Goal: Transaction & Acquisition: Purchase product/service

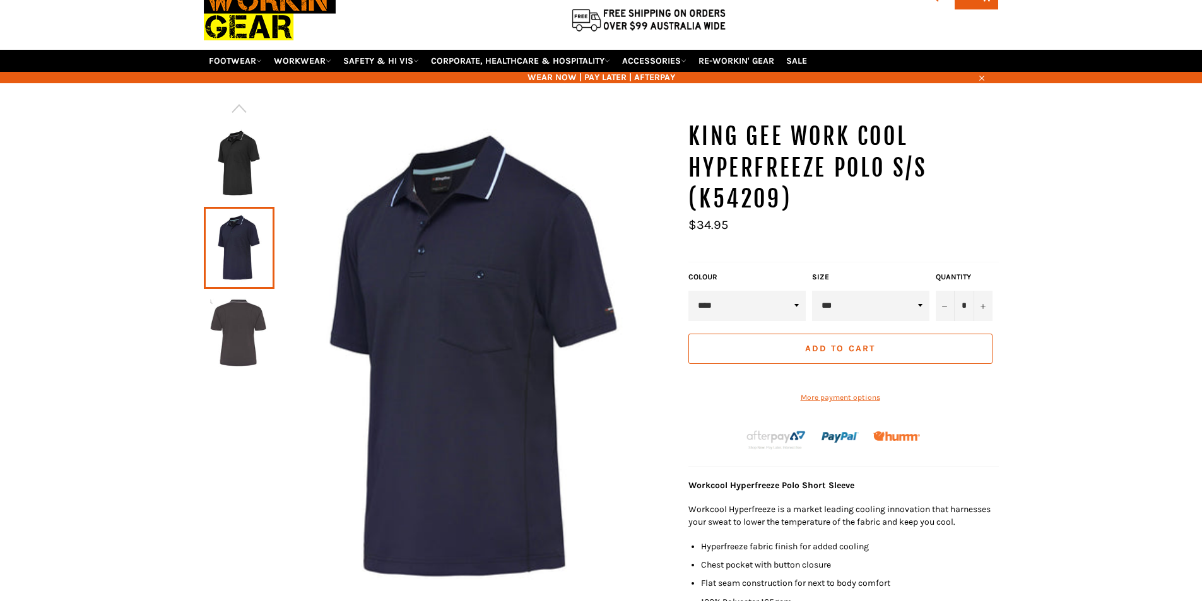
click at [248, 349] on img at bounding box center [239, 332] width 58 height 69
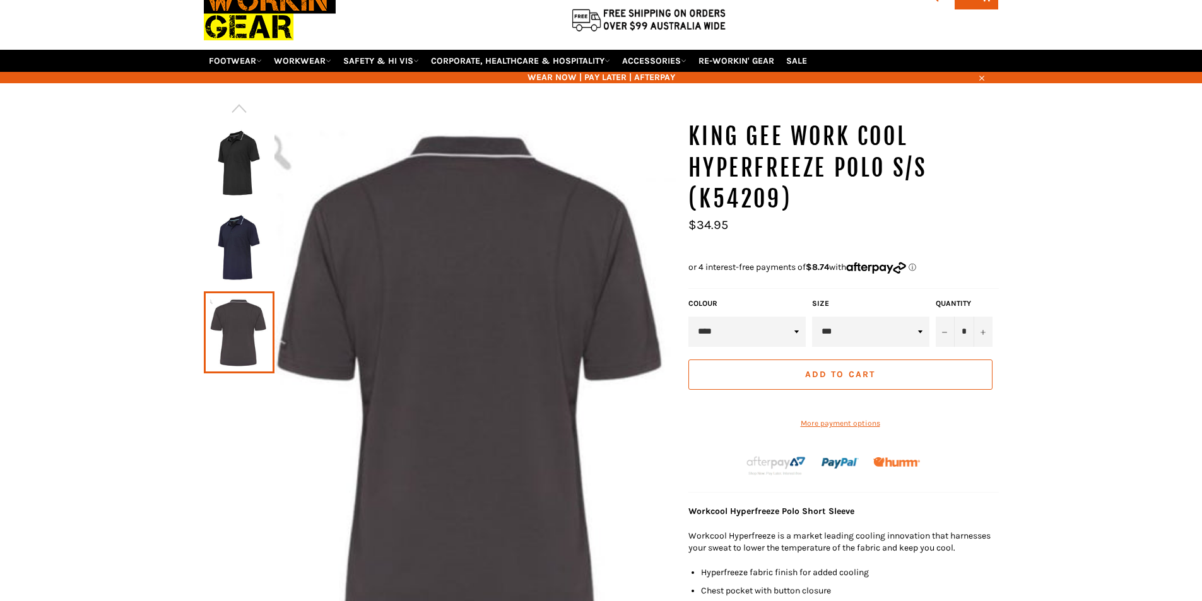
click at [233, 173] on img at bounding box center [239, 163] width 58 height 69
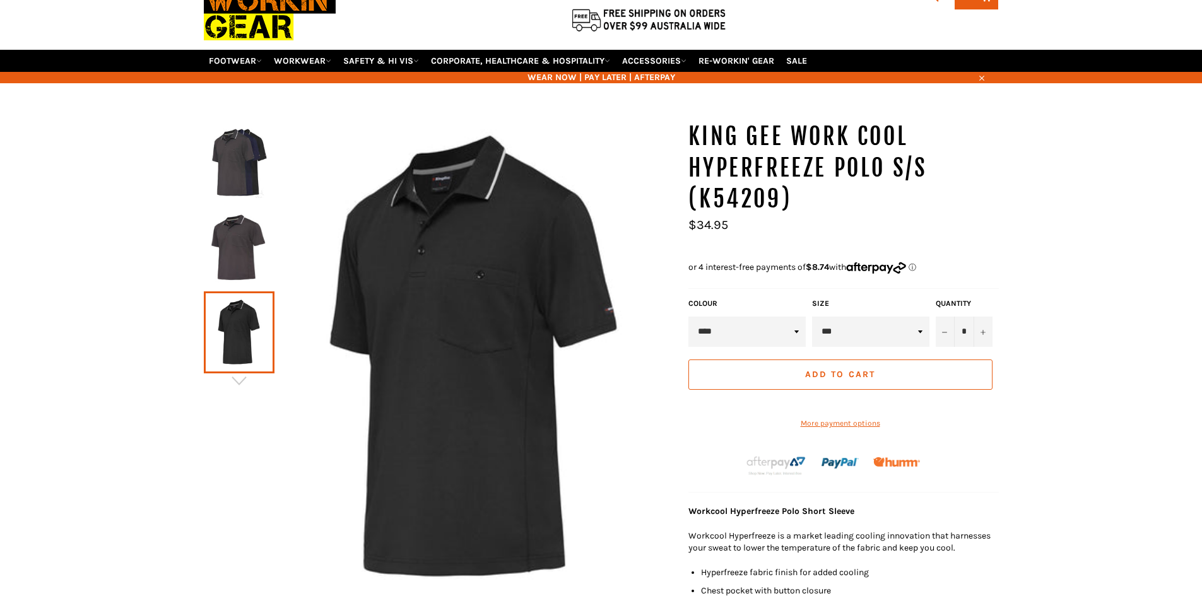
click at [735, 334] on select "***** **** ********" at bounding box center [746, 332] width 117 height 30
click at [688, 317] on select "***** **** ********" at bounding box center [746, 332] width 117 height 30
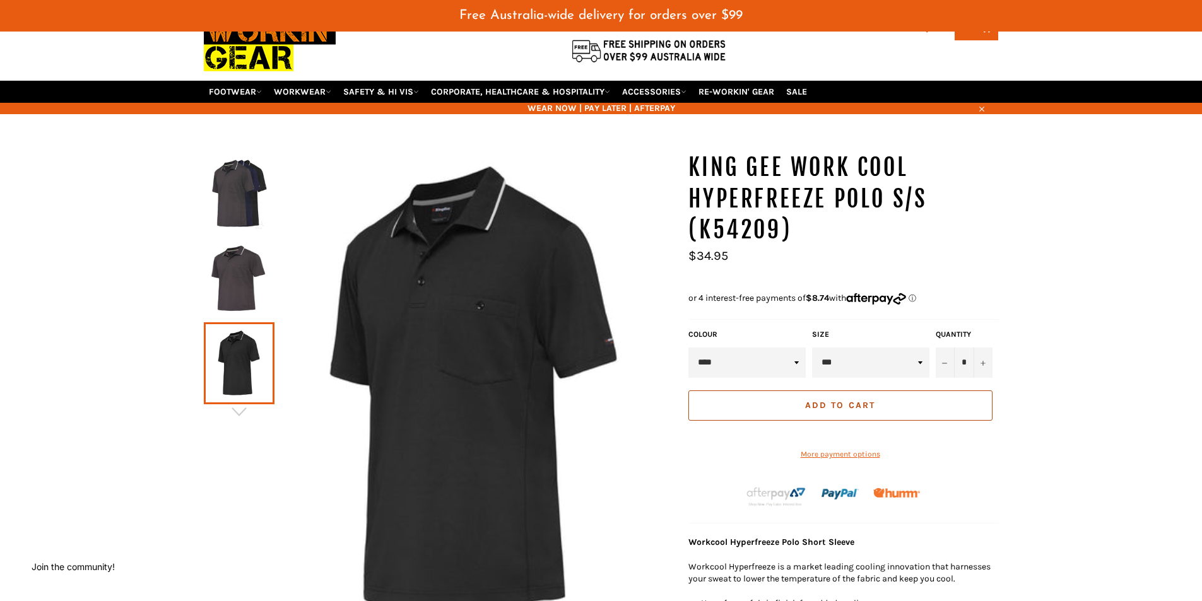
scroll to position [94, 0]
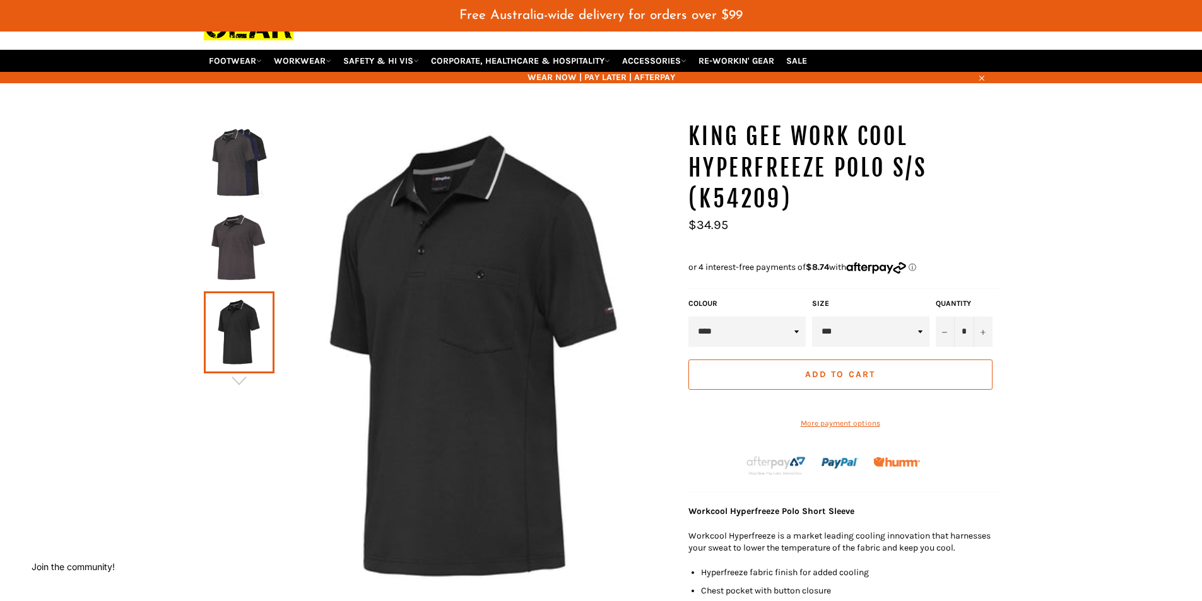
click at [241, 174] on img at bounding box center [239, 163] width 58 height 69
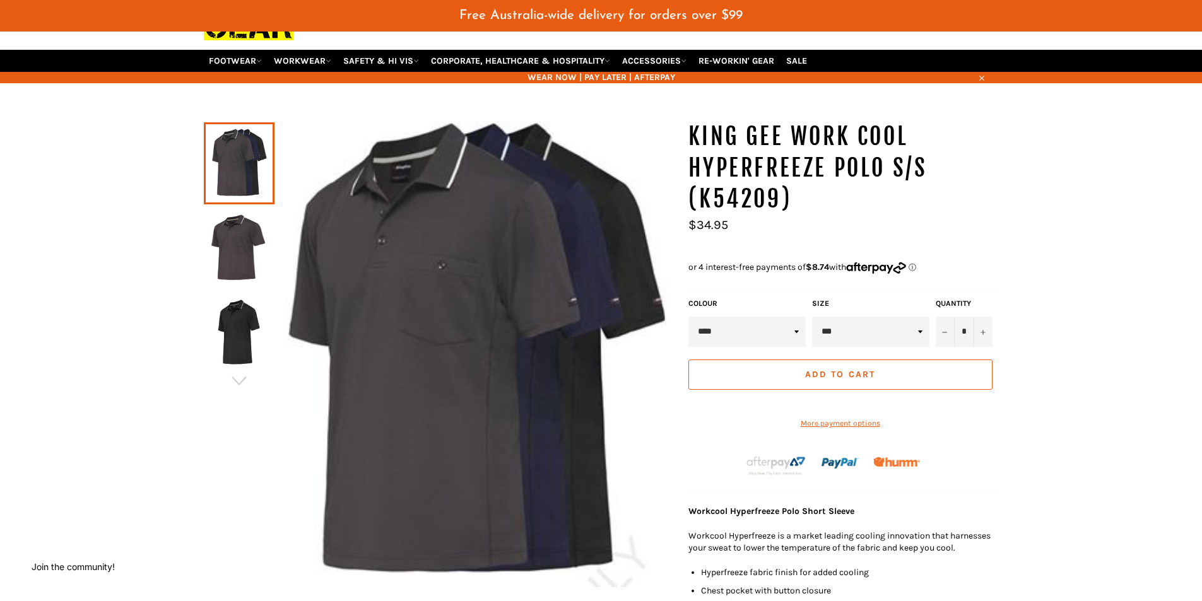
click at [228, 237] on img at bounding box center [239, 247] width 58 height 69
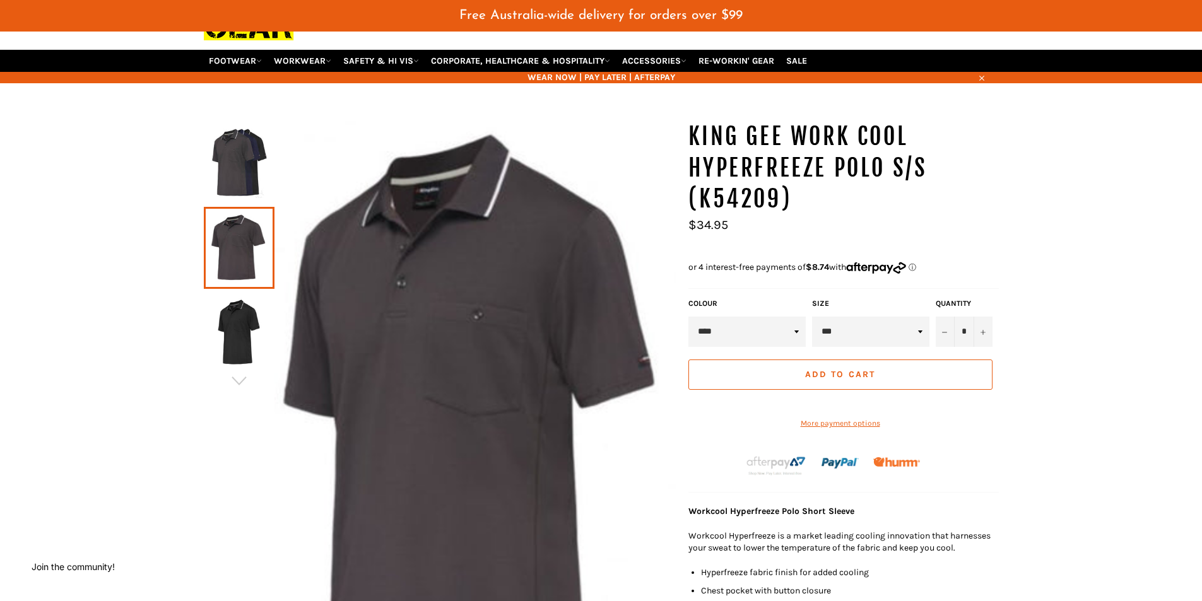
click at [254, 321] on img at bounding box center [239, 332] width 58 height 69
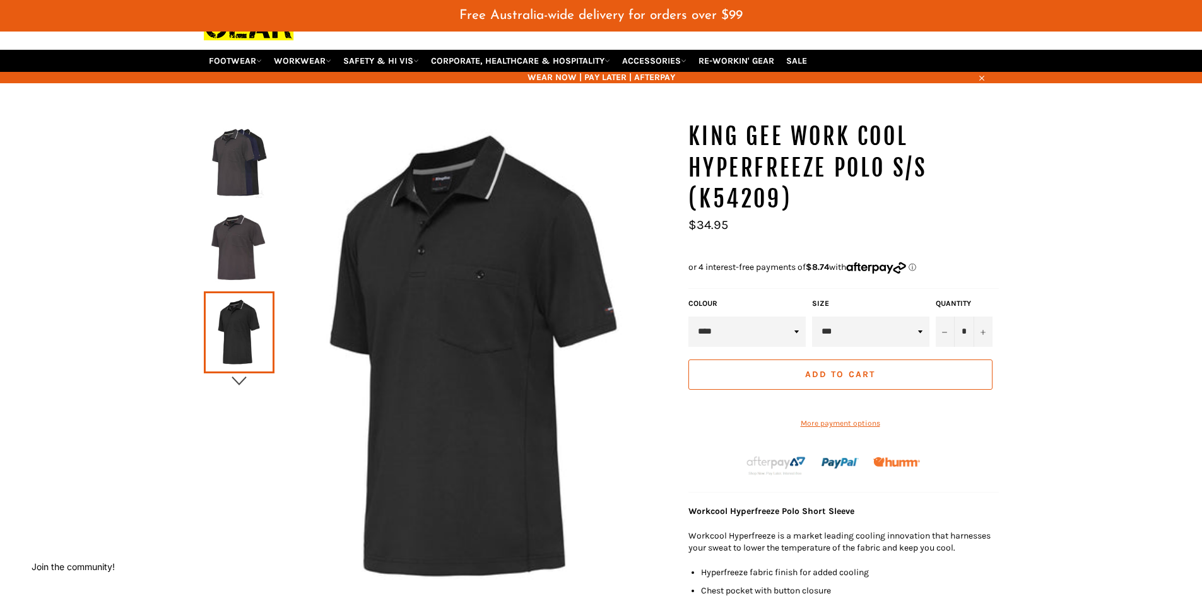
click at [240, 378] on icon "button" at bounding box center [239, 381] width 19 height 19
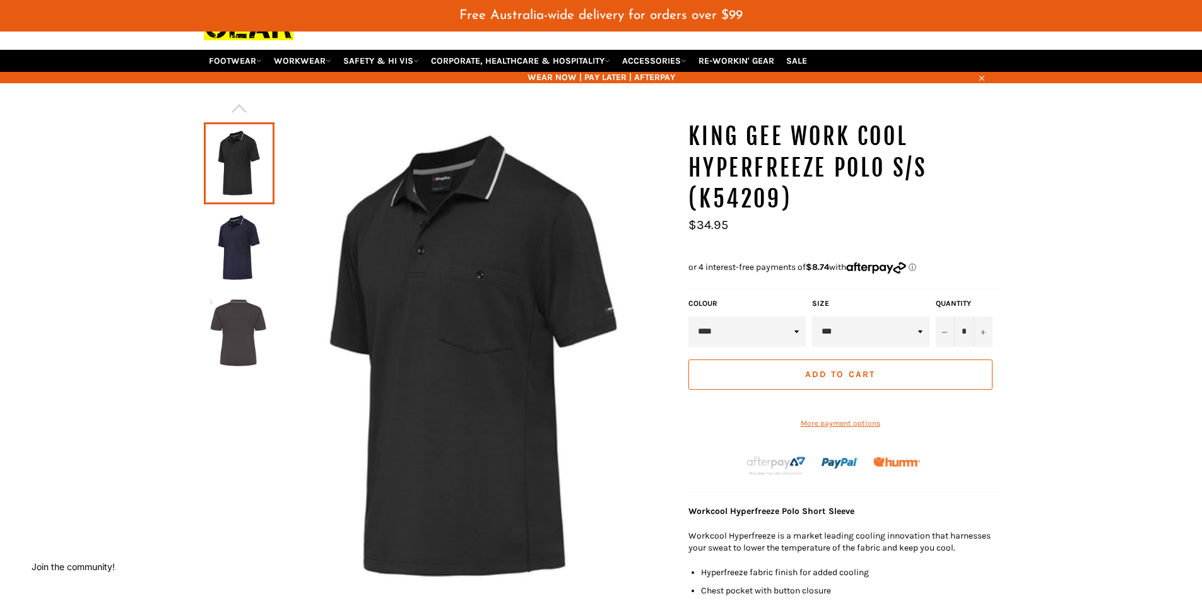
click at [232, 245] on img at bounding box center [239, 247] width 58 height 69
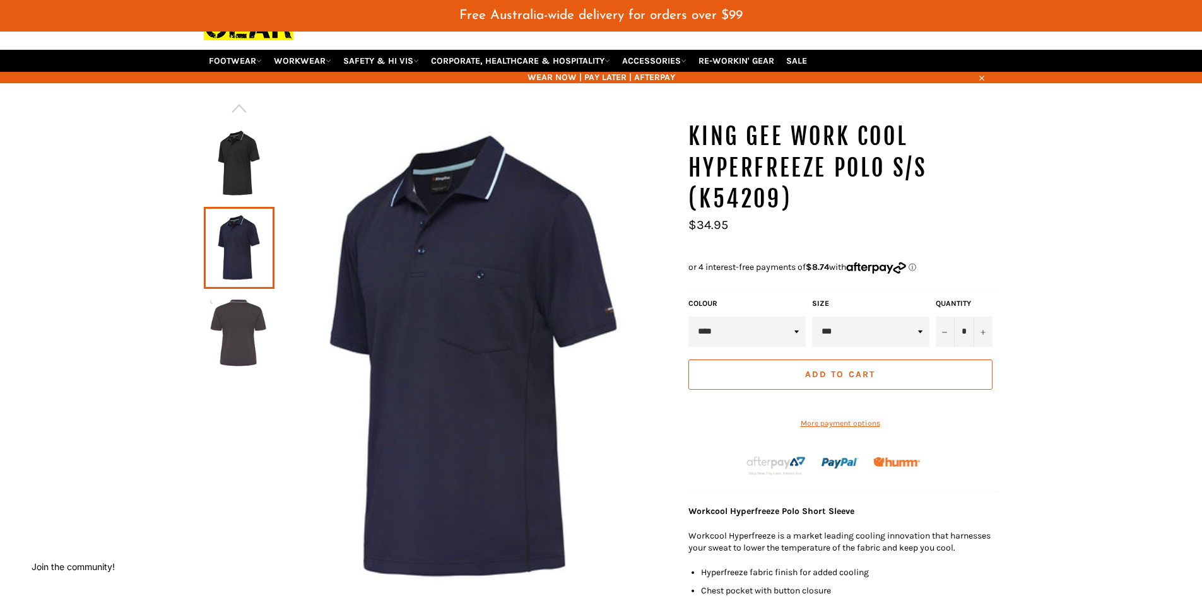
click at [463, 300] on img at bounding box center [474, 358] width 401 height 474
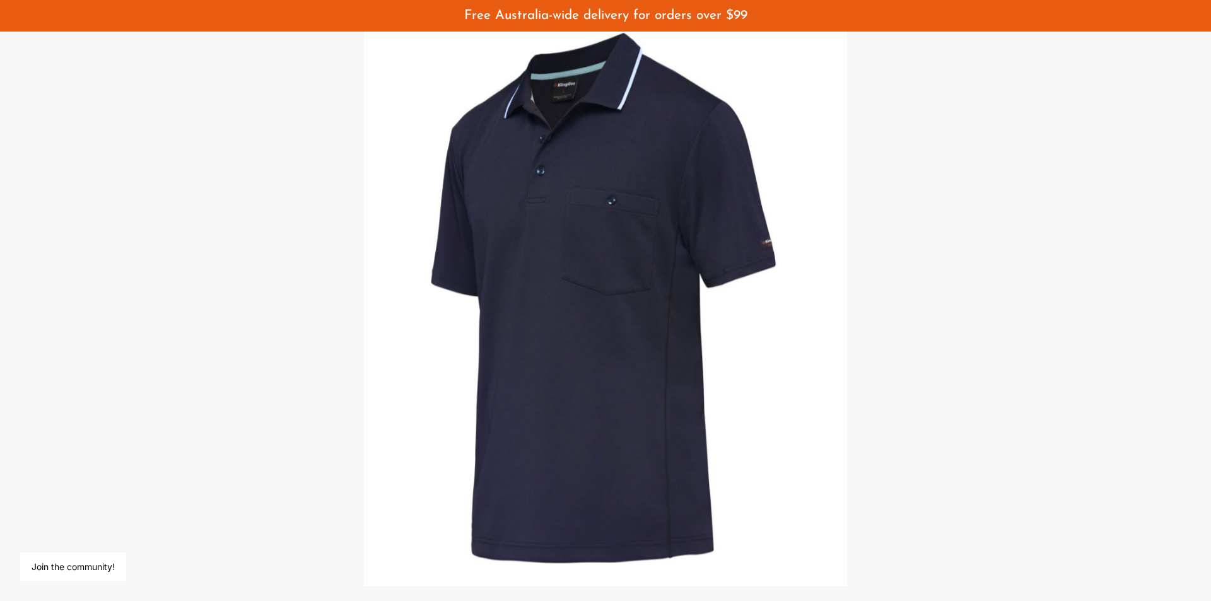
click at [572, 242] on img at bounding box center [606, 300] width 484 height 571
click at [1056, 140] on div at bounding box center [605, 300] width 1211 height 601
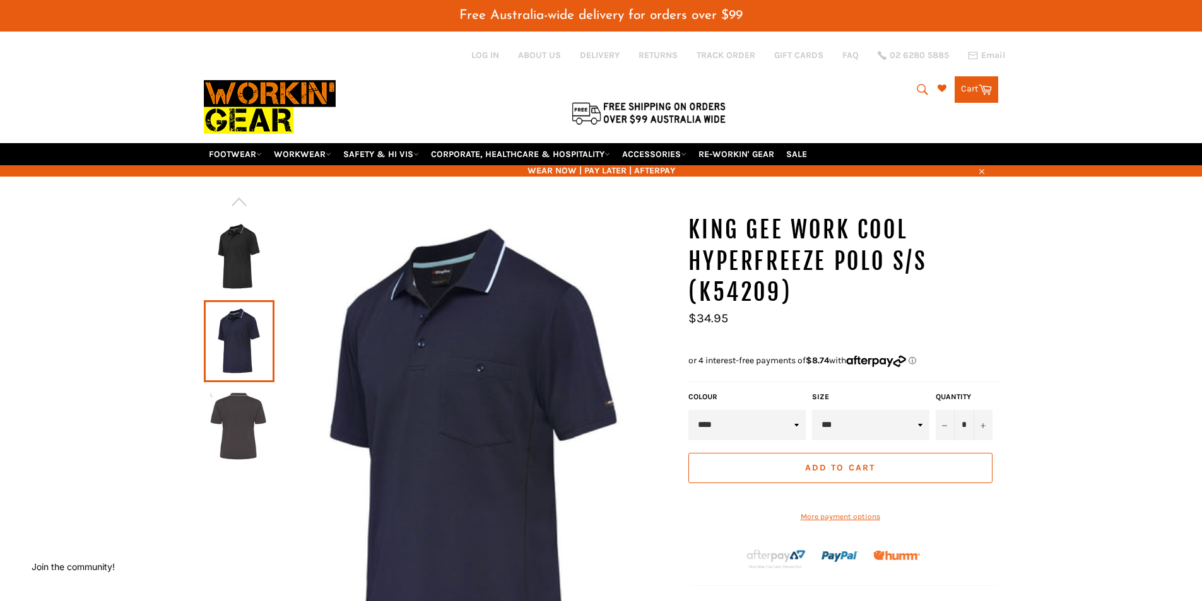
scroll to position [0, 0]
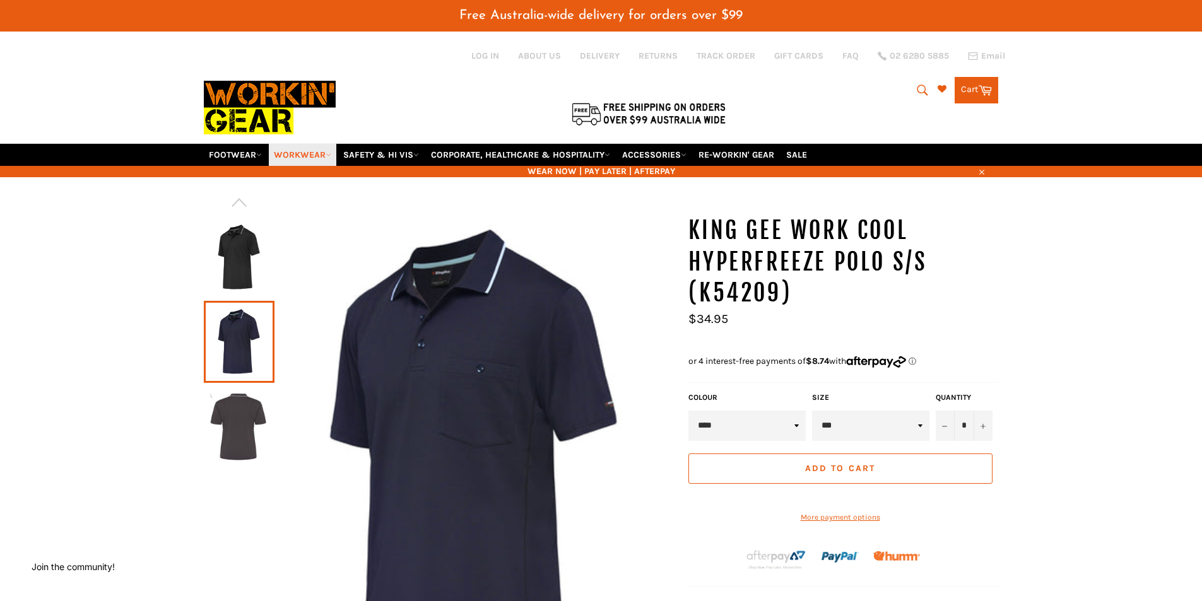
click at [321, 151] on link "WORKWEAR" at bounding box center [303, 155] width 68 height 22
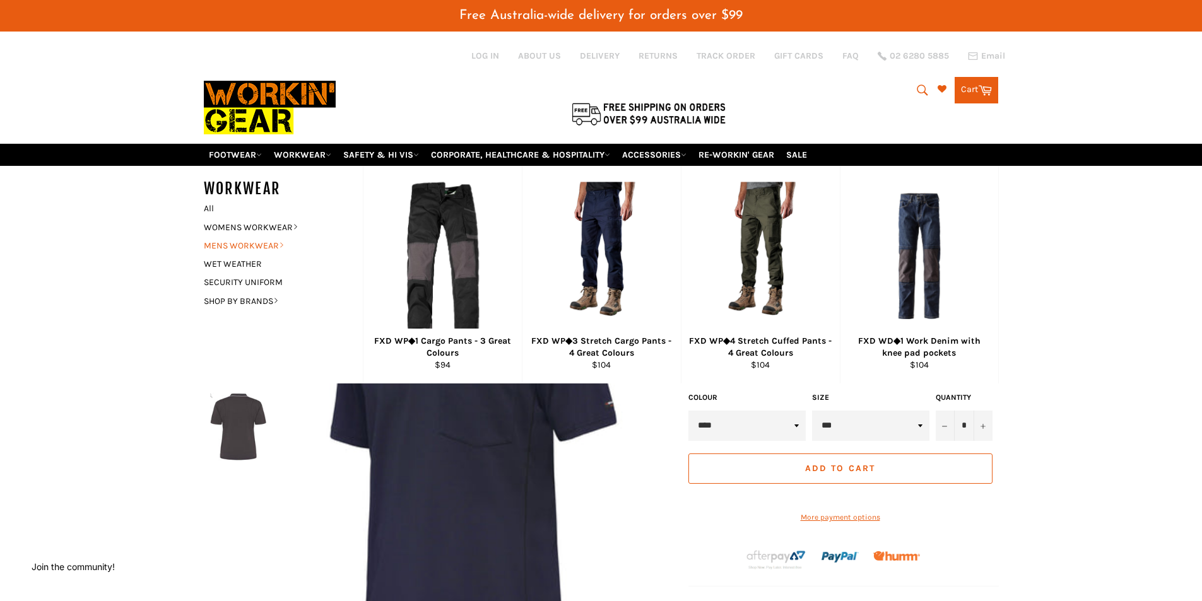
click at [272, 246] on link "MENS WORKWEAR" at bounding box center [273, 246] width 153 height 18
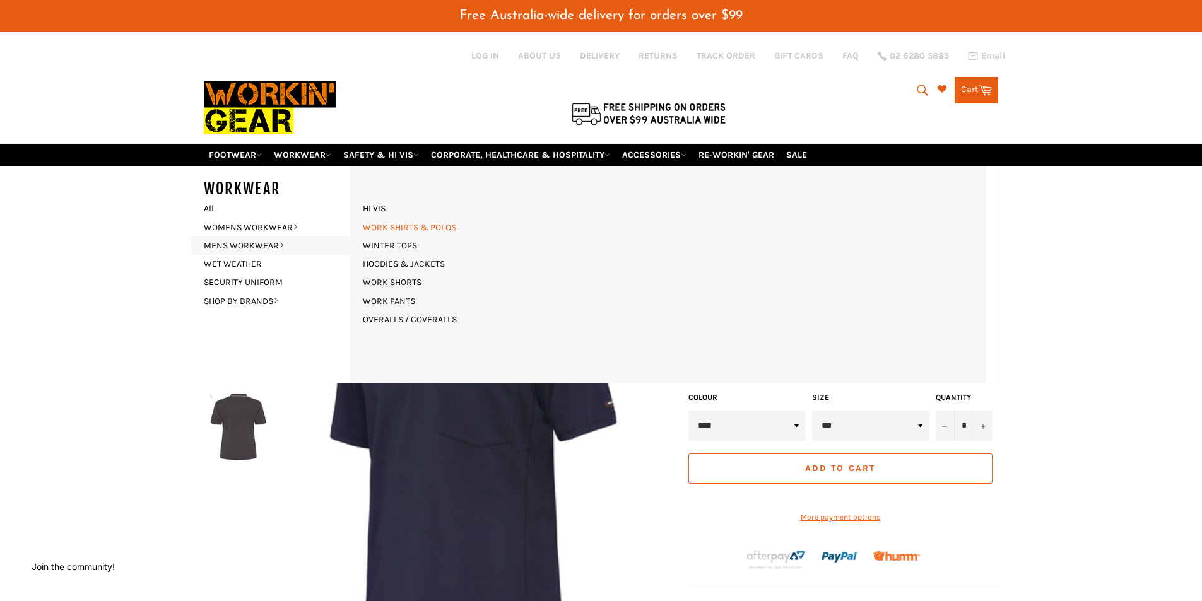
click at [410, 228] on link "WORK SHIRTS & POLOS" at bounding box center [409, 227] width 106 height 18
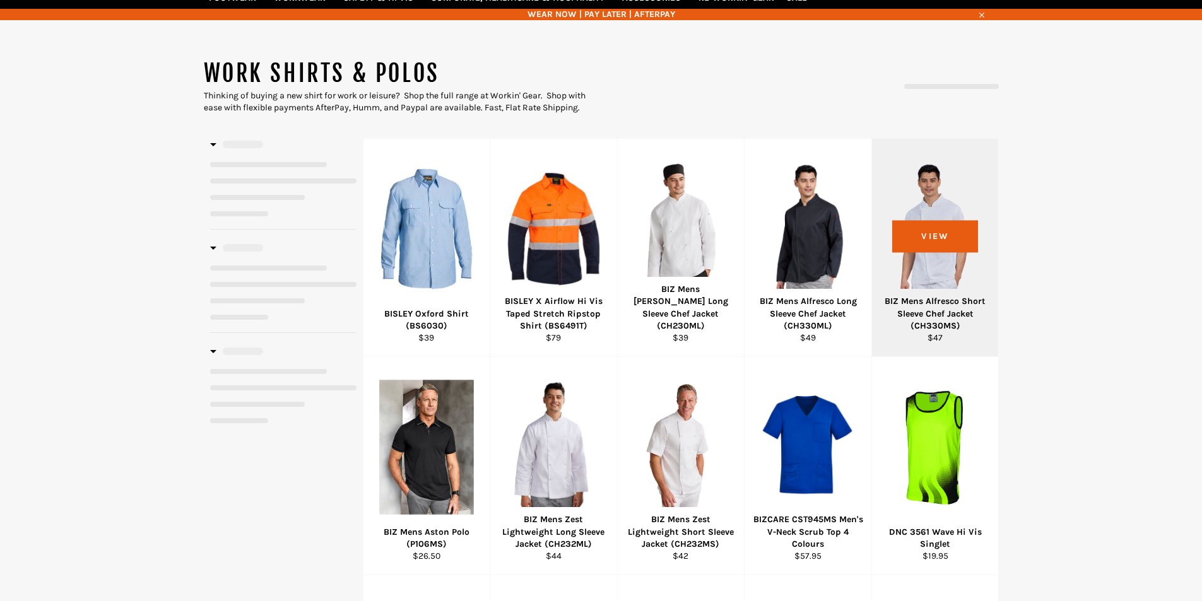
select select "**********"
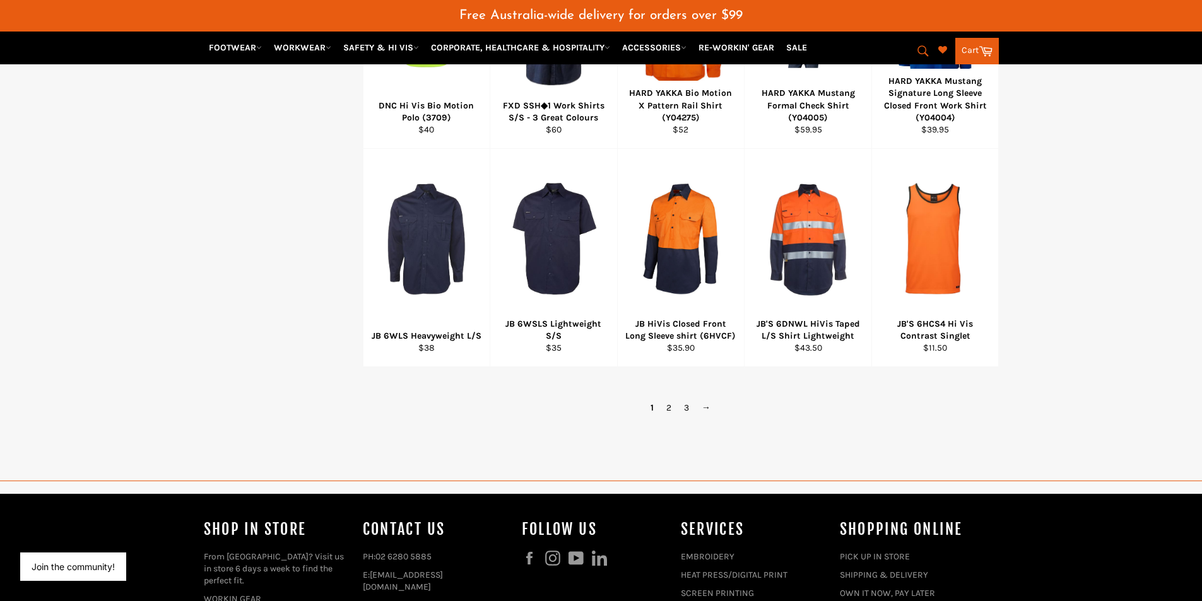
scroll to position [851, 0]
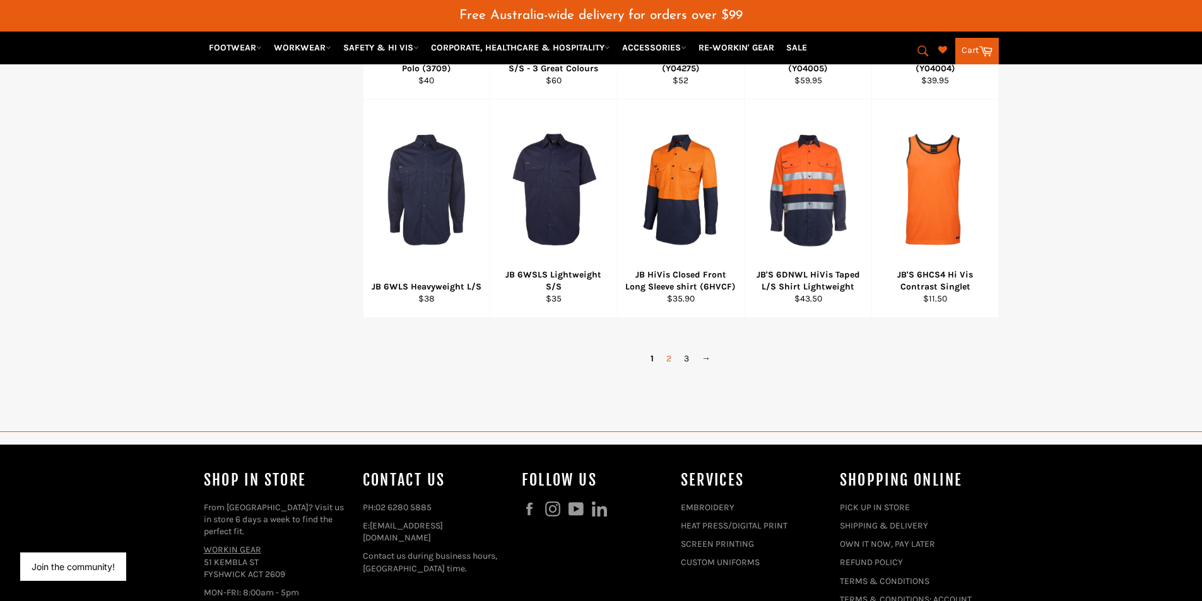
click at [673, 358] on link "2" at bounding box center [669, 359] width 18 height 18
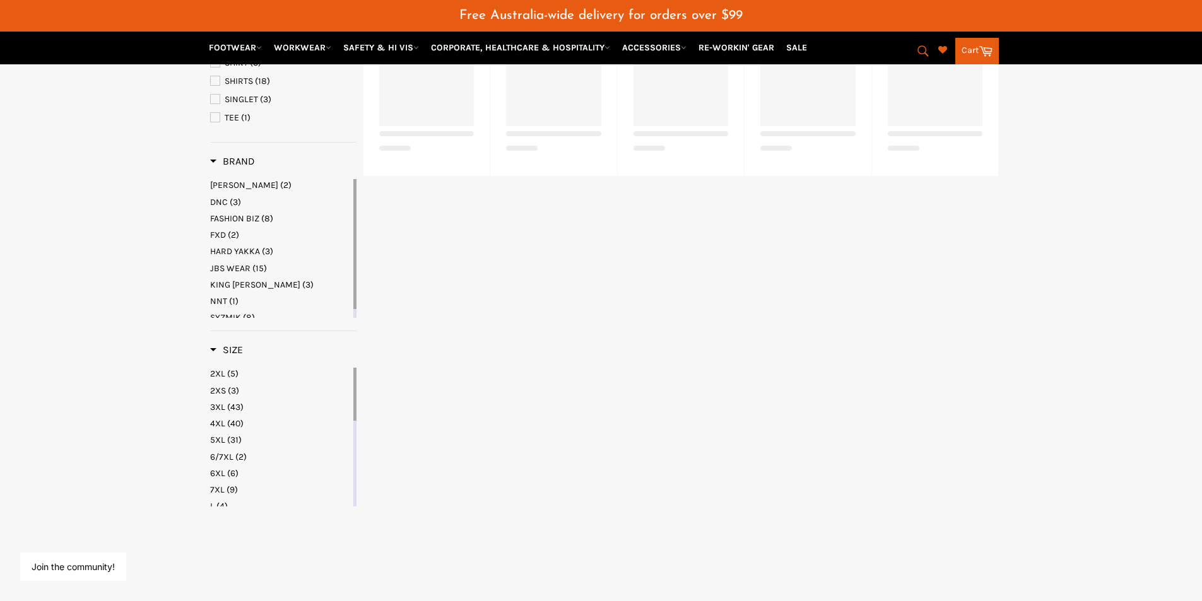
select select "**********"
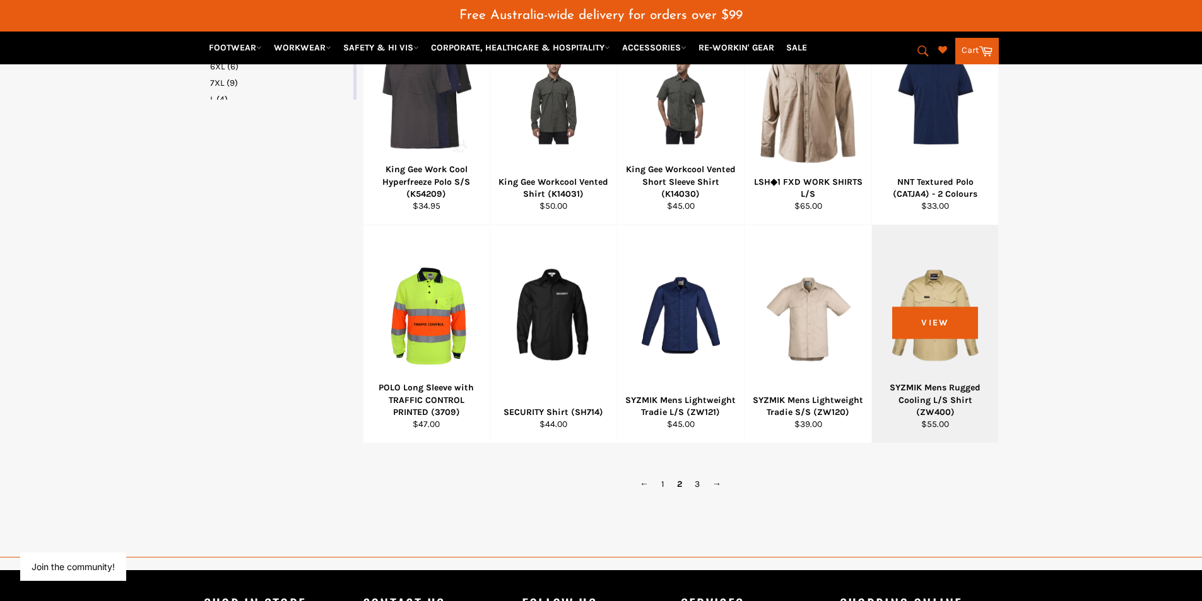
scroll to position [769, 0]
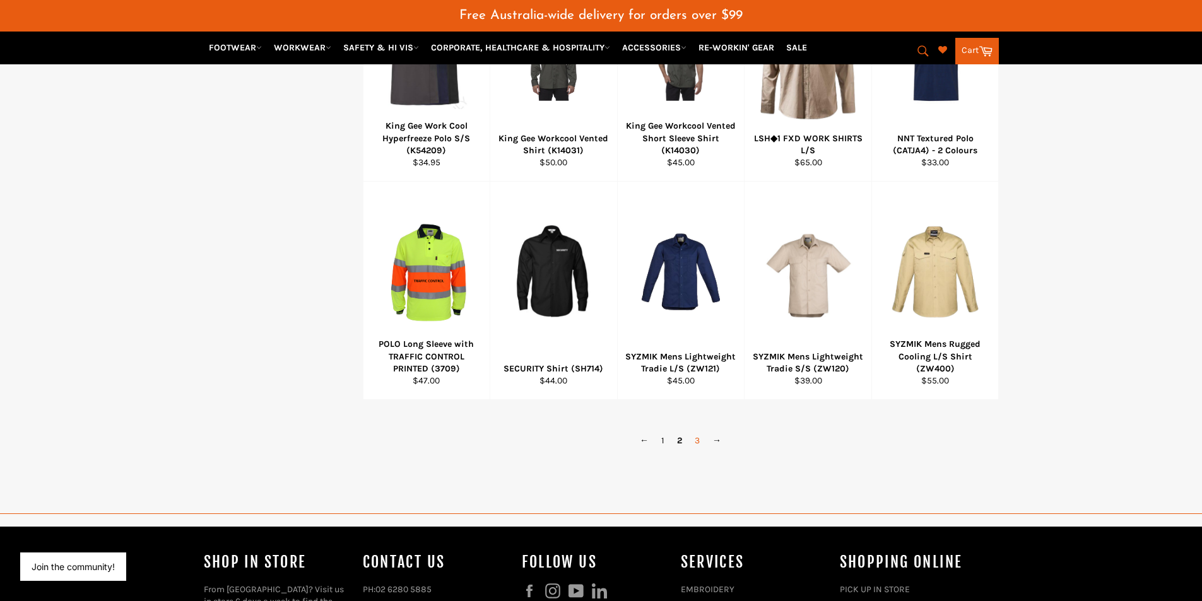
click at [693, 440] on link "3" at bounding box center [697, 441] width 18 height 18
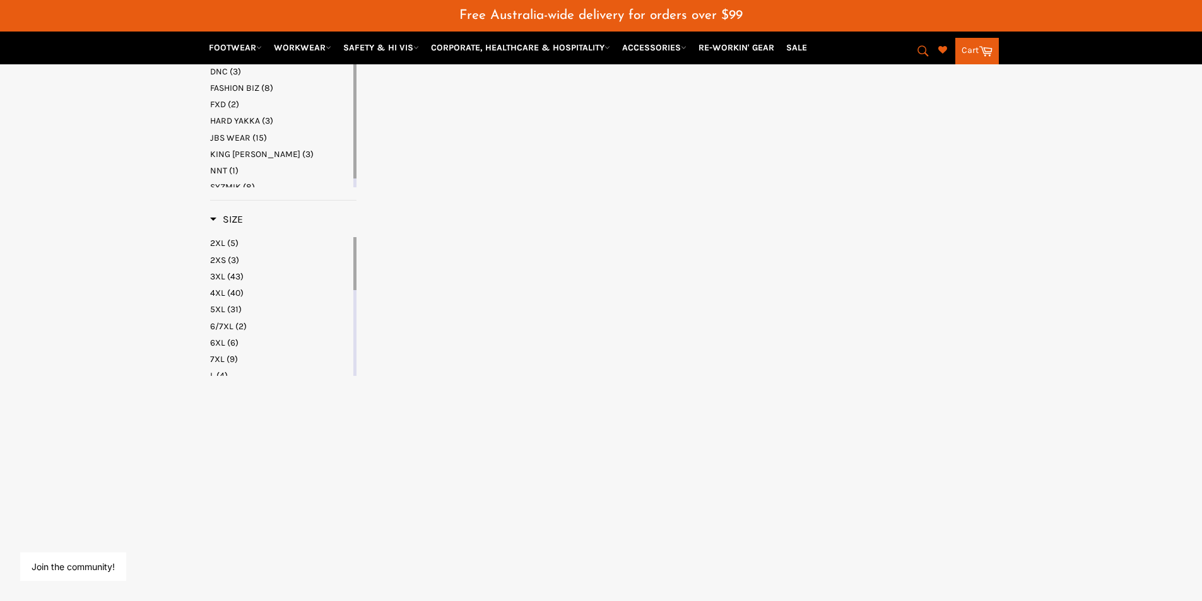
select select "**********"
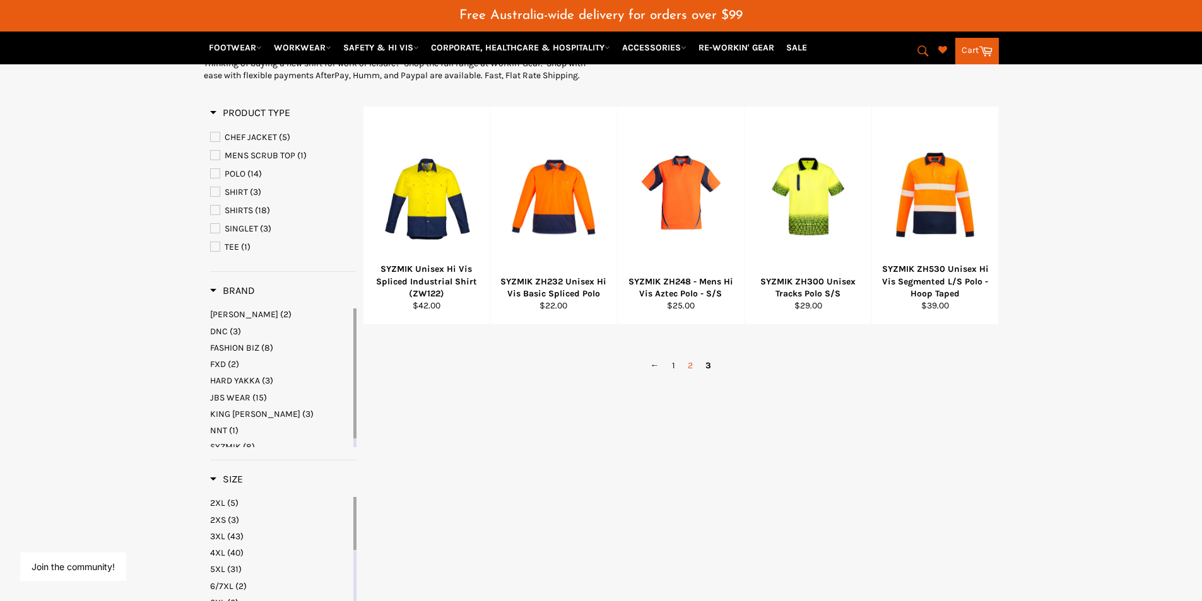
click at [688, 373] on link "2" at bounding box center [690, 365] width 18 height 18
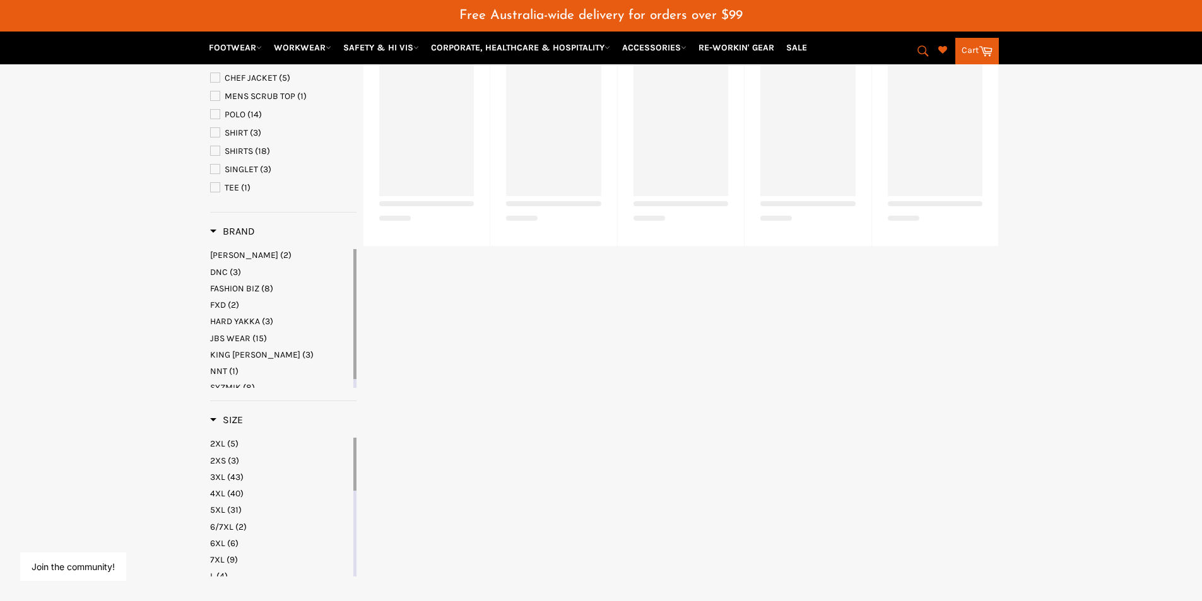
select select "**********"
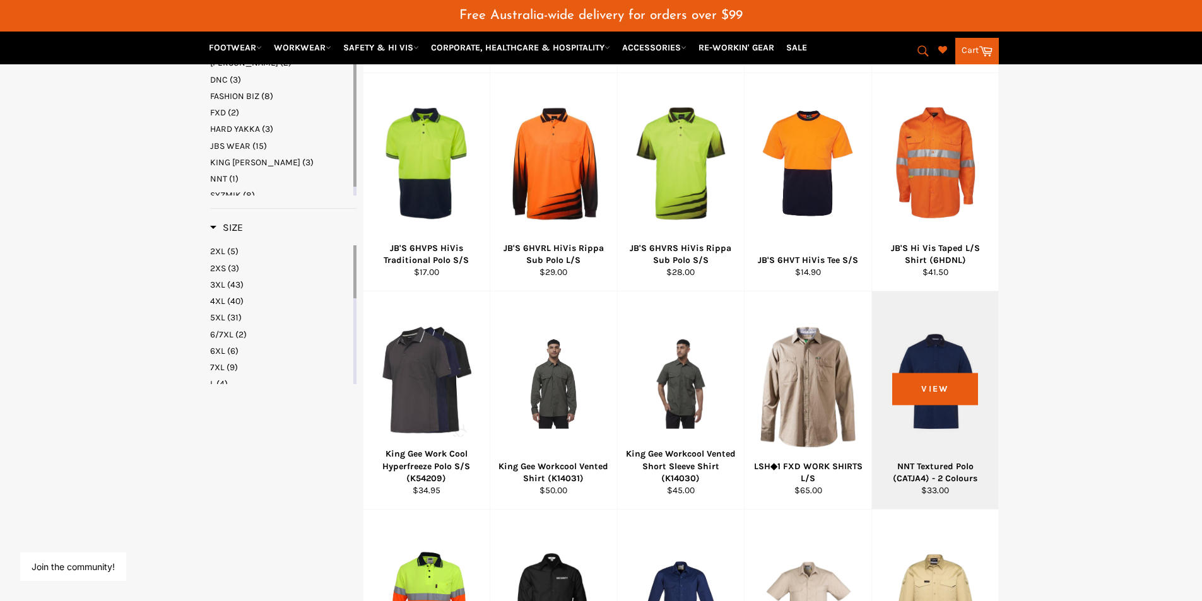
scroll to position [454, 0]
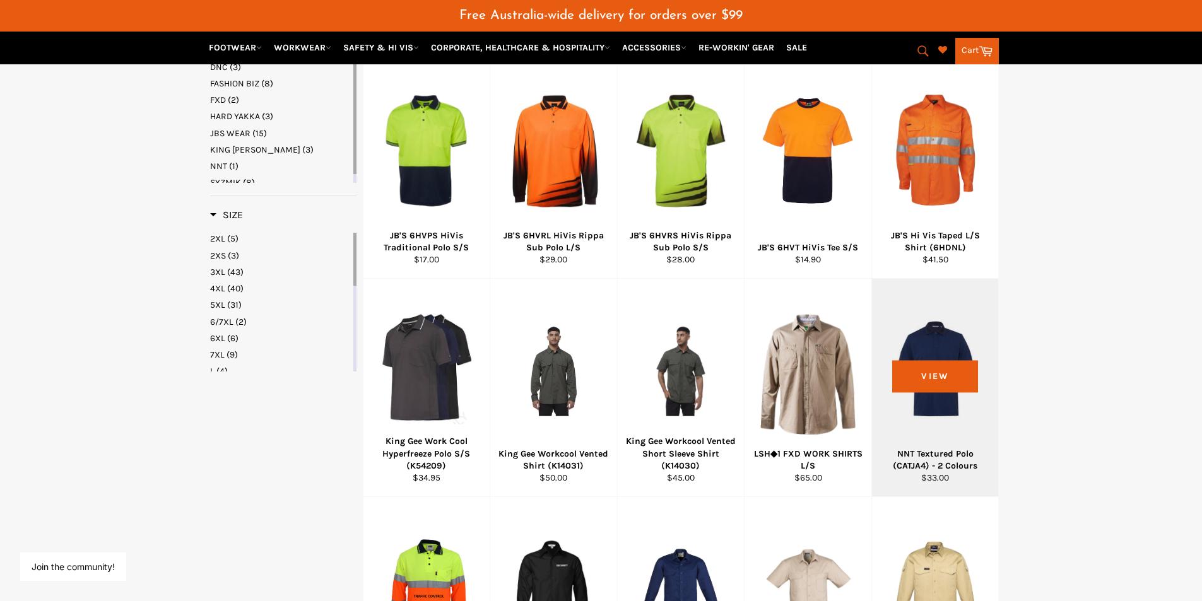
click at [945, 350] on div at bounding box center [935, 369] width 95 height 148
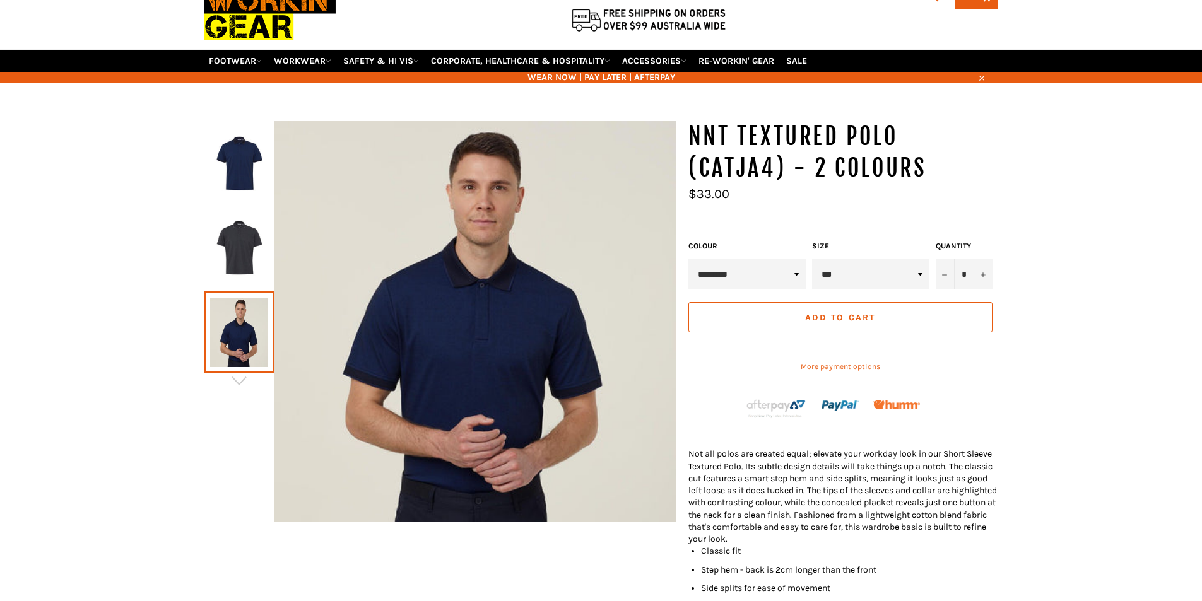
scroll to position [94, 0]
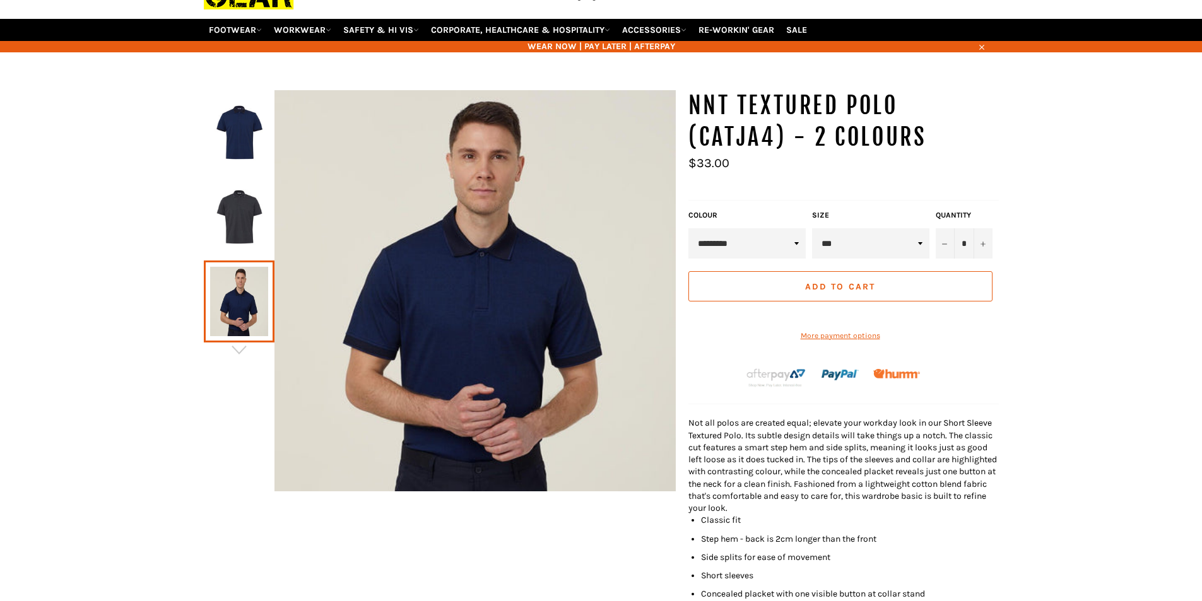
click at [233, 167] on img at bounding box center [239, 132] width 58 height 69
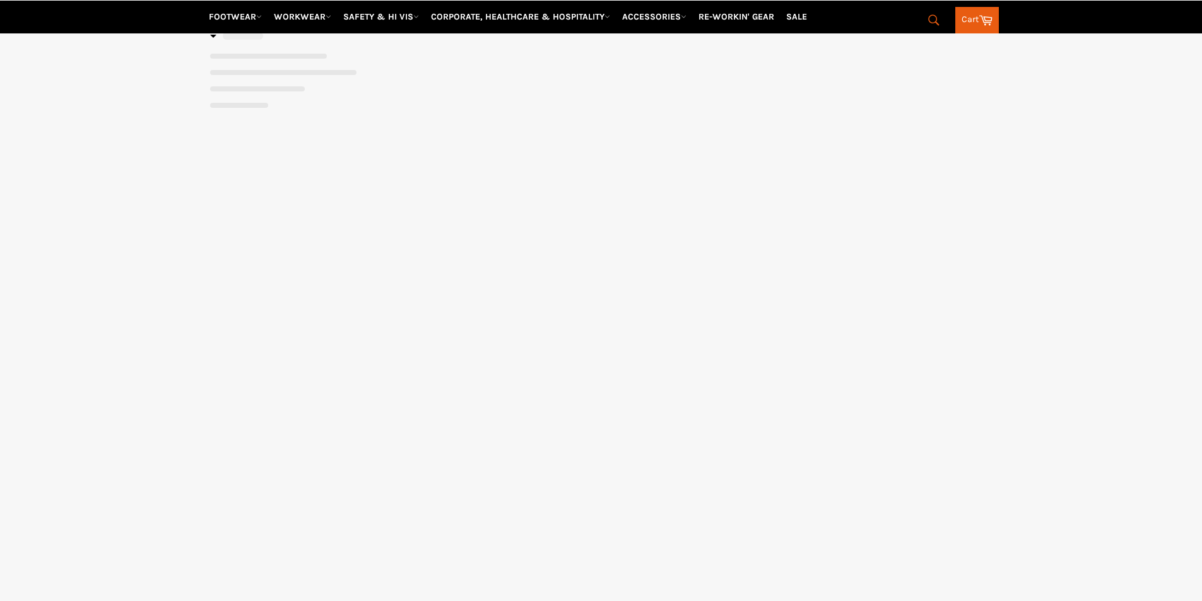
select select "**********"
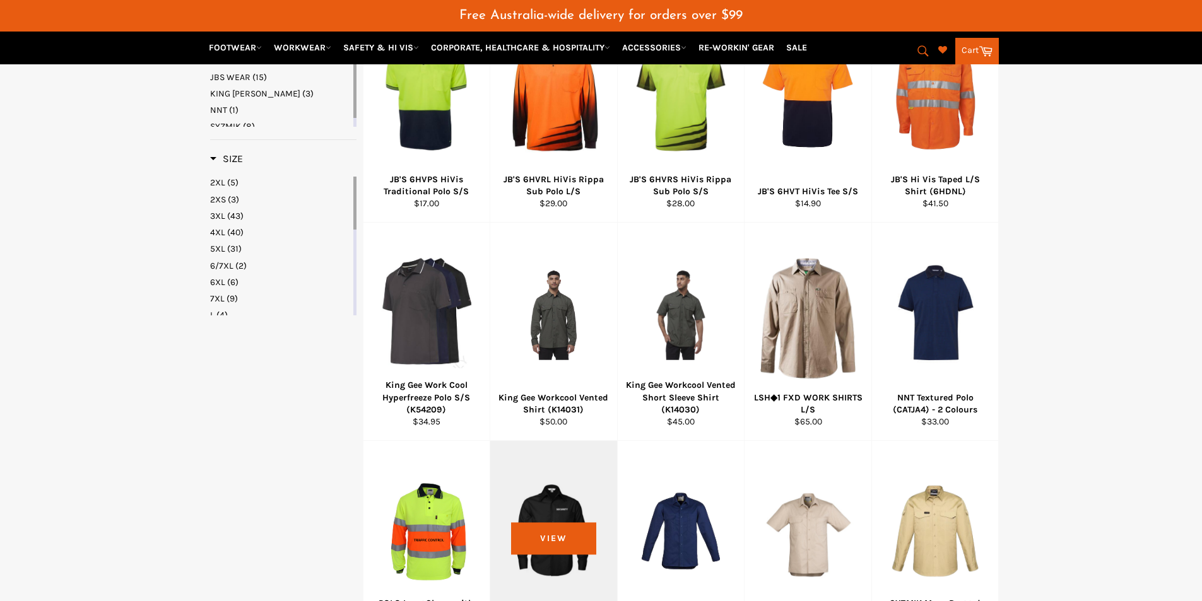
scroll to position [480, 0]
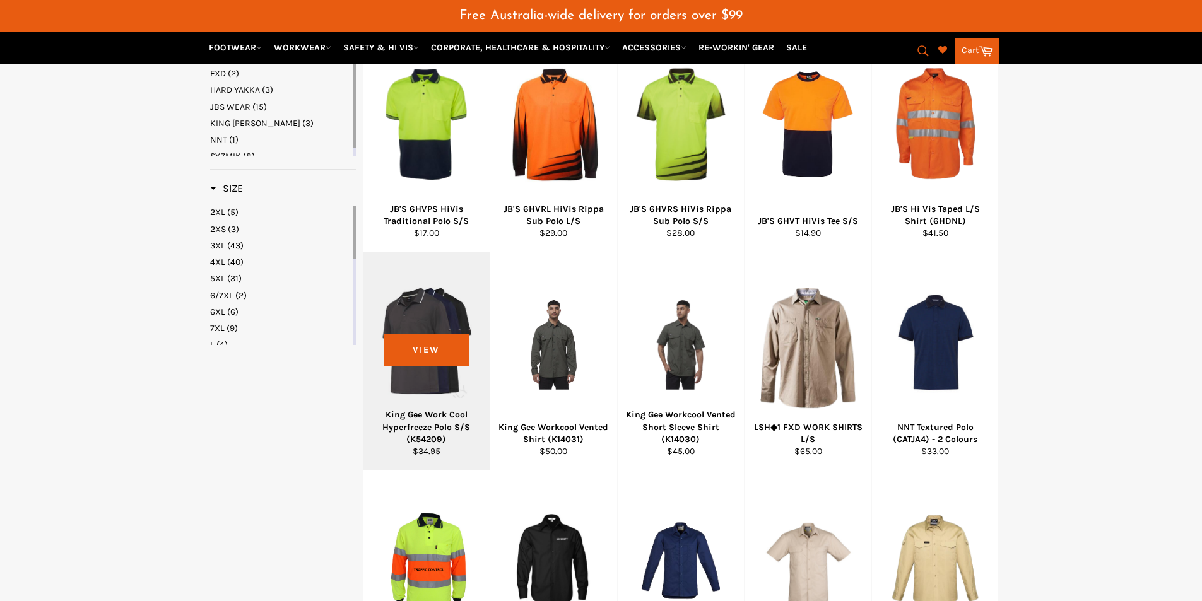
click at [441, 369] on div at bounding box center [426, 342] width 95 height 148
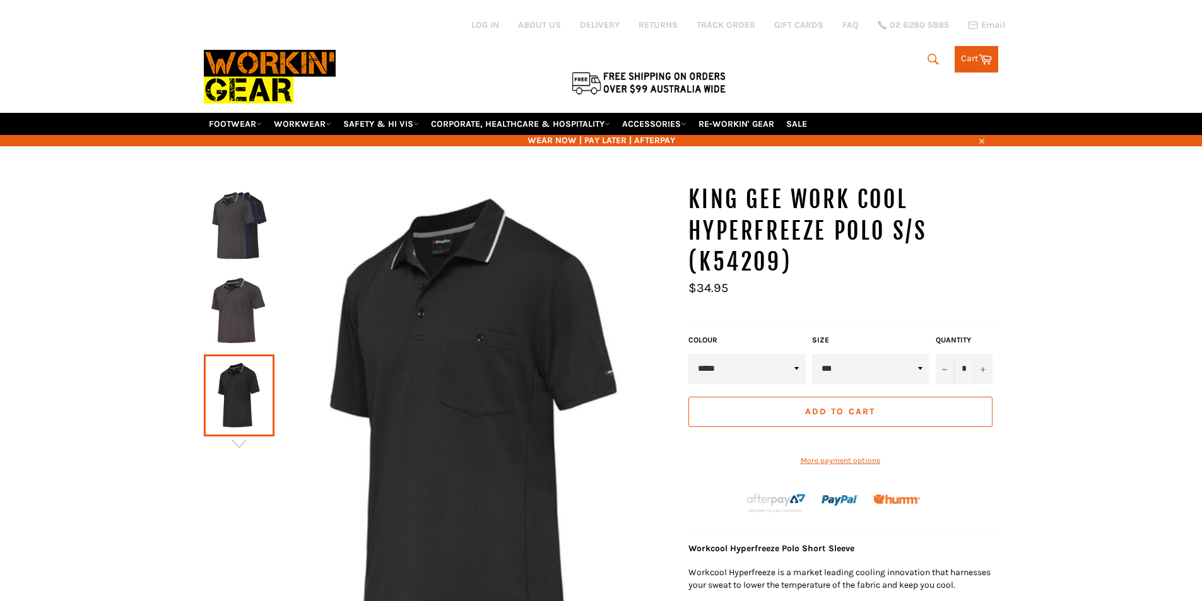
click at [245, 236] on img at bounding box center [239, 226] width 58 height 69
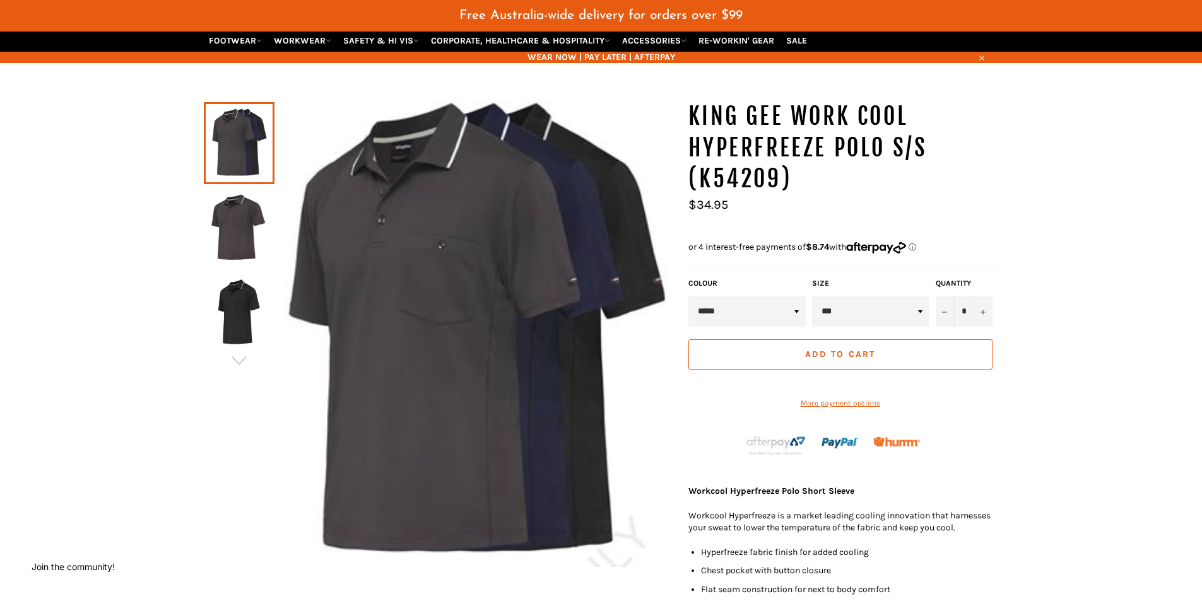
scroll to position [126, 0]
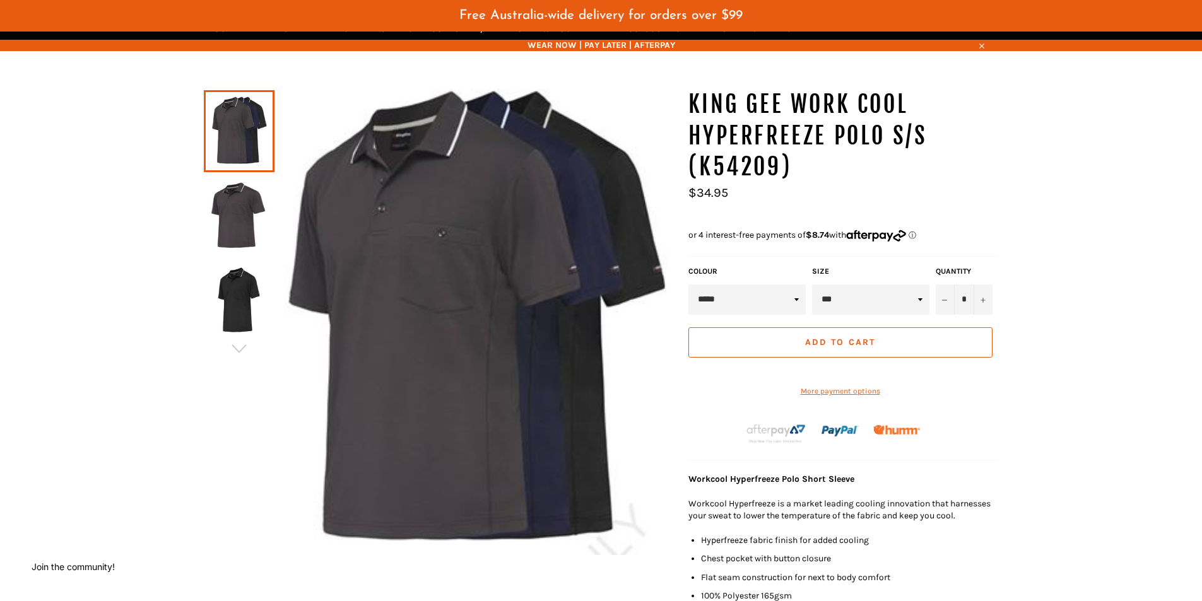
click at [774, 307] on select "***** **** ********" at bounding box center [746, 300] width 117 height 30
select select "****"
click at [688, 285] on select "***** **** ********" at bounding box center [746, 300] width 117 height 30
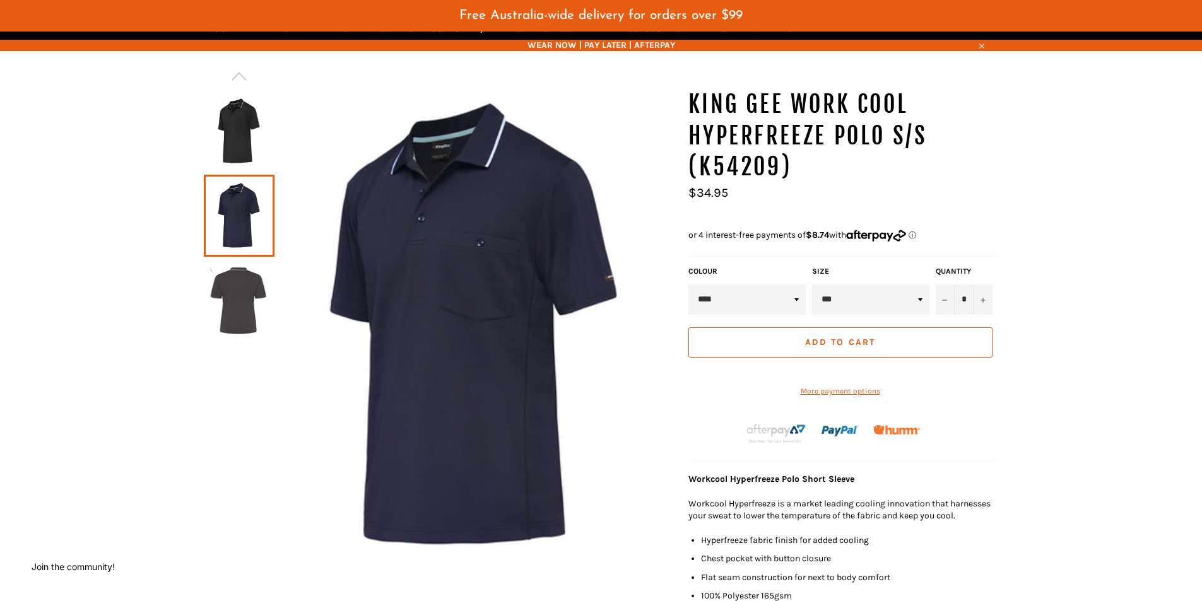
click at [510, 247] on img at bounding box center [474, 326] width 401 height 474
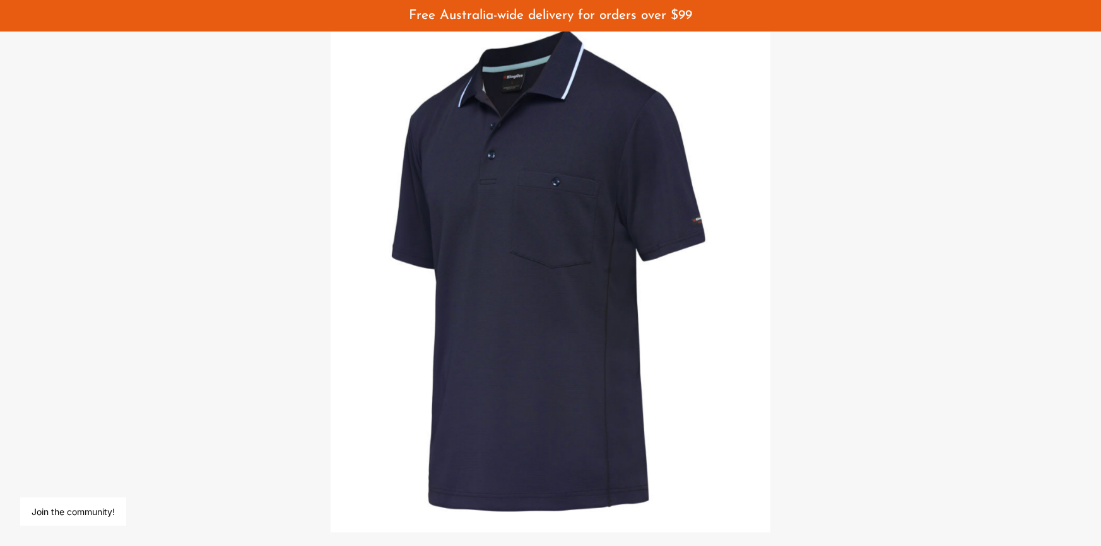
click at [532, 222] on img at bounding box center [551, 273] width 440 height 519
click at [451, 233] on img at bounding box center [551, 273] width 440 height 519
click at [453, 233] on img at bounding box center [551, 273] width 440 height 519
click at [642, 168] on img at bounding box center [551, 273] width 440 height 519
click at [722, 165] on img at bounding box center [551, 273] width 440 height 519
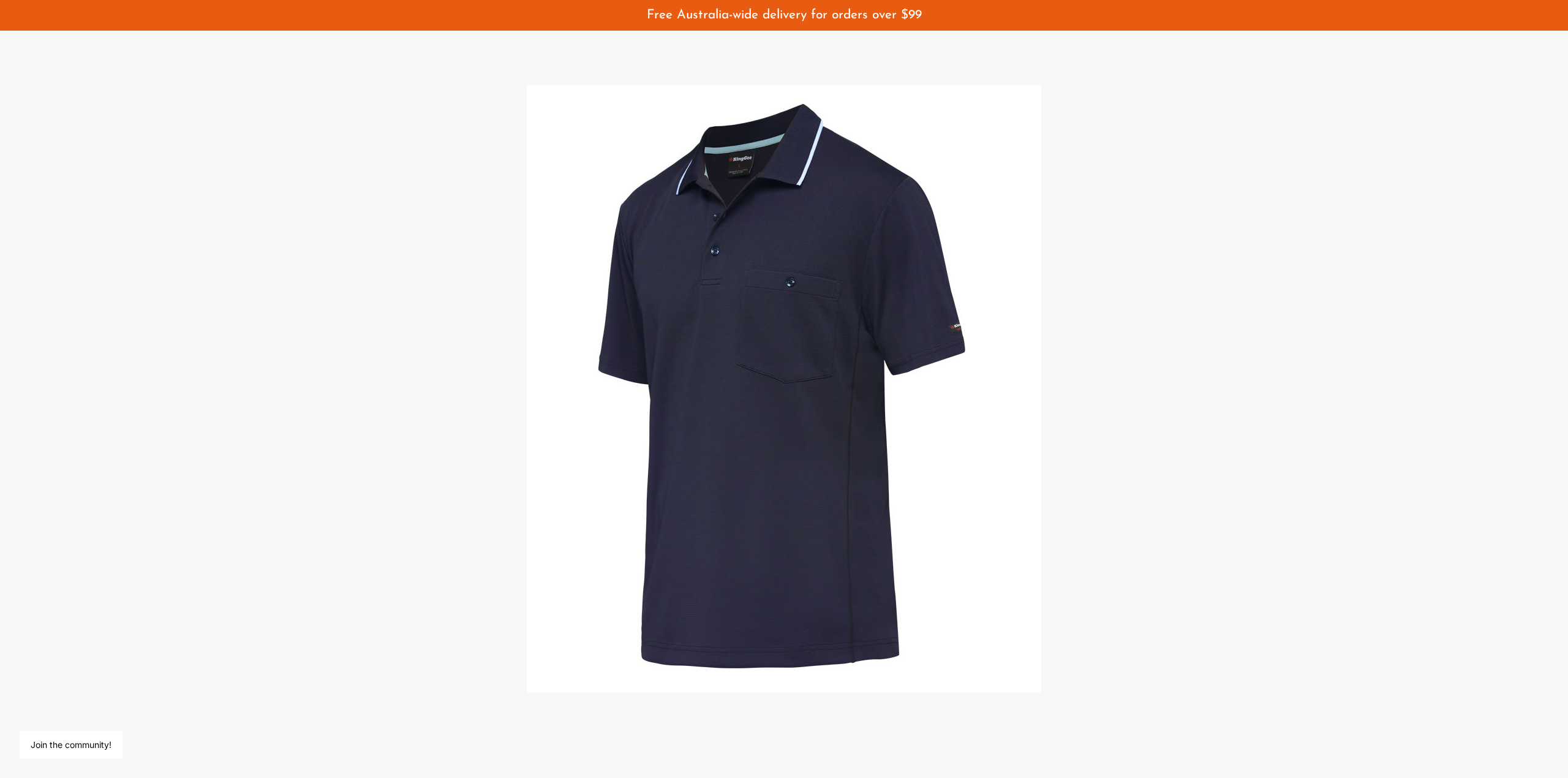
click at [1137, 209] on div at bounding box center [784, 389] width 1568 height 778
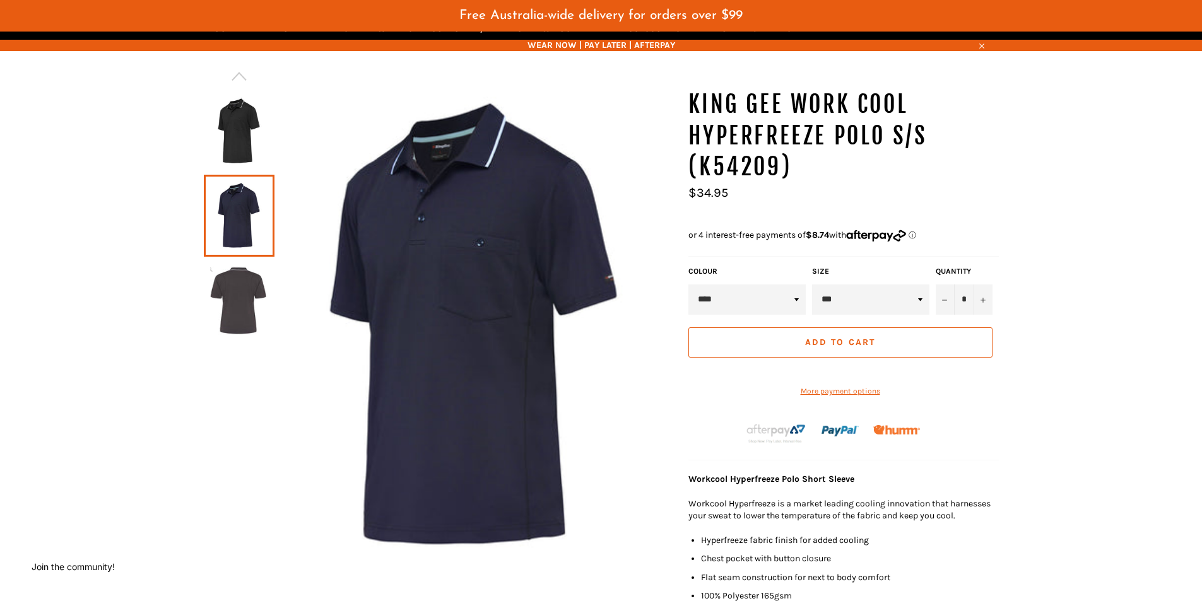
click at [490, 238] on img at bounding box center [474, 326] width 401 height 474
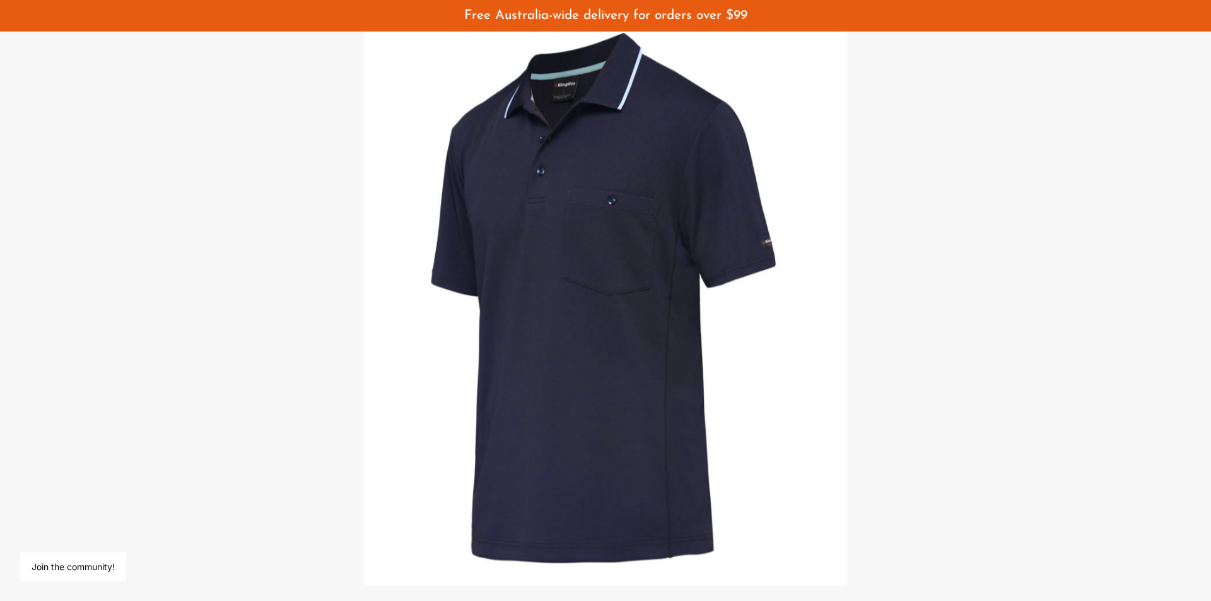
click at [606, 236] on img at bounding box center [606, 300] width 484 height 571
click at [683, 134] on img at bounding box center [606, 300] width 484 height 571
click at [805, 190] on img at bounding box center [606, 300] width 484 height 571
click at [248, 119] on div at bounding box center [605, 300] width 1211 height 601
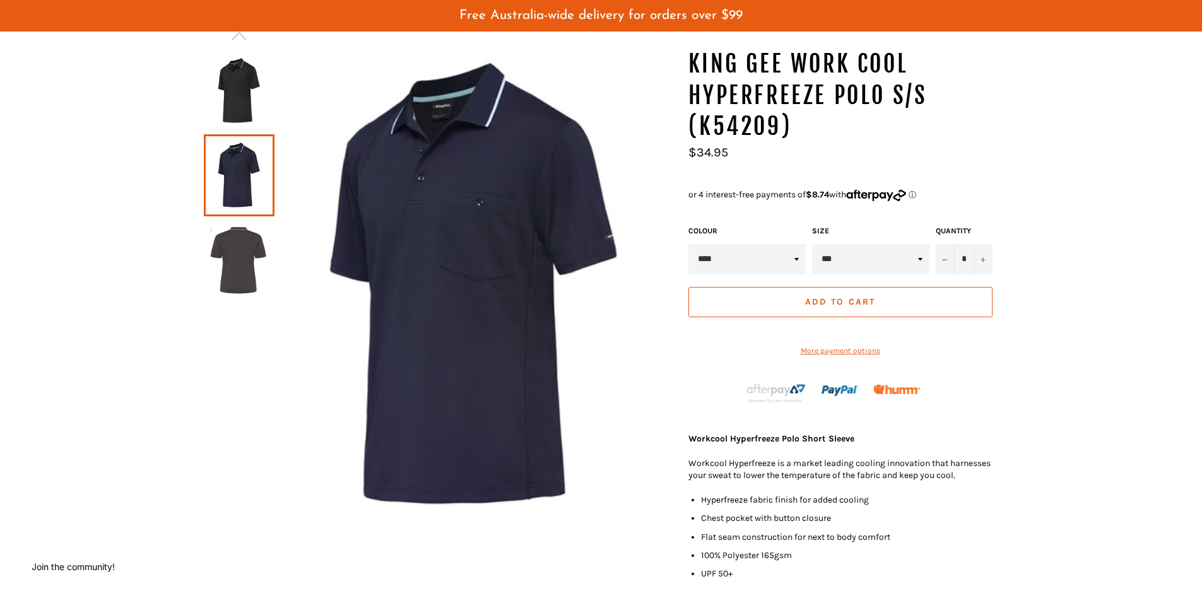
scroll to position [126, 0]
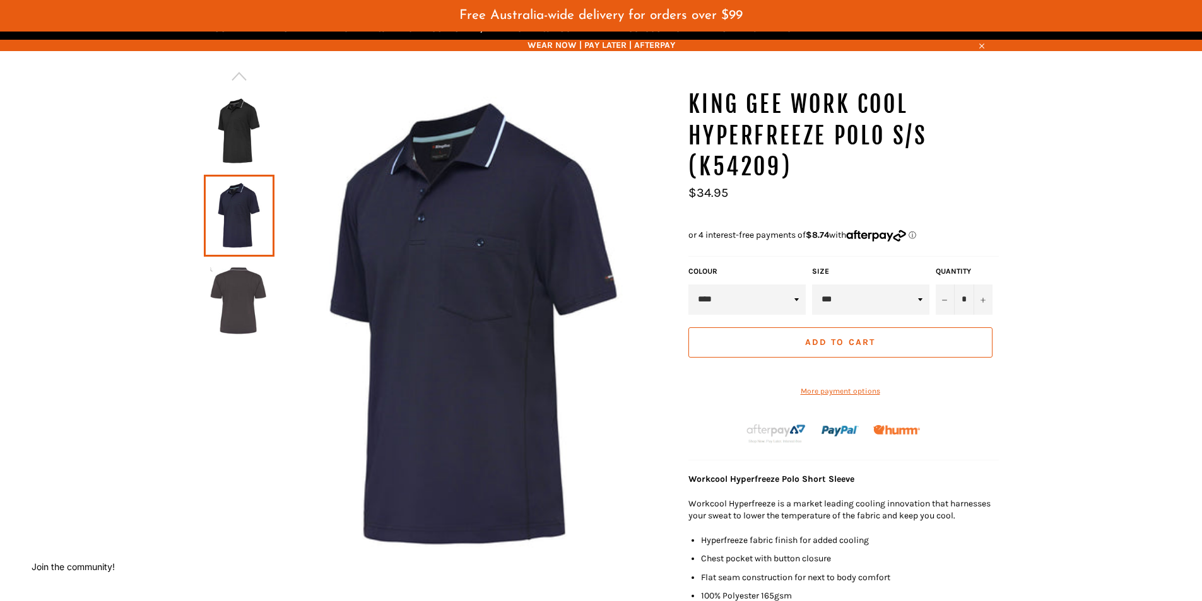
drag, startPoint x: 849, startPoint y: 295, endPoint x: 849, endPoint y: 302, distance: 7.0
click at [849, 295] on select "*** *** *** *** *** *** *** ***" at bounding box center [870, 300] width 117 height 30
select select "***"
click at [812, 285] on select "*** *** *** *** *** *** *** ***" at bounding box center [870, 300] width 117 height 30
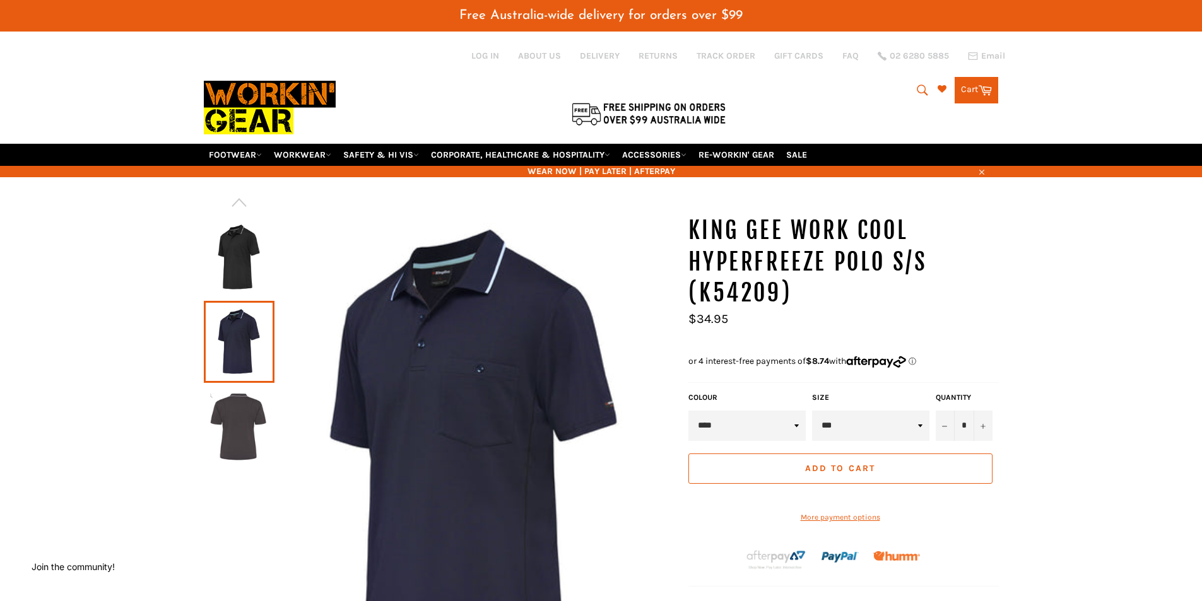
click at [445, 377] on img at bounding box center [474, 452] width 401 height 474
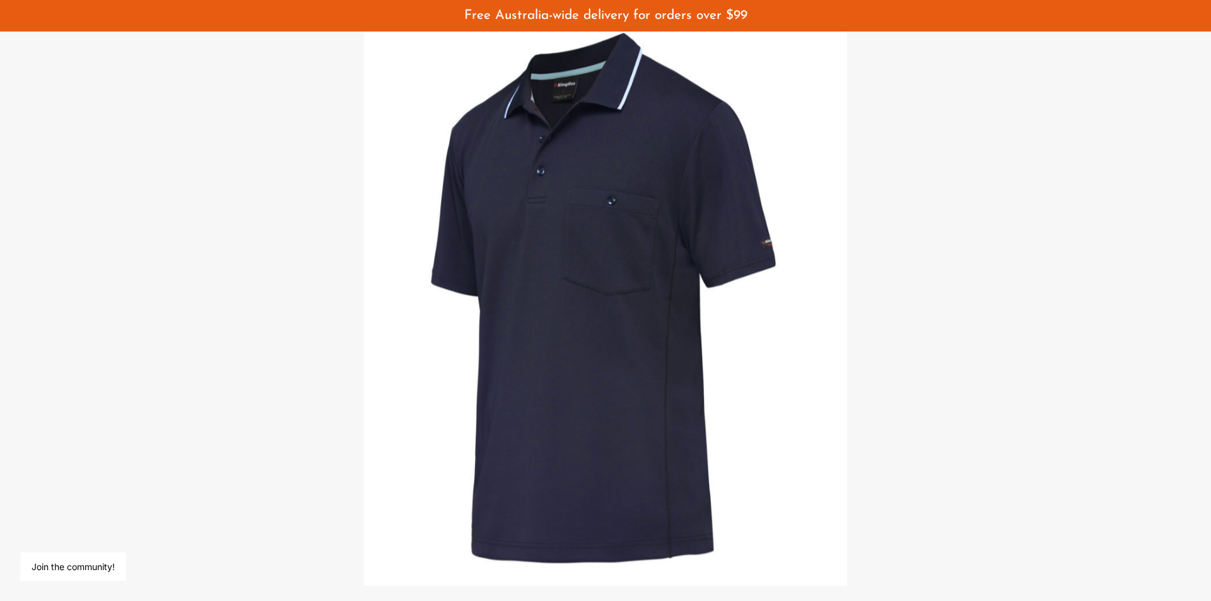
drag, startPoint x: 849, startPoint y: 258, endPoint x: 852, endPoint y: 268, distance: 9.8
click at [849, 260] on div at bounding box center [605, 300] width 1211 height 601
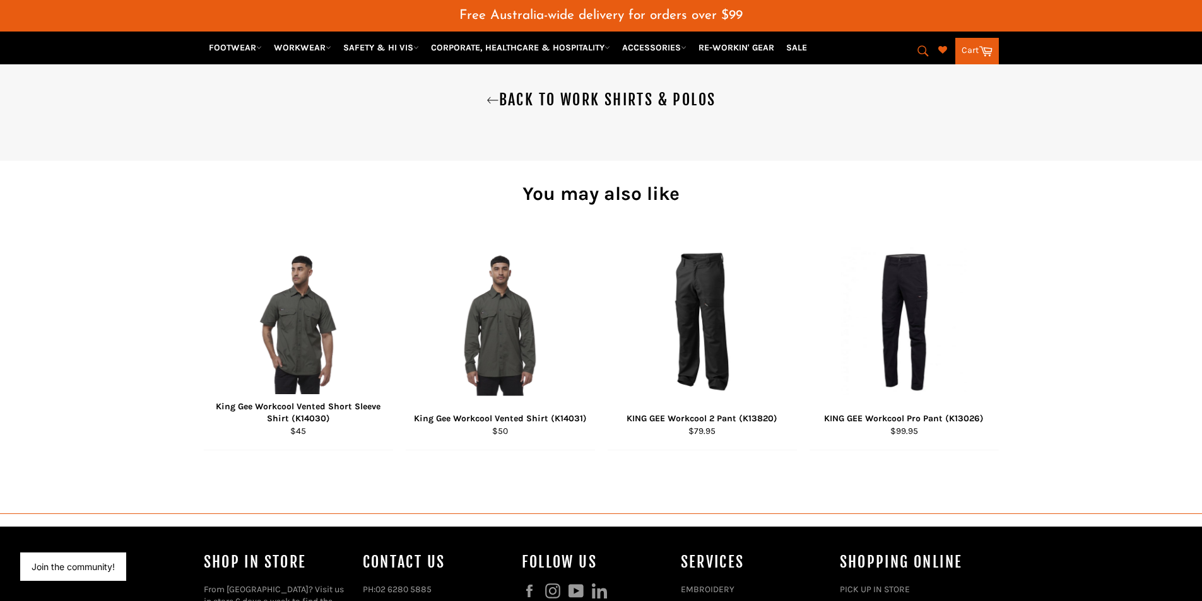
scroll to position [848, 0]
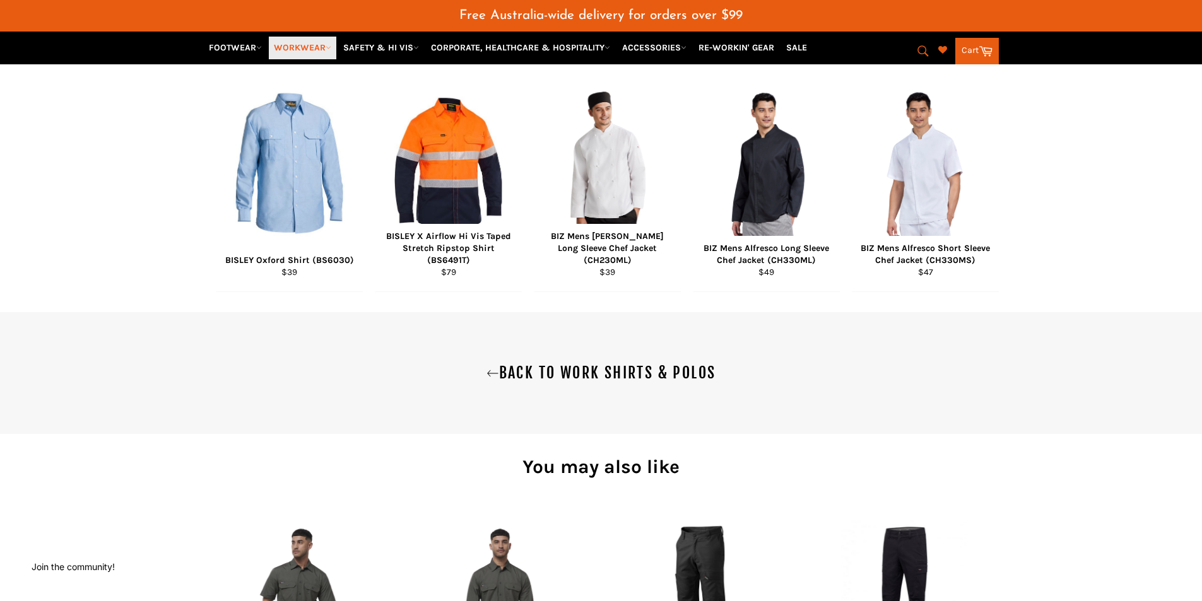
click at [321, 51] on link "WORKWEAR" at bounding box center [303, 48] width 68 height 22
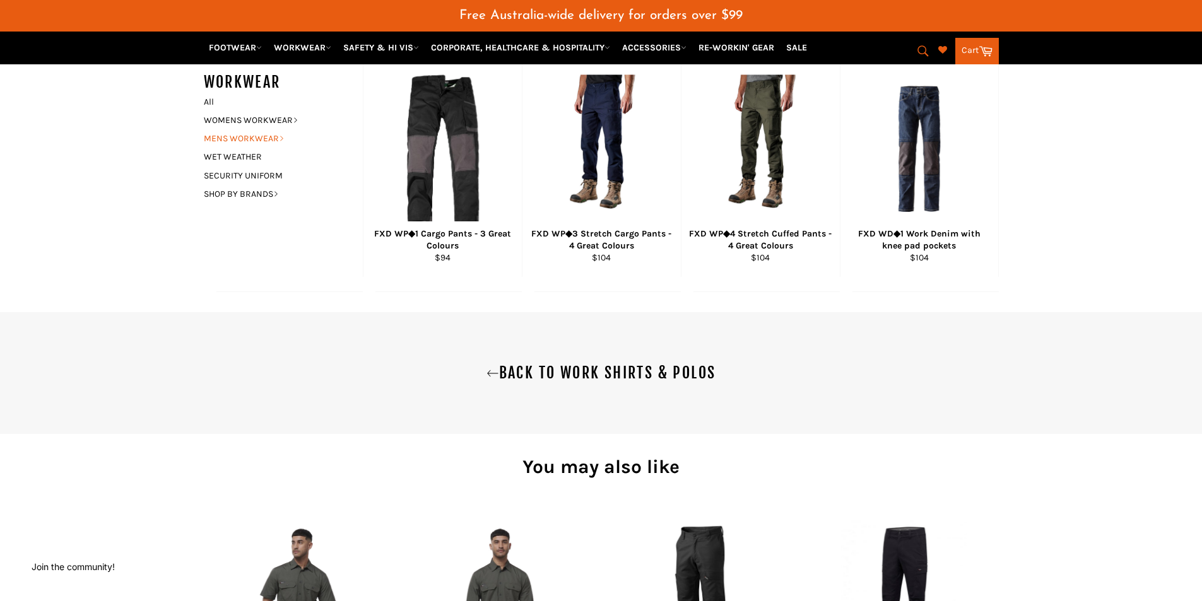
click at [242, 139] on link "MENS WORKWEAR" at bounding box center [273, 138] width 153 height 18
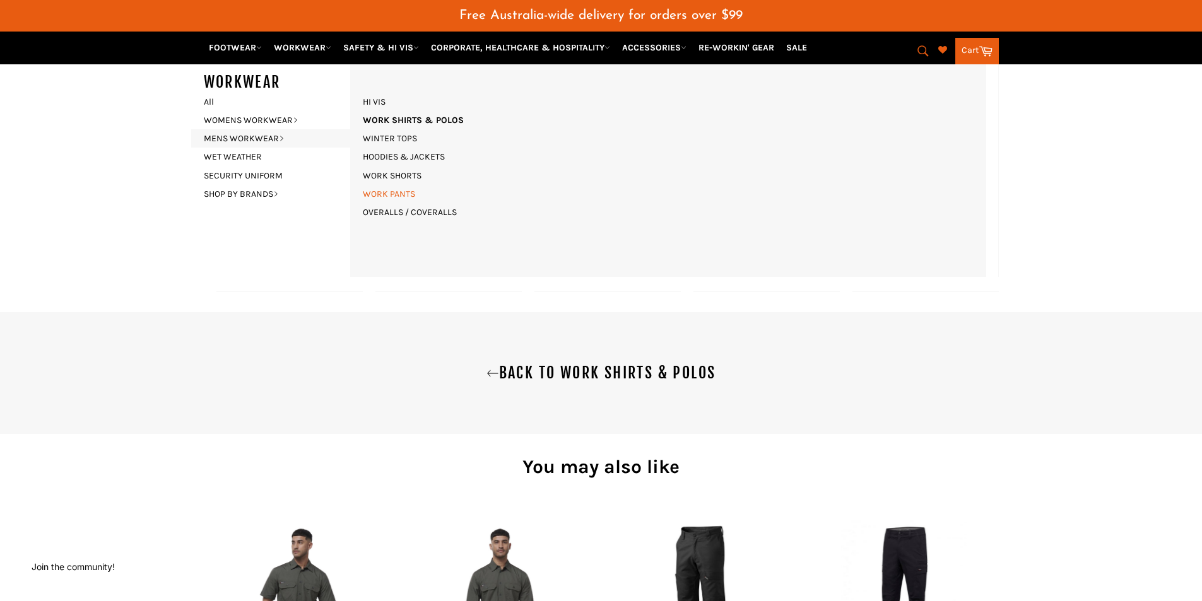
click at [403, 192] on link "WORK PANTS" at bounding box center [388, 194] width 65 height 18
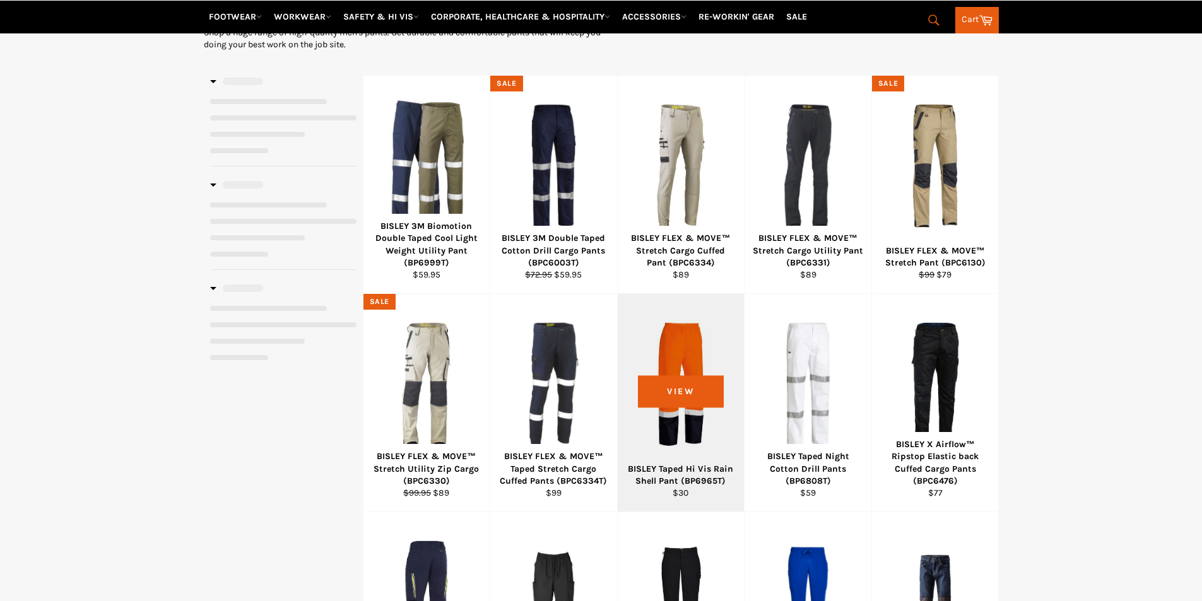
select select "**********"
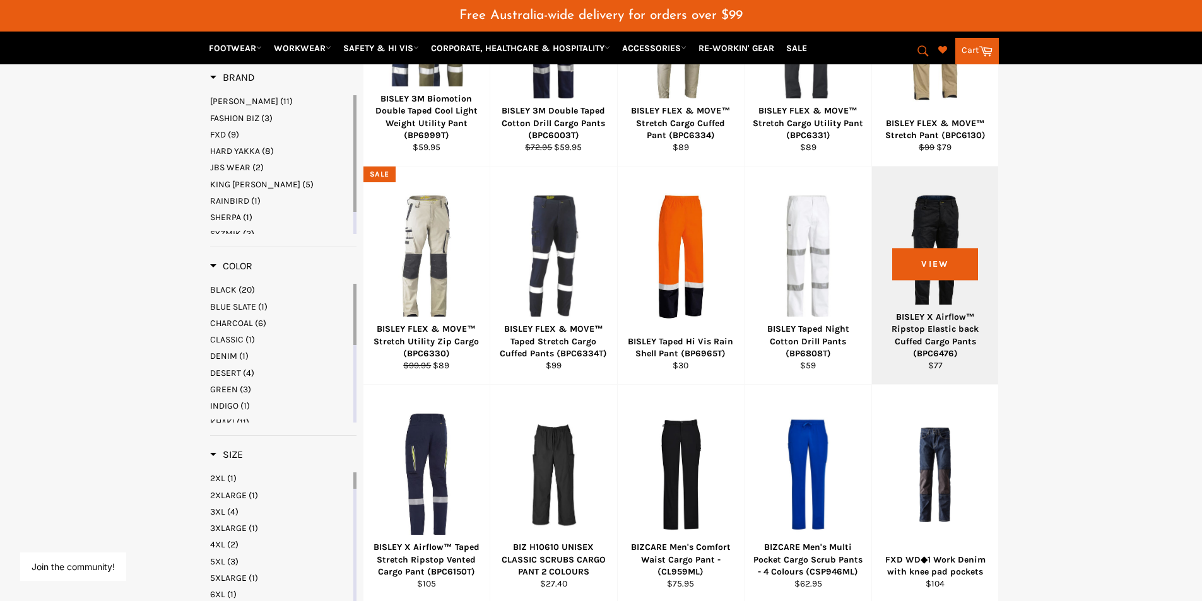
scroll to position [346, 0]
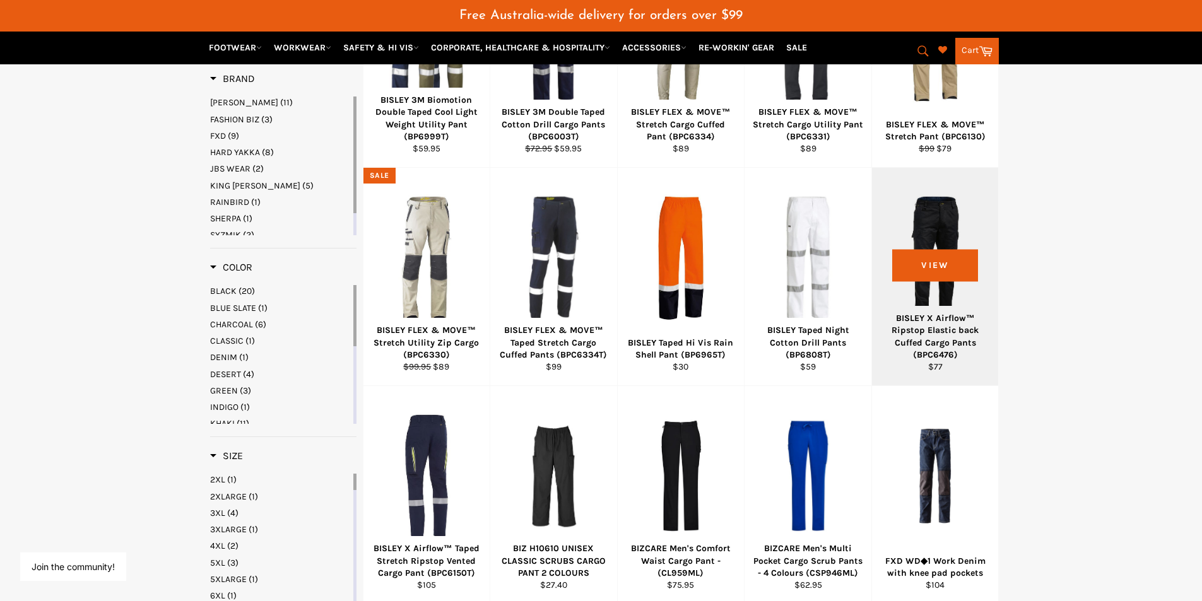
click at [932, 235] on div "View" at bounding box center [935, 277] width 127 height 218
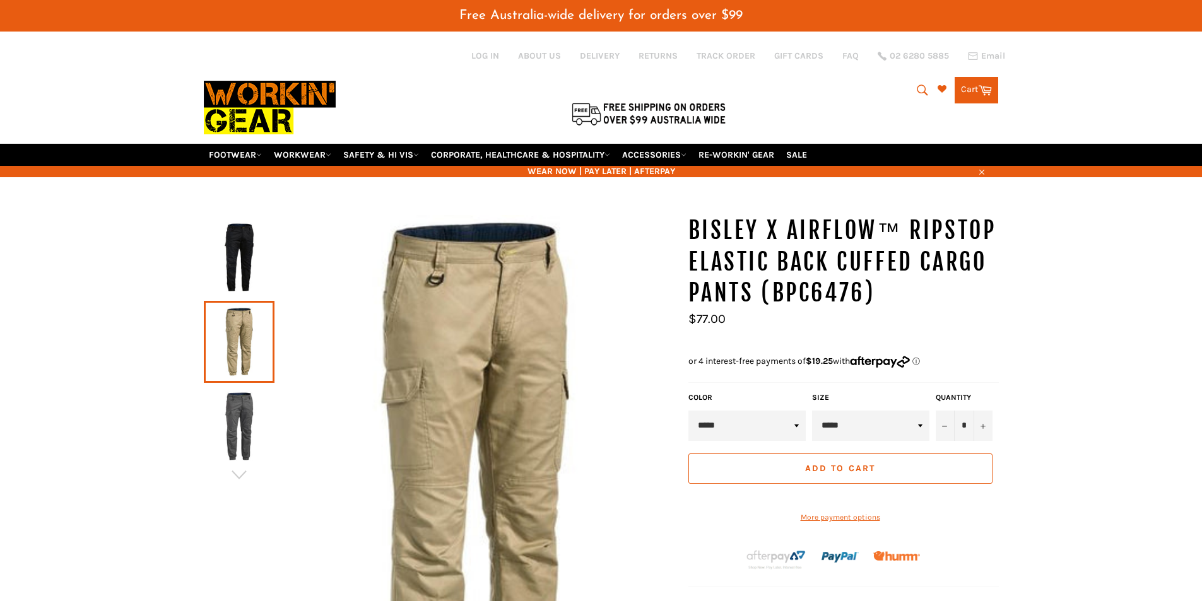
click at [246, 247] on img at bounding box center [239, 257] width 58 height 69
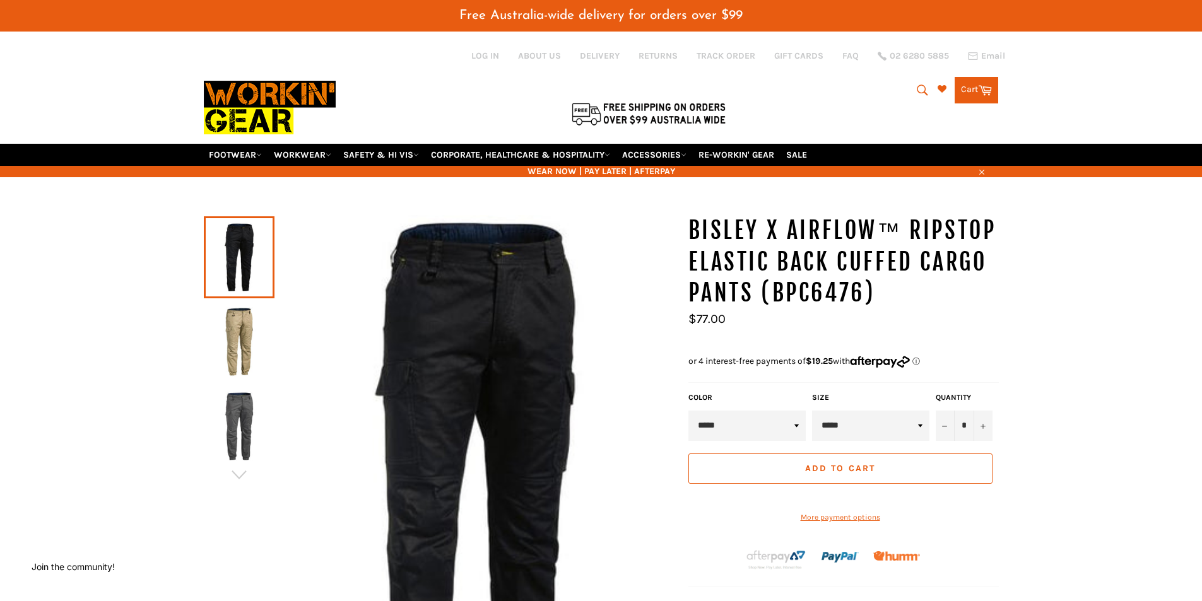
click at [229, 418] on img at bounding box center [239, 426] width 58 height 69
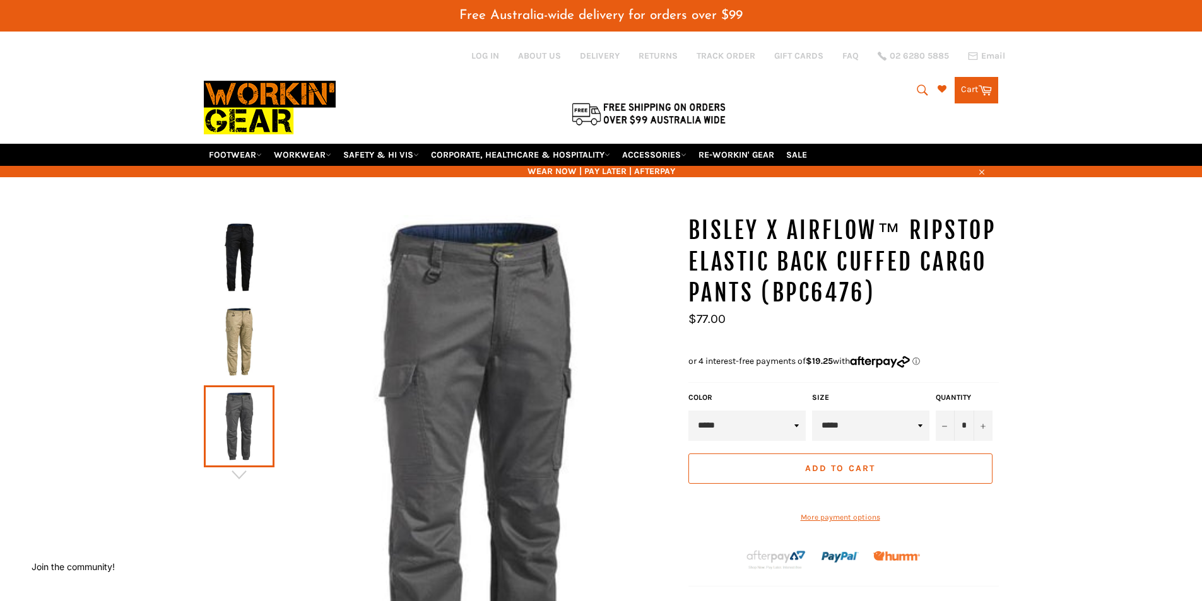
click at [233, 341] on img at bounding box center [239, 341] width 58 height 69
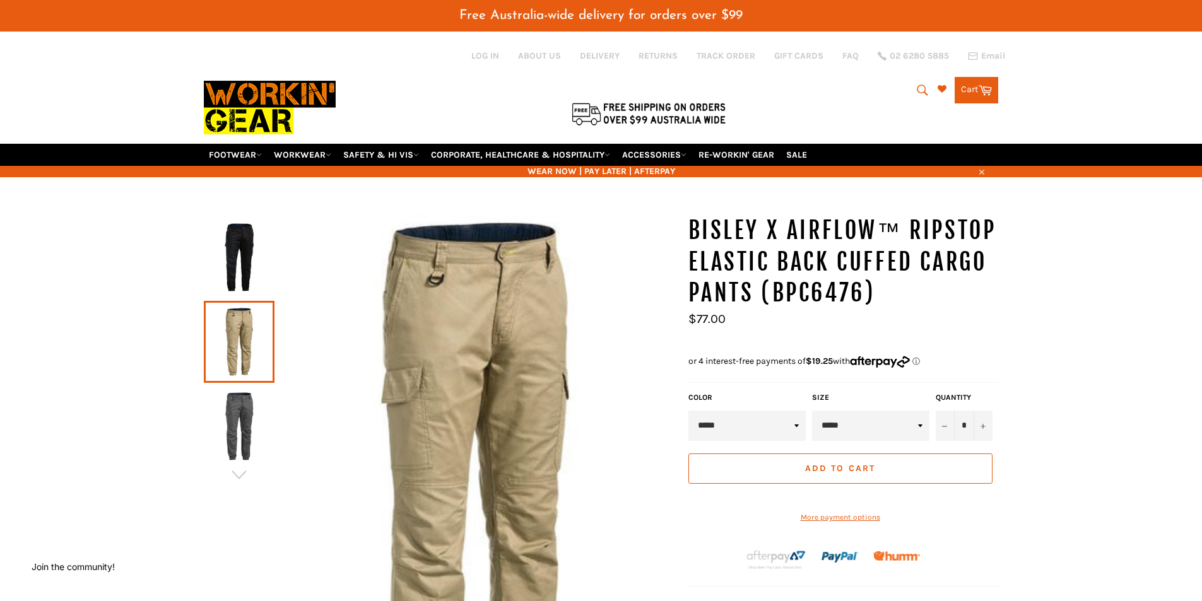
click at [244, 250] on img at bounding box center [239, 257] width 58 height 69
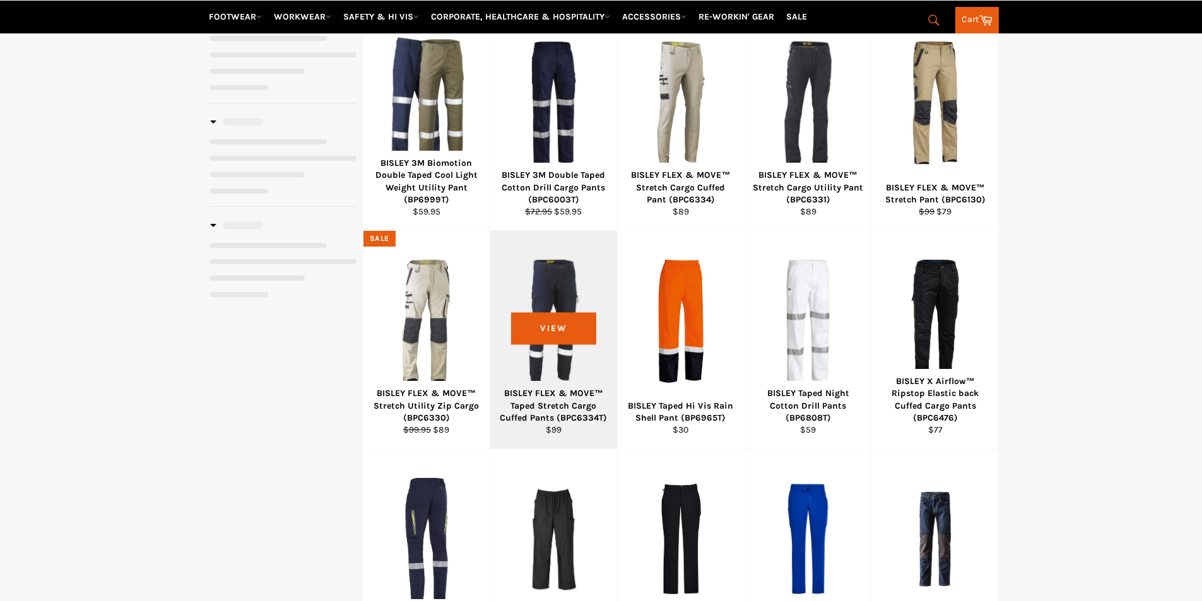
select select "**********"
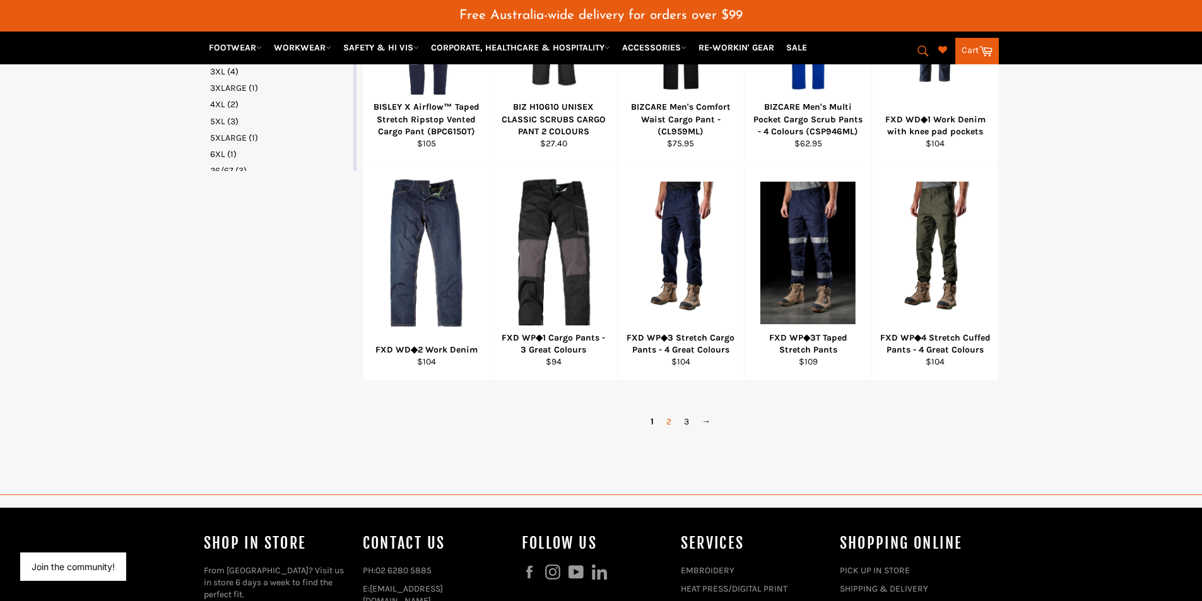
click at [668, 422] on link "2" at bounding box center [669, 422] width 18 height 18
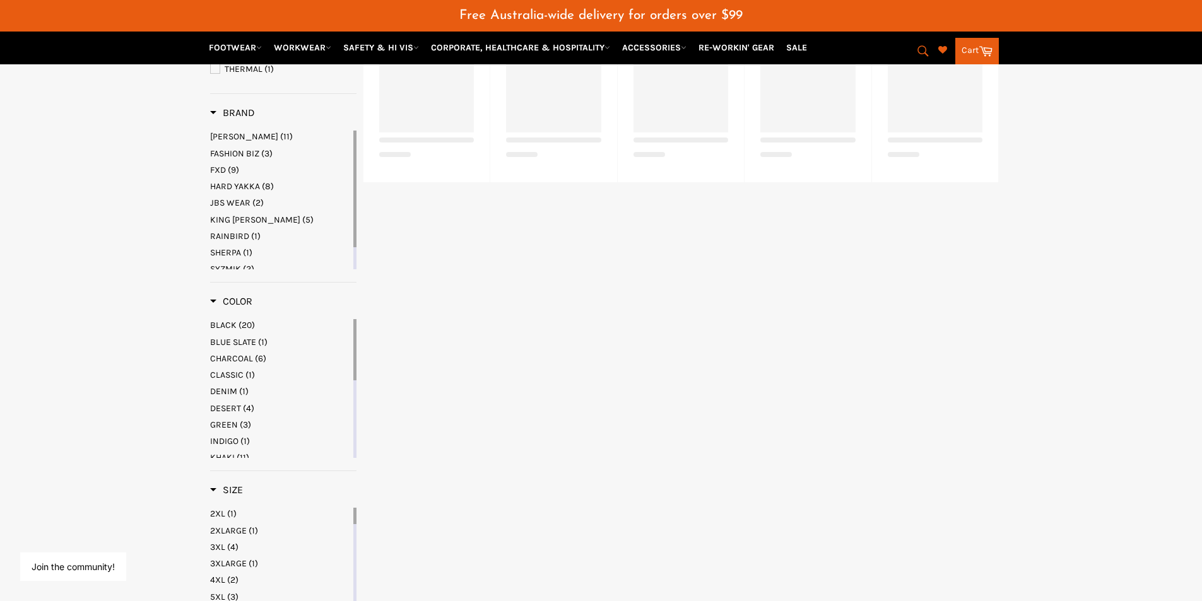
scroll to position [264, 0]
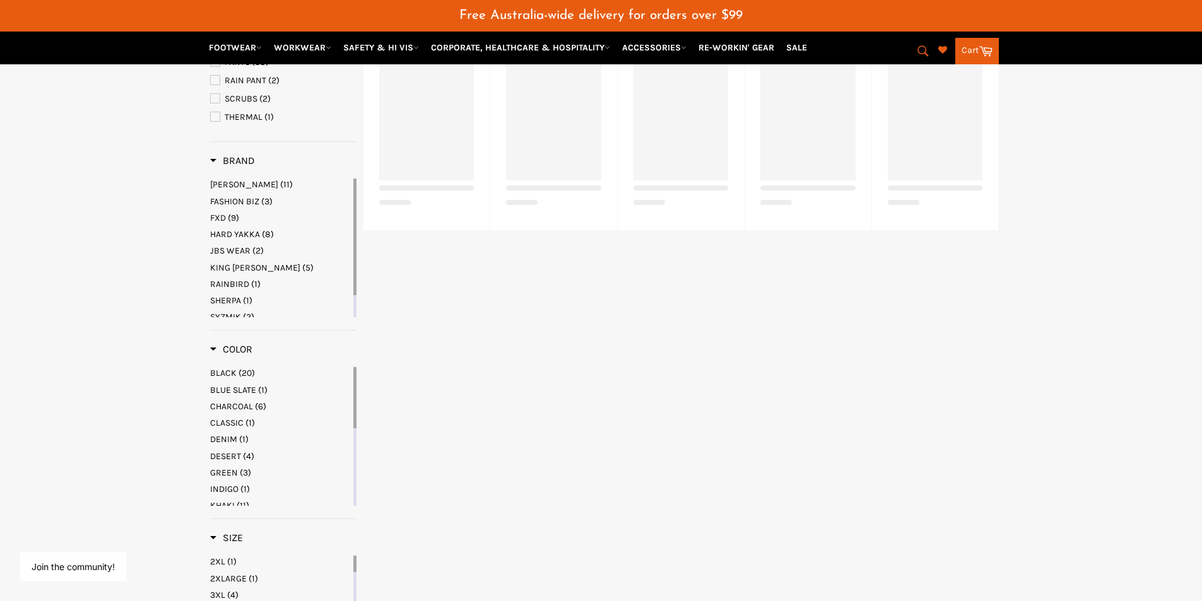
select select "**********"
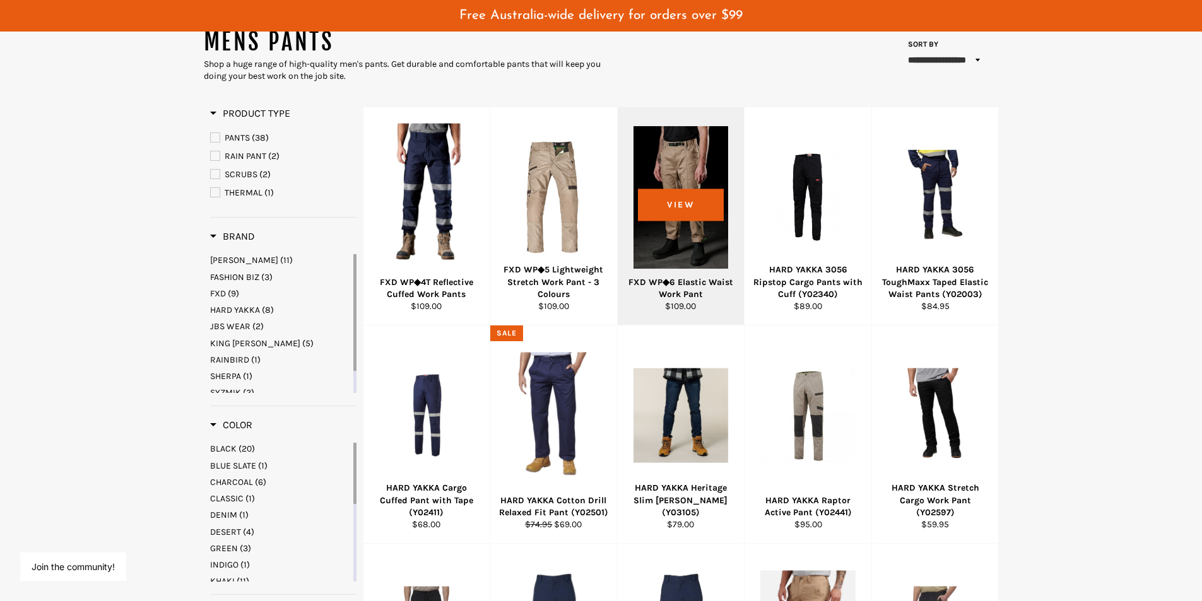
scroll to position [201, 0]
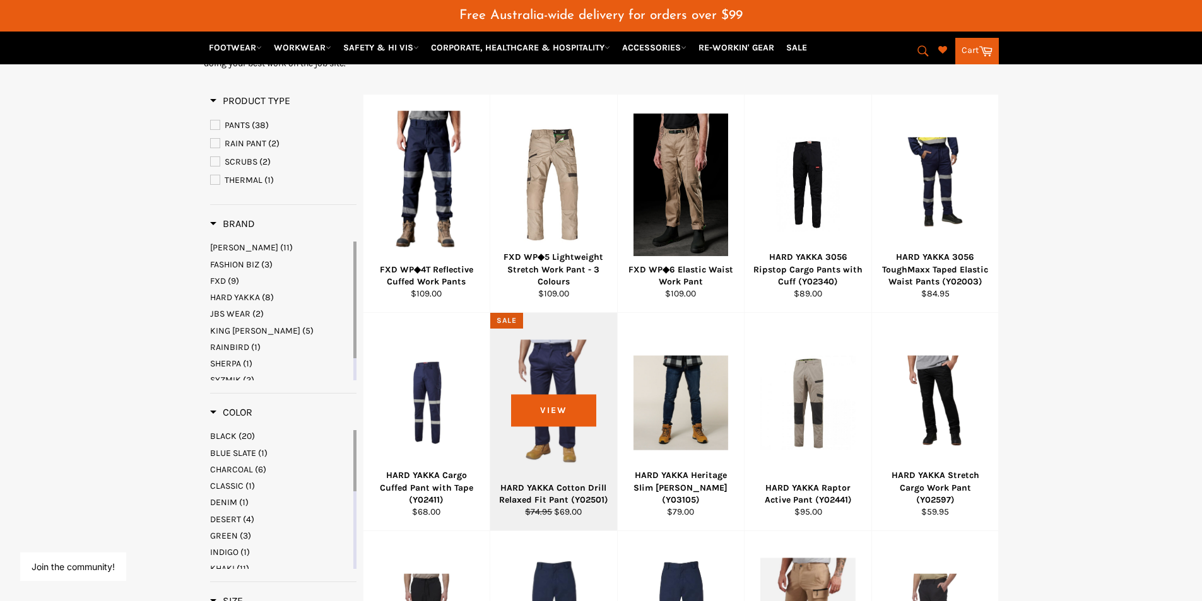
click at [544, 395] on div at bounding box center [553, 403] width 95 height 148
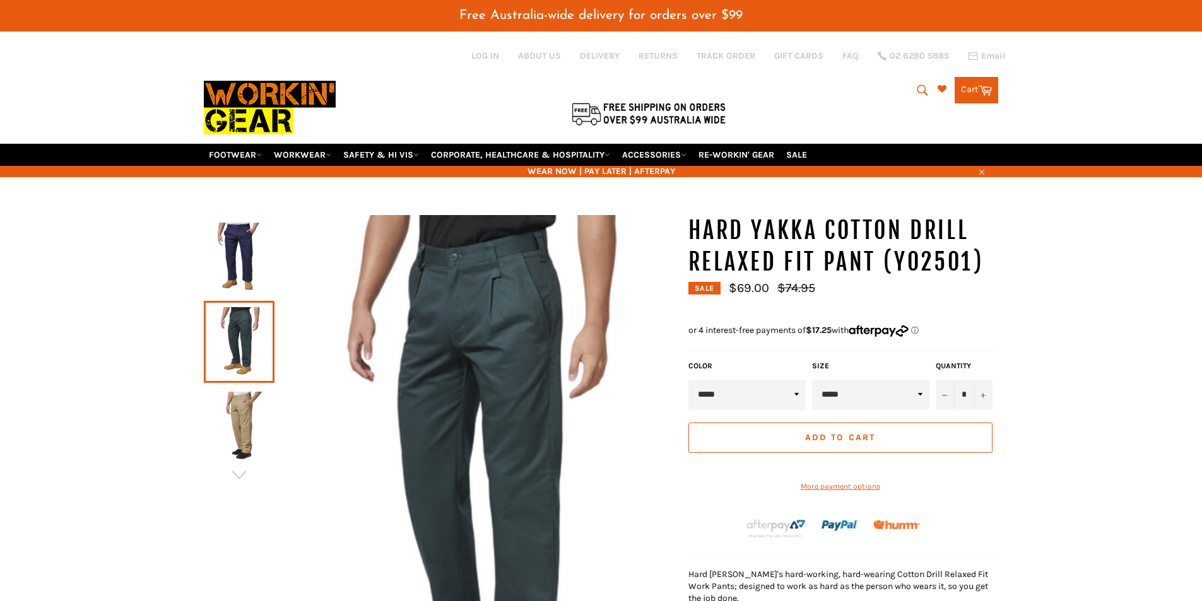
click at [241, 435] on img at bounding box center [239, 426] width 58 height 69
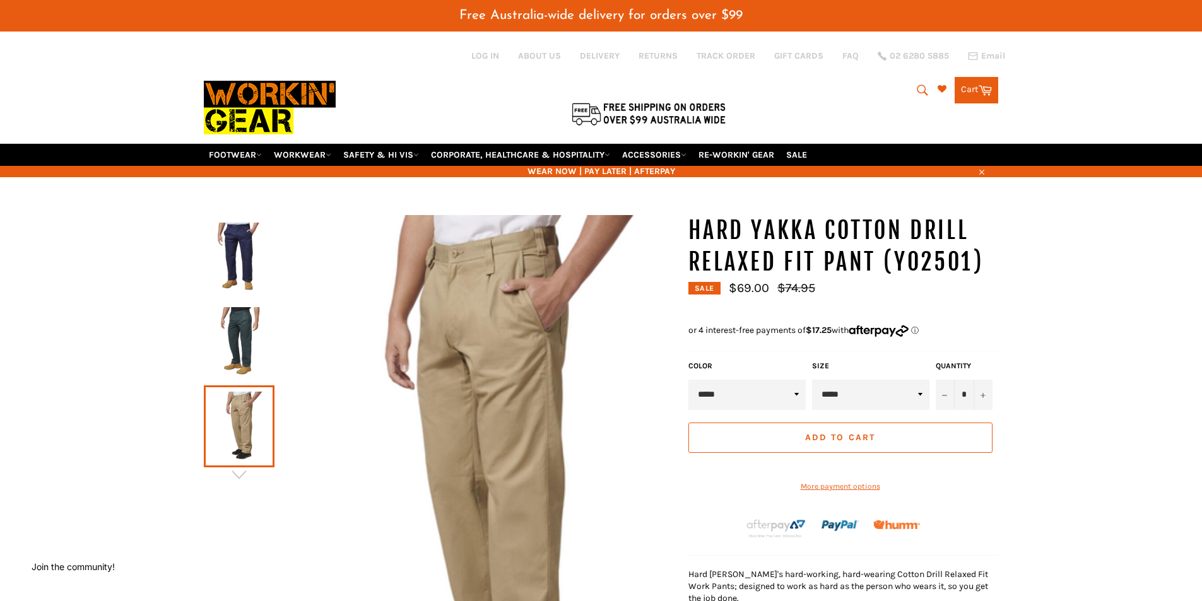
click at [228, 229] on img at bounding box center [239, 257] width 58 height 69
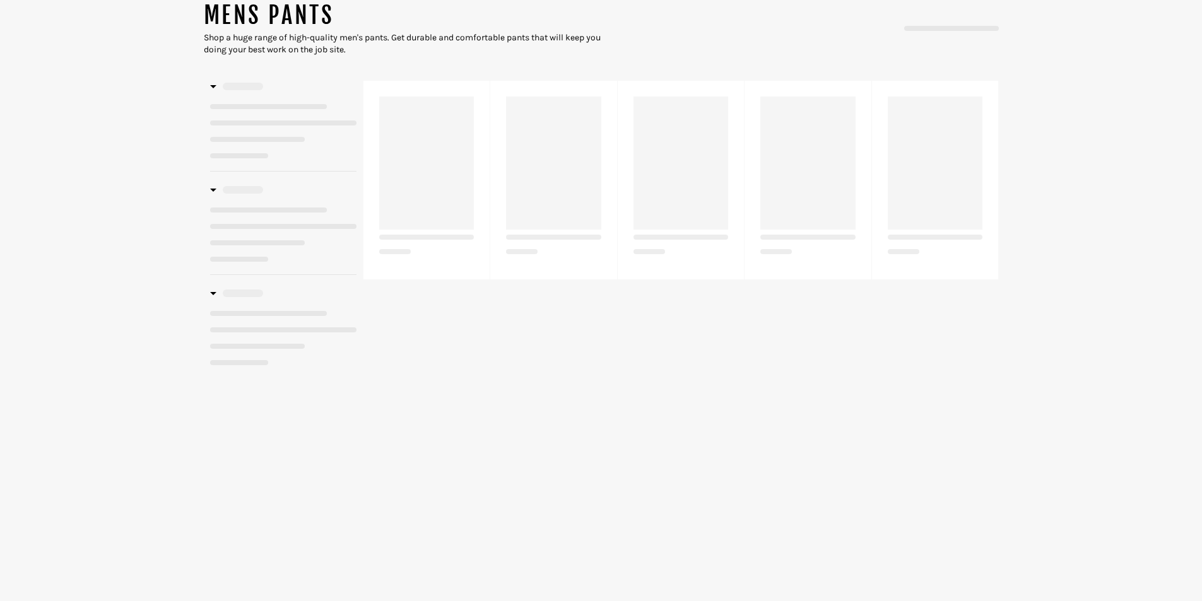
scroll to position [189, 0]
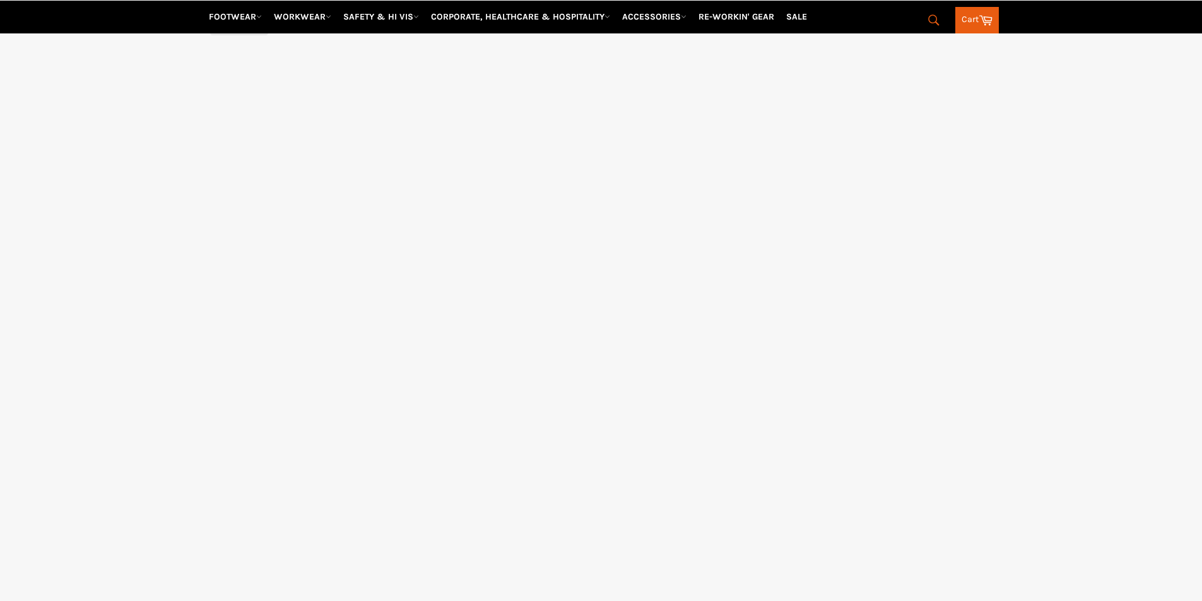
select select "**********"
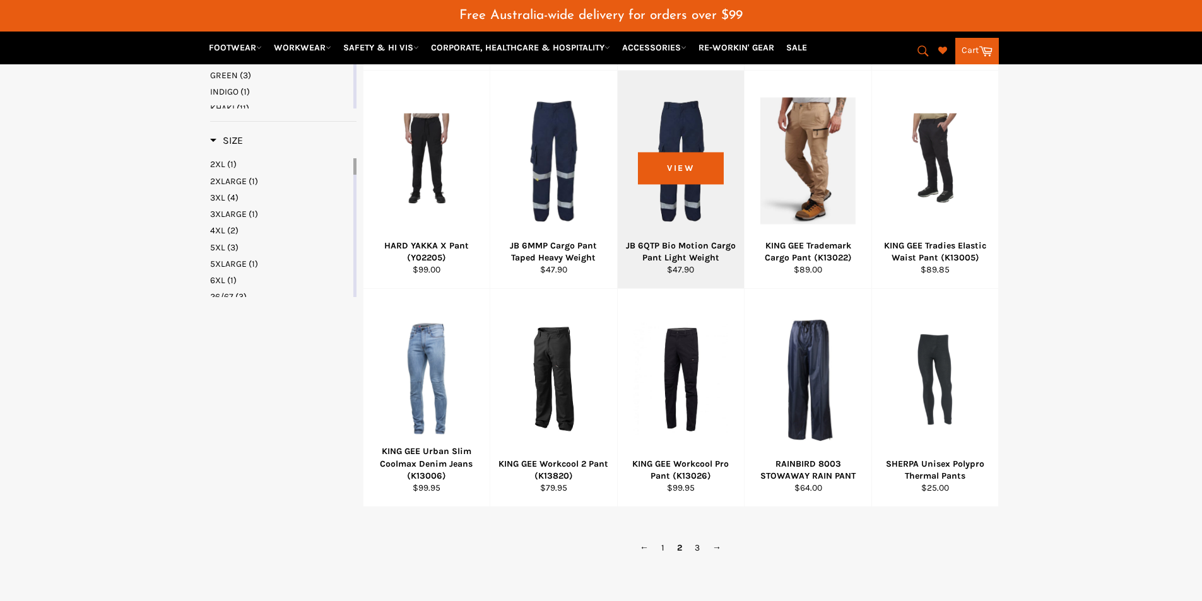
scroll to position [703, 0]
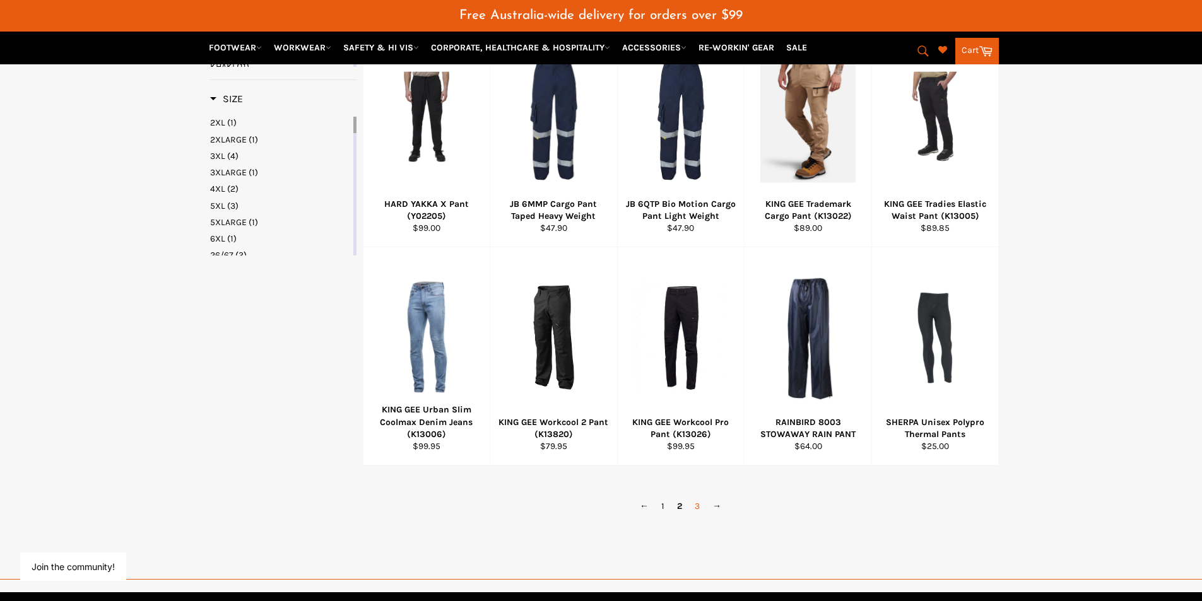
click at [696, 509] on link "3" at bounding box center [697, 506] width 18 height 18
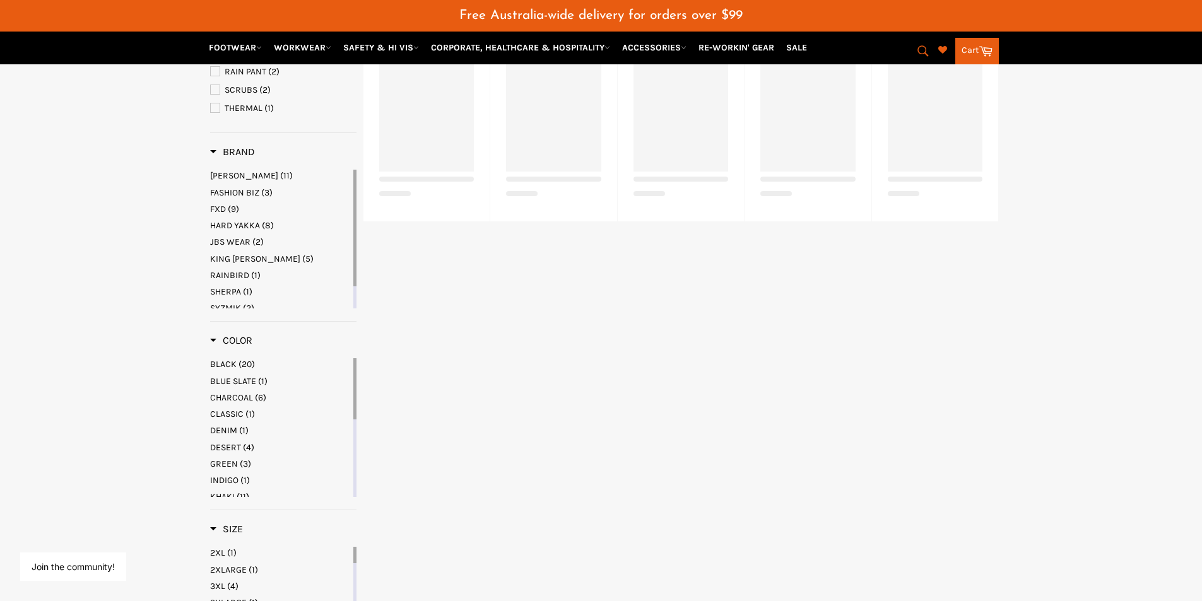
select select "**********"
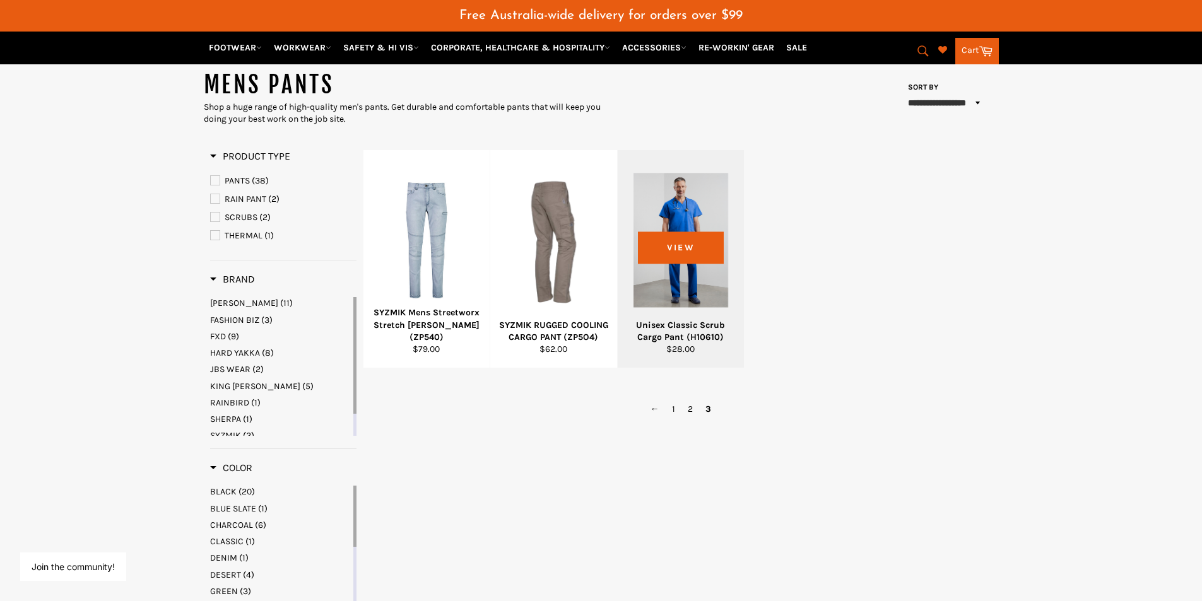
scroll to position [138, 0]
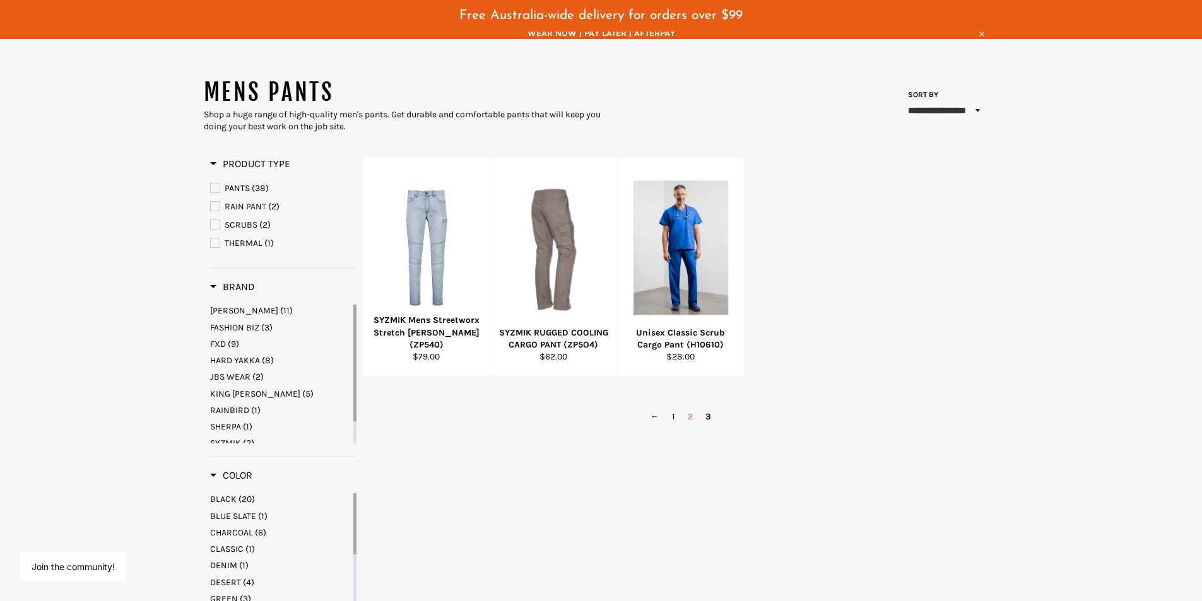
click at [686, 418] on link "2" at bounding box center [690, 417] width 18 height 18
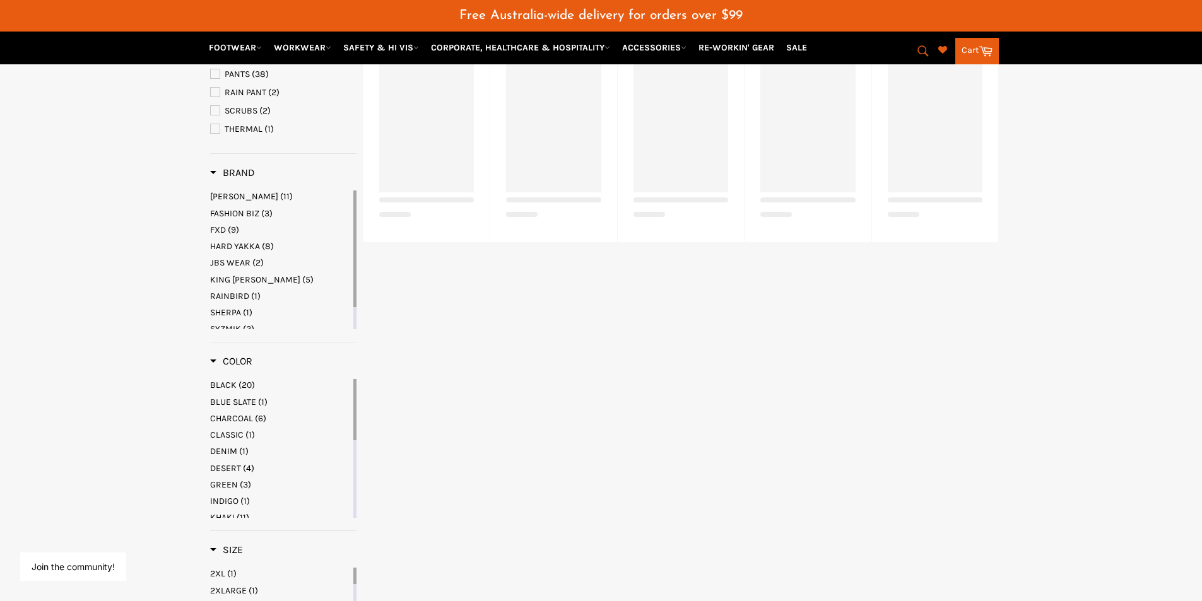
scroll to position [264, 0]
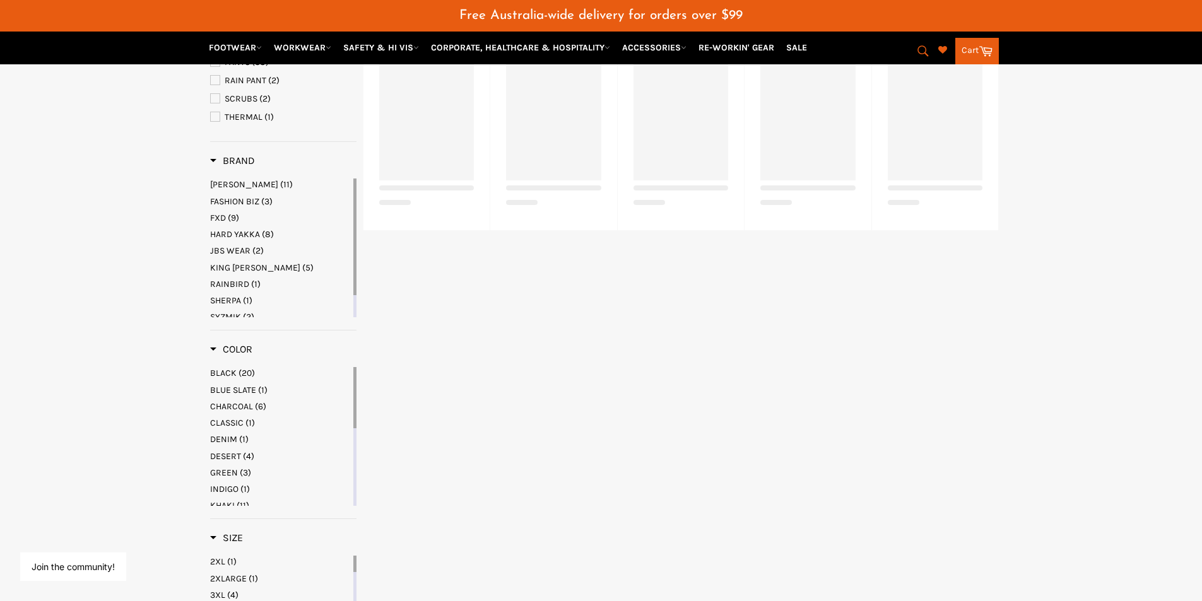
select select "**********"
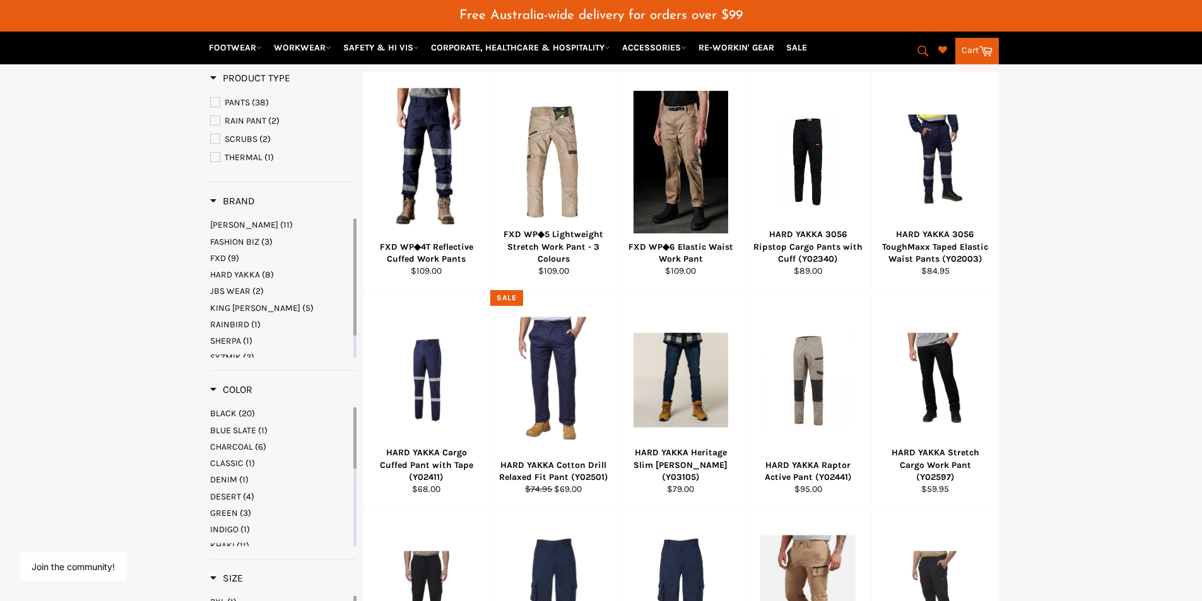
scroll to position [201, 0]
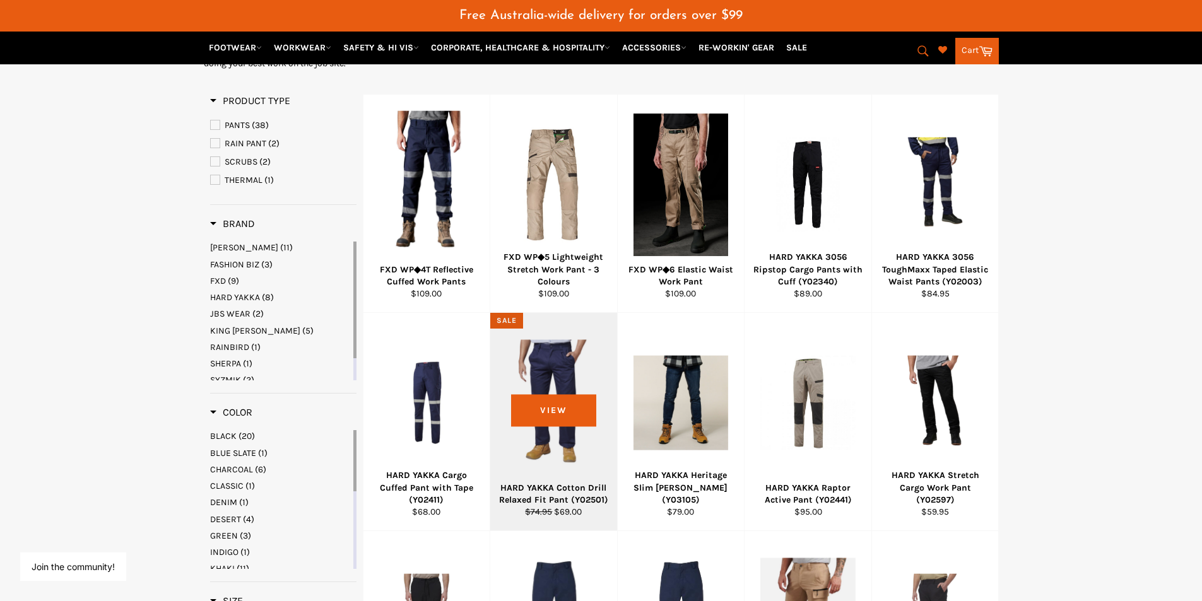
click at [550, 394] on div at bounding box center [553, 403] width 95 height 148
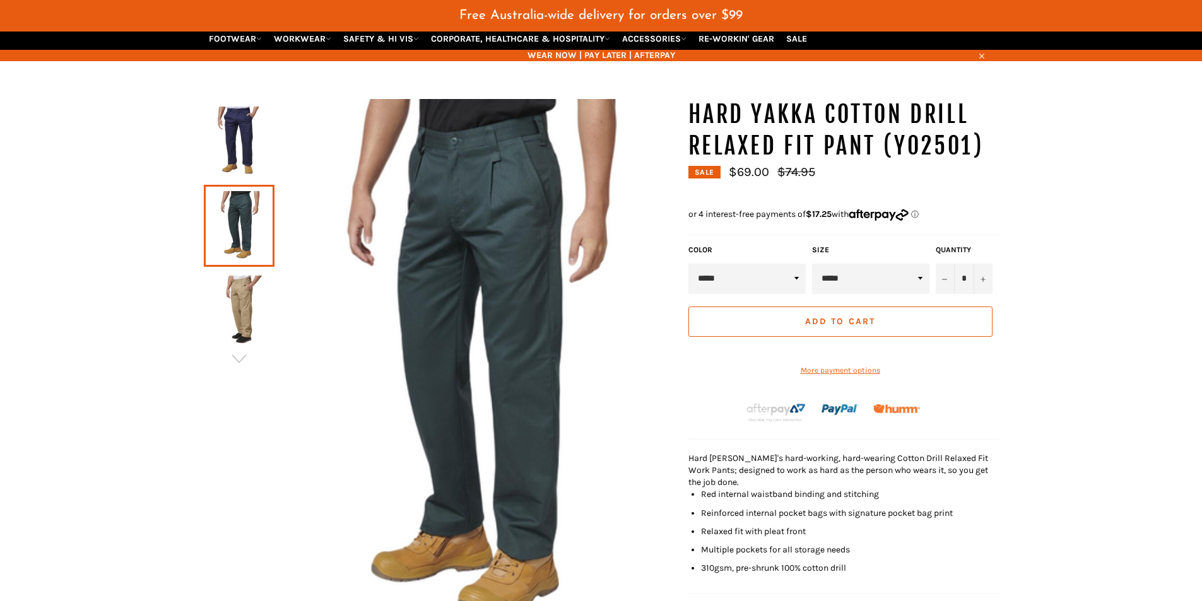
scroll to position [94, 0]
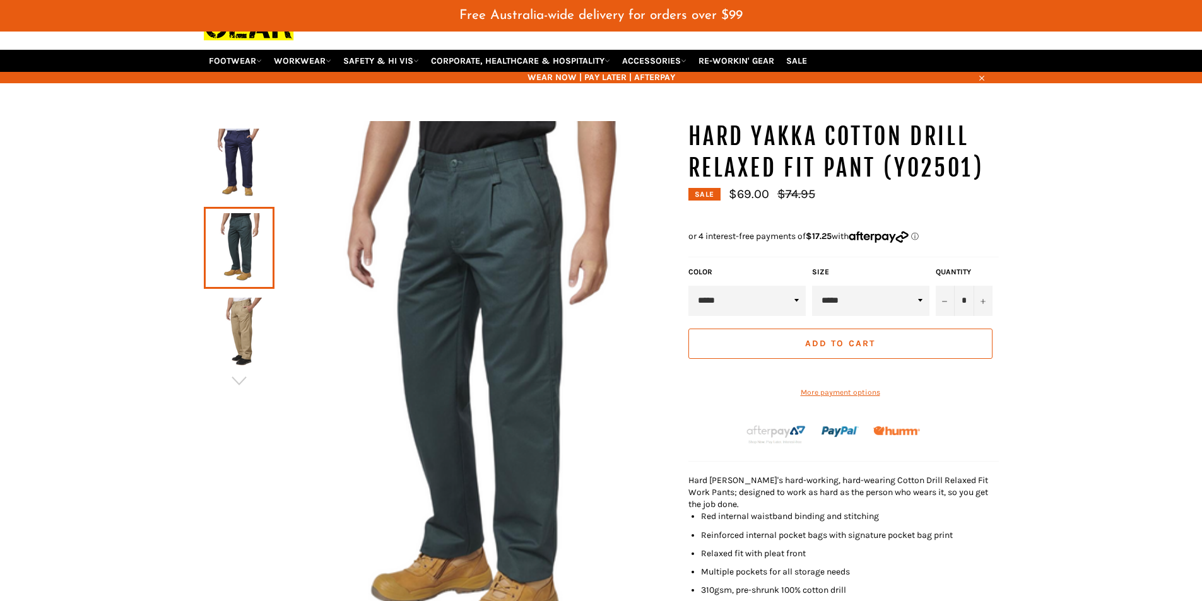
click at [249, 138] on img at bounding box center [239, 163] width 58 height 69
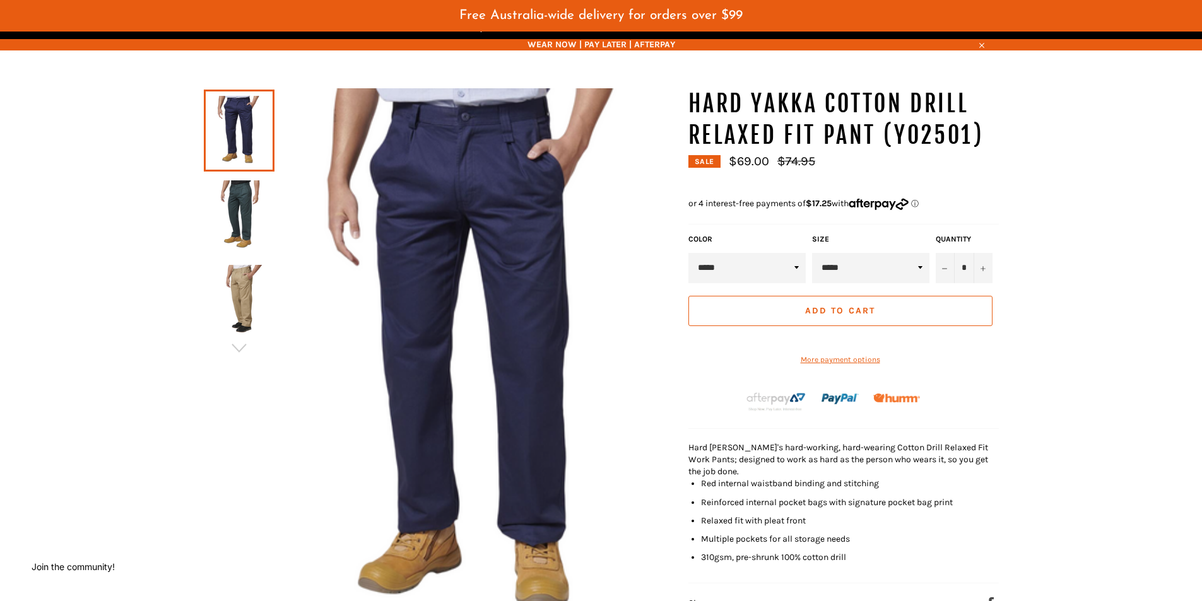
scroll to position [157, 0]
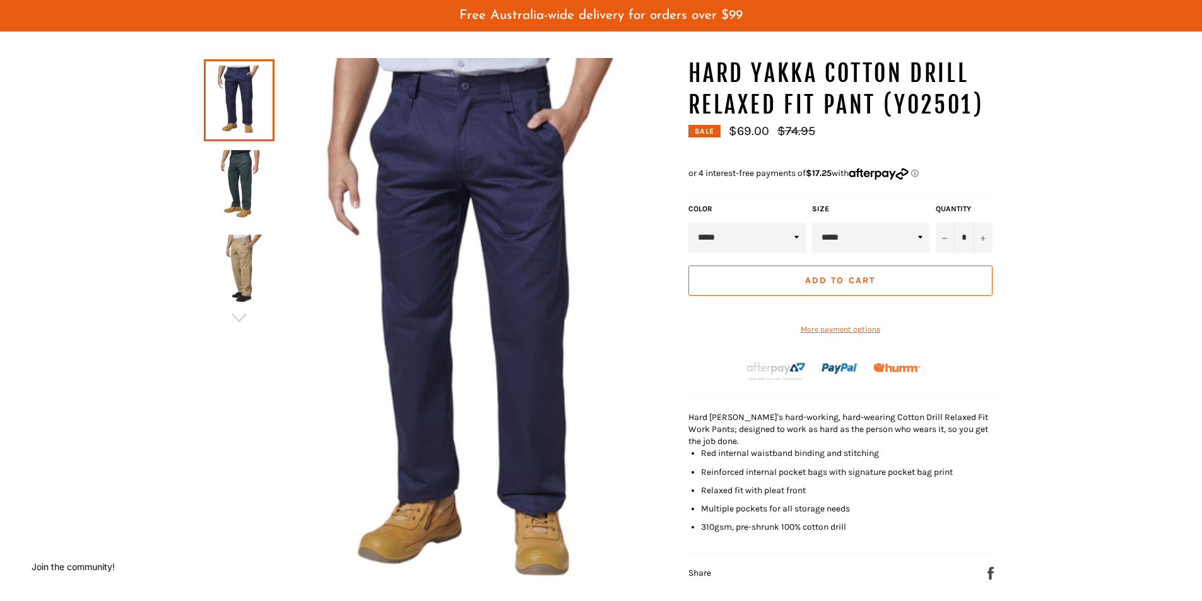
click at [765, 227] on select "***** ***** ****" at bounding box center [746, 238] width 117 height 30
click at [688, 223] on select "***** ***** ****" at bounding box center [746, 238] width 117 height 30
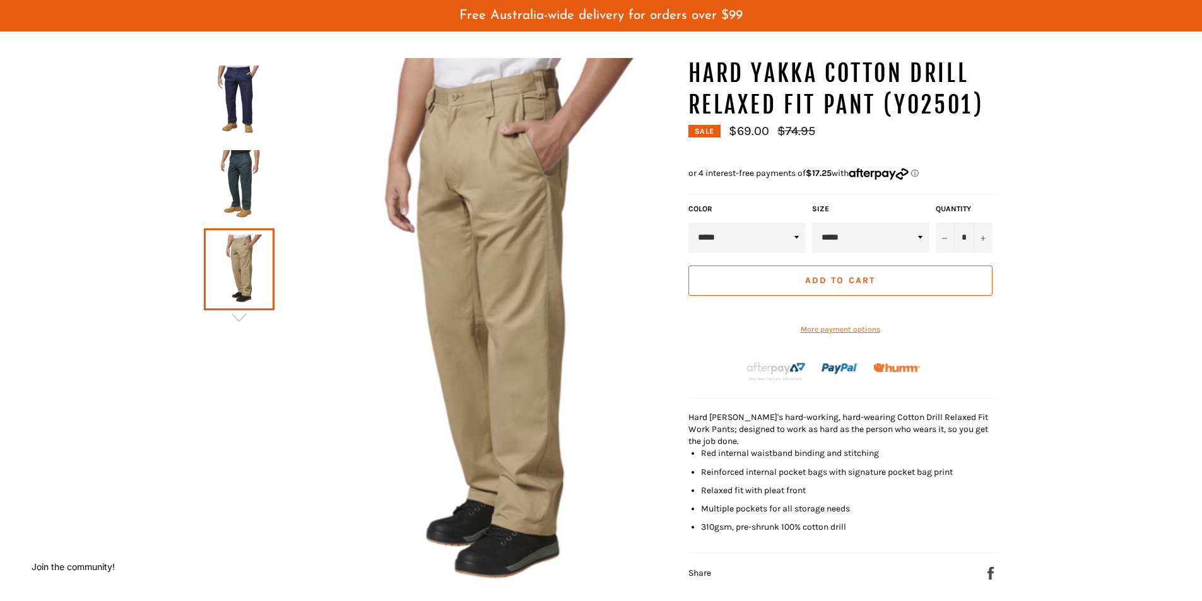
click at [749, 240] on select "***** ***** ****" at bounding box center [746, 238] width 117 height 30
select select "****"
click at [688, 223] on select "***** ***** ****" at bounding box center [746, 238] width 117 height 30
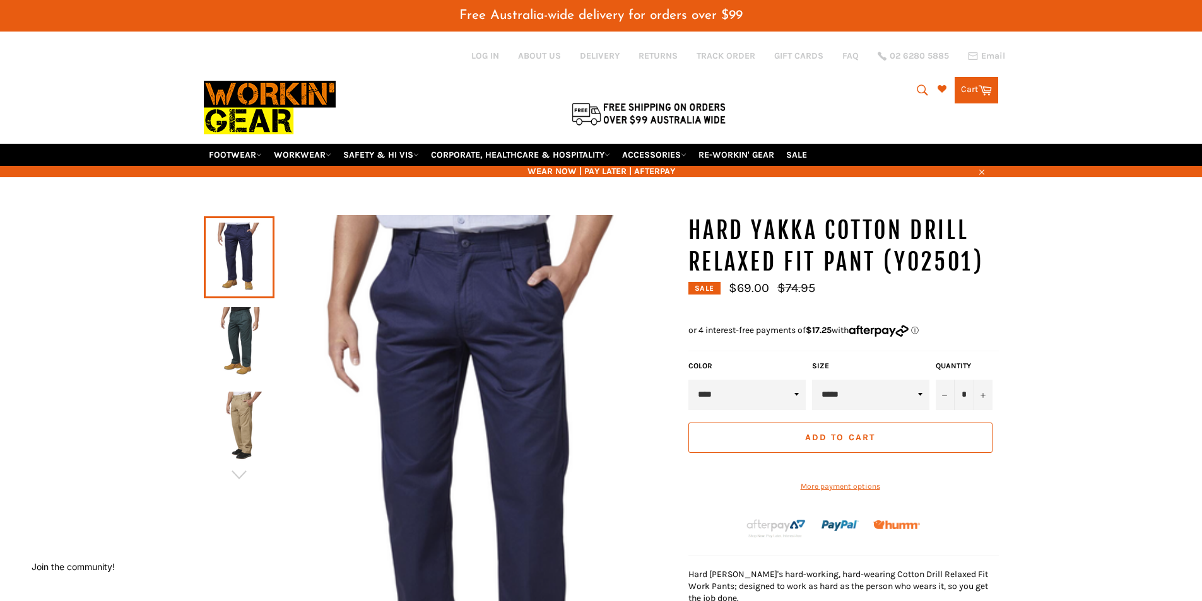
click at [500, 293] on img at bounding box center [474, 482] width 401 height 535
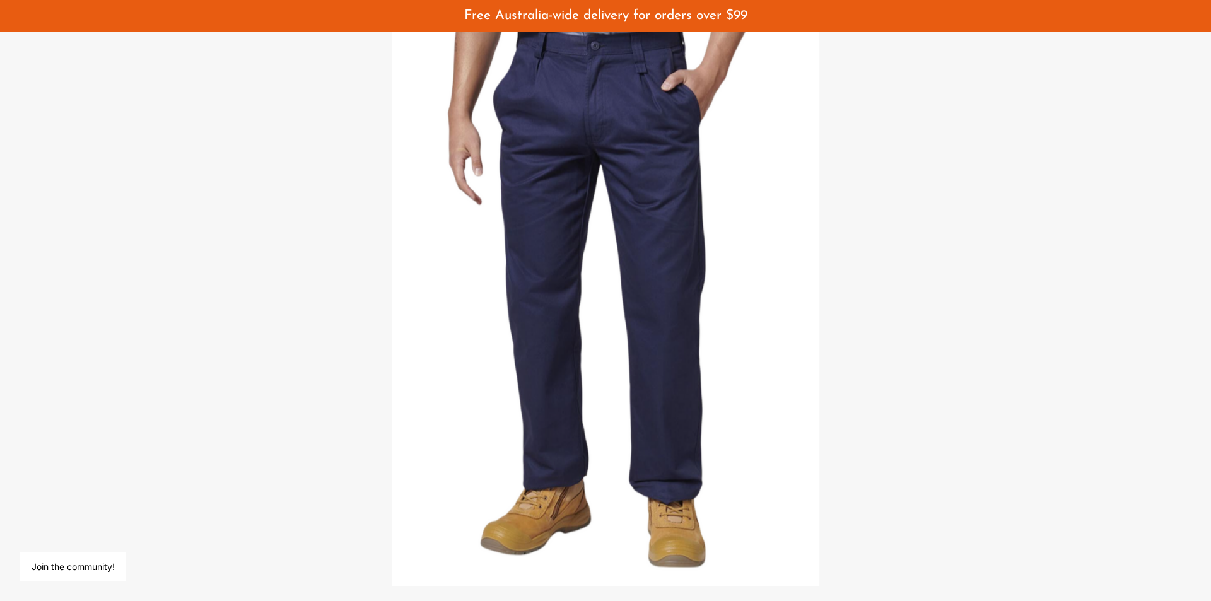
click at [1042, 201] on div at bounding box center [605, 300] width 1211 height 601
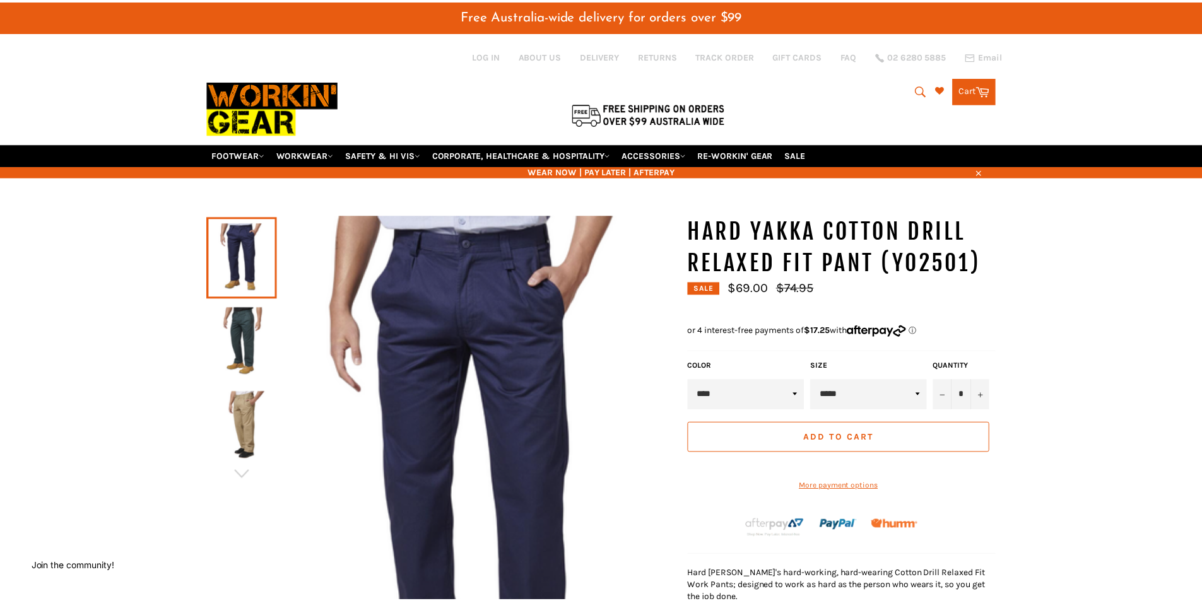
scroll to position [151, 0]
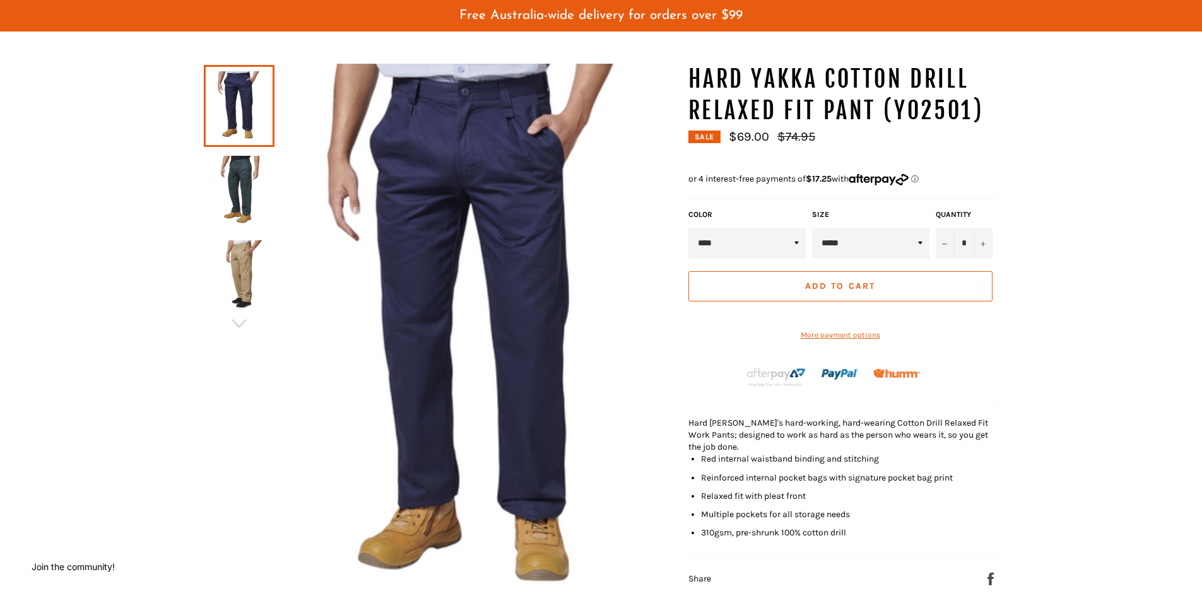
click at [885, 247] on select "***** ***** ***** ***** ***** ***** ****** ****** ****** ******" at bounding box center [870, 243] width 117 height 30
select select "*****"
click at [812, 228] on select "***** ***** ***** ***** ***** ***** ****** ****** ****** ******" at bounding box center [870, 243] width 117 height 30
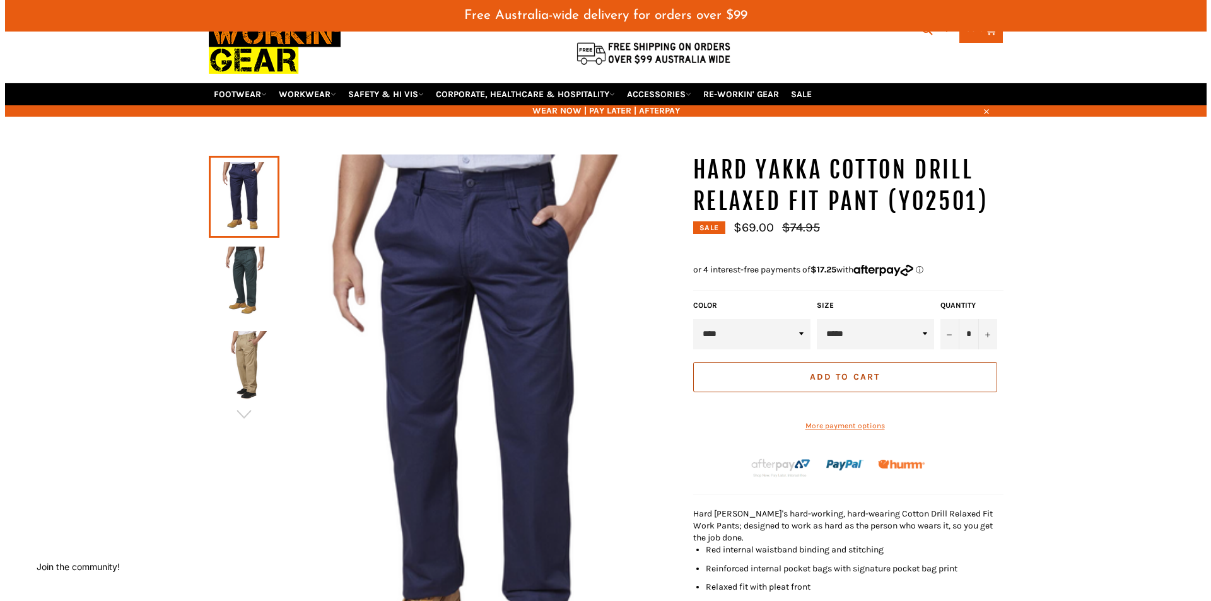
scroll to position [25, 0]
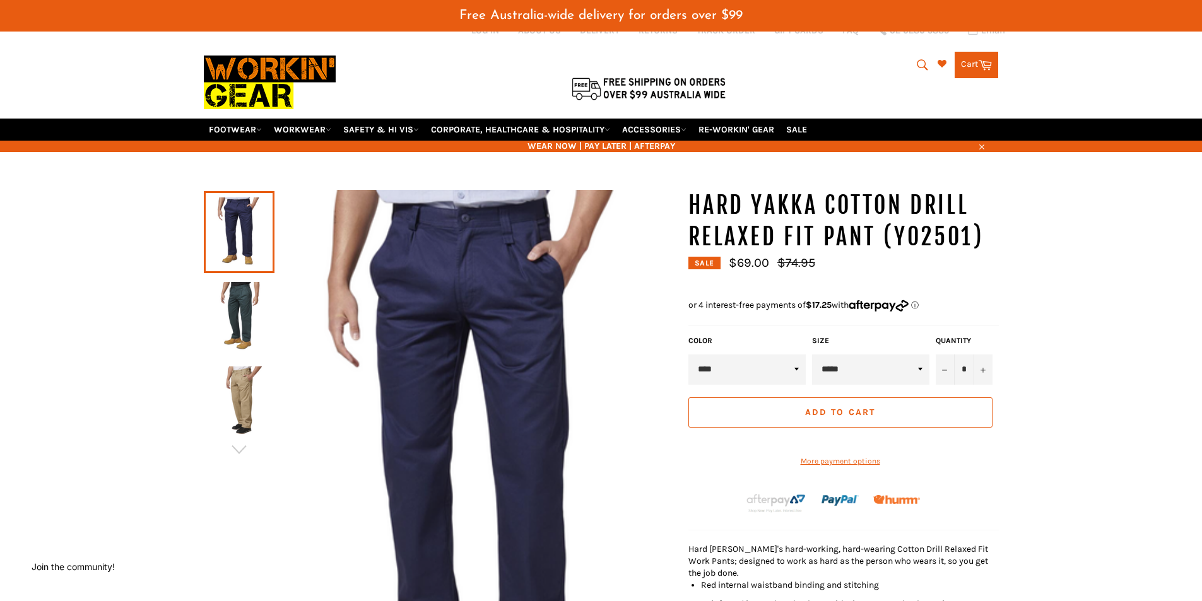
click at [490, 307] on img at bounding box center [474, 457] width 401 height 535
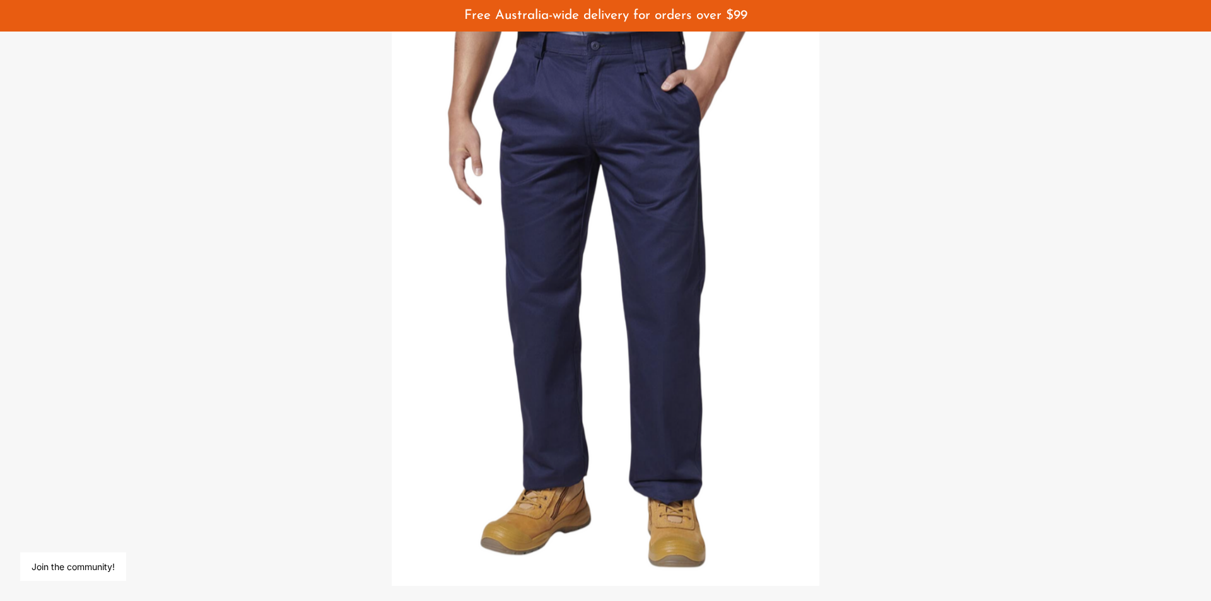
click at [970, 237] on div at bounding box center [605, 300] width 1211 height 601
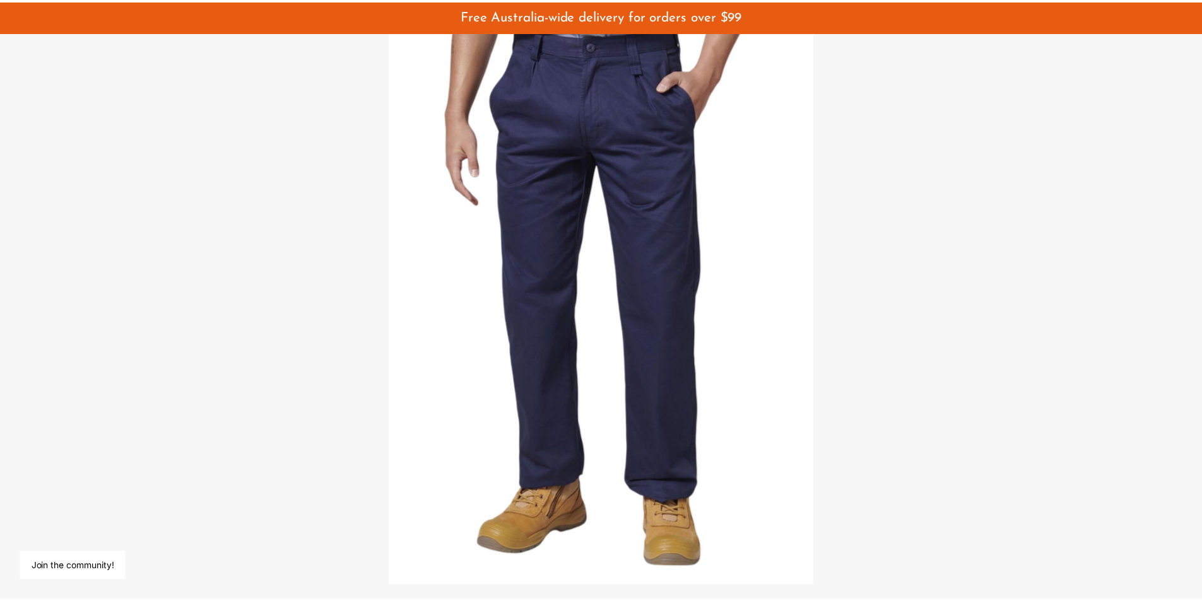
scroll to position [151, 0]
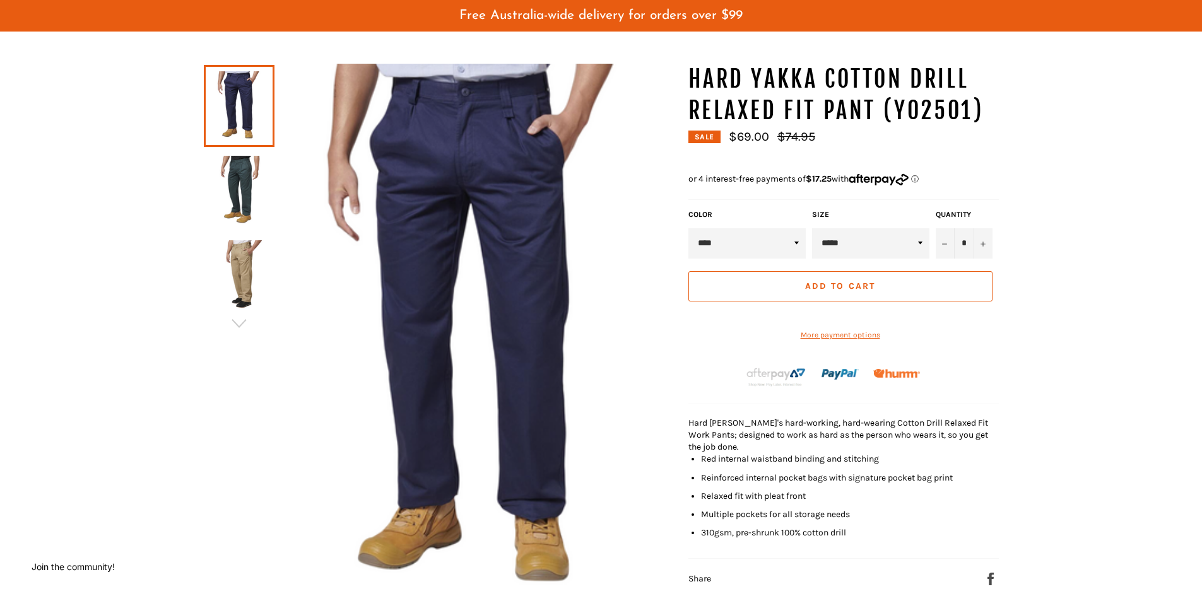
click at [262, 270] on img at bounding box center [239, 274] width 58 height 69
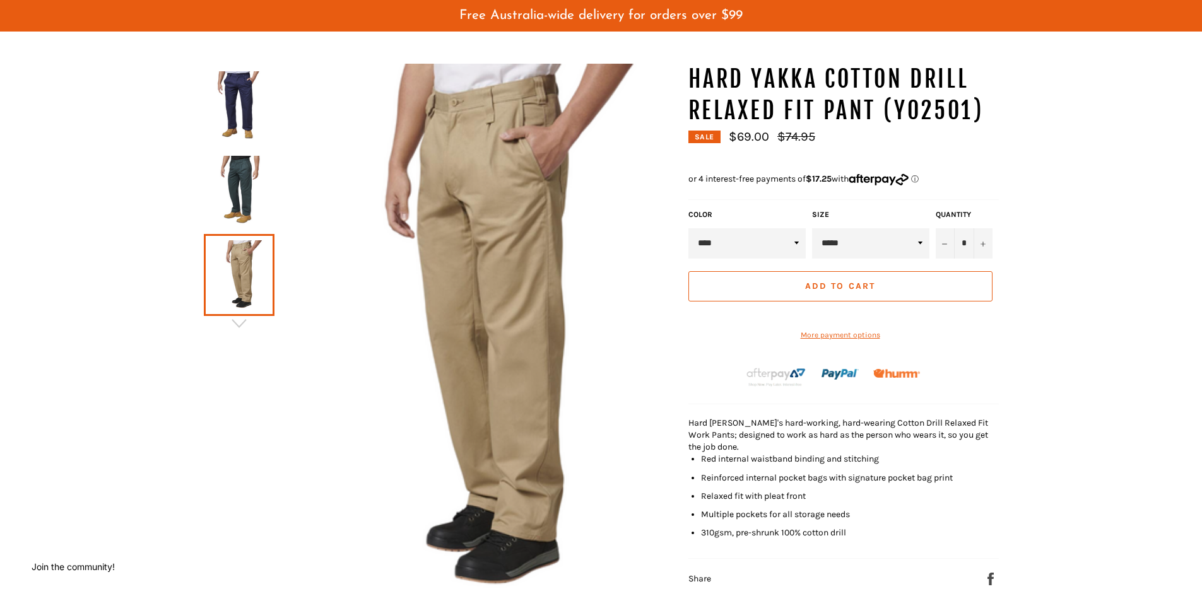
click at [235, 196] on img at bounding box center [239, 190] width 58 height 69
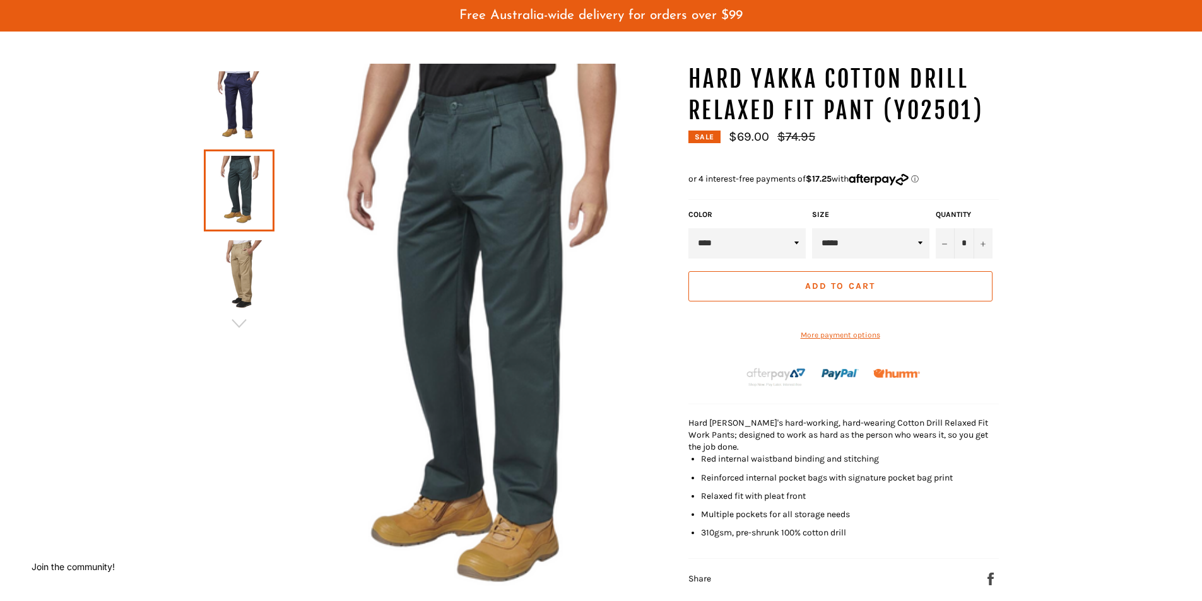
click at [239, 280] on img at bounding box center [239, 274] width 58 height 69
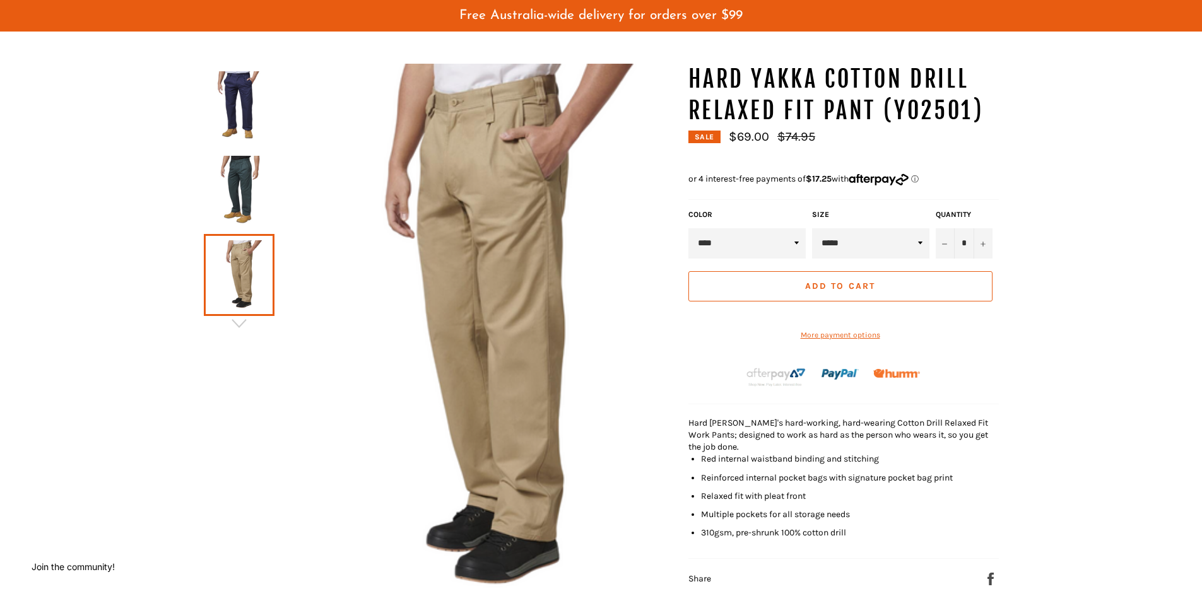
click at [233, 191] on img at bounding box center [239, 190] width 58 height 69
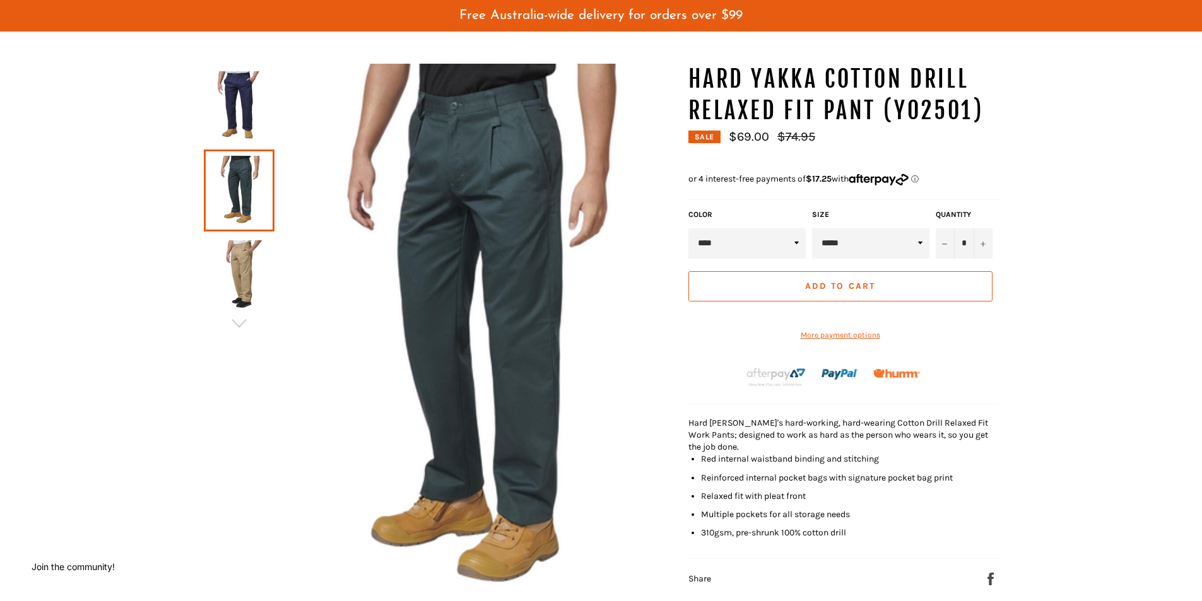
click at [233, 110] on img at bounding box center [239, 105] width 58 height 69
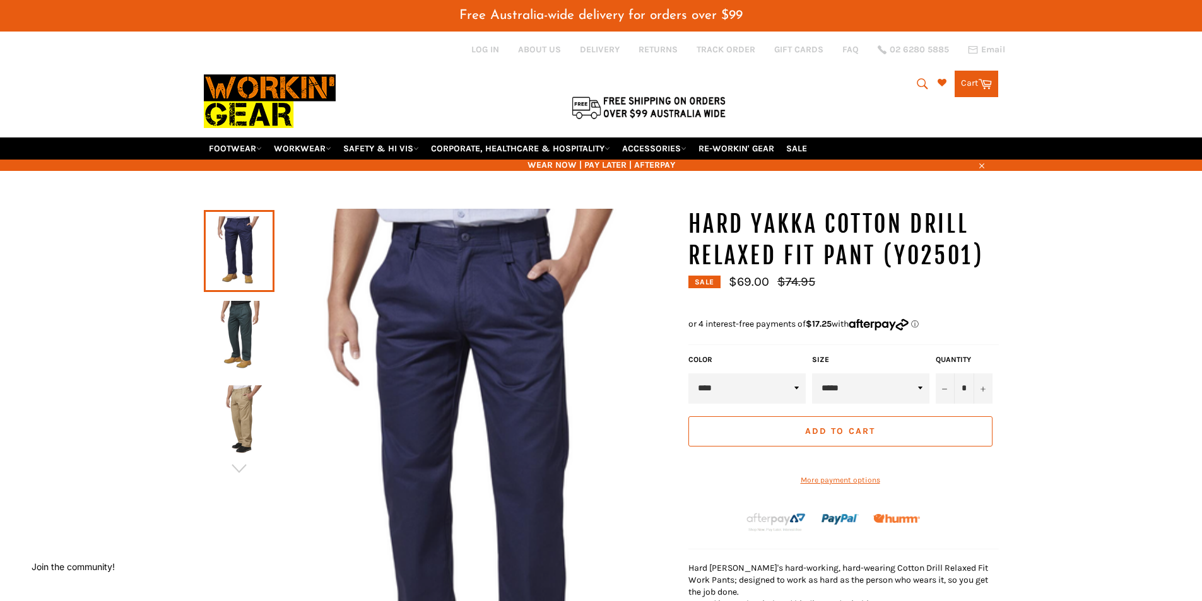
scroll to position [0, 0]
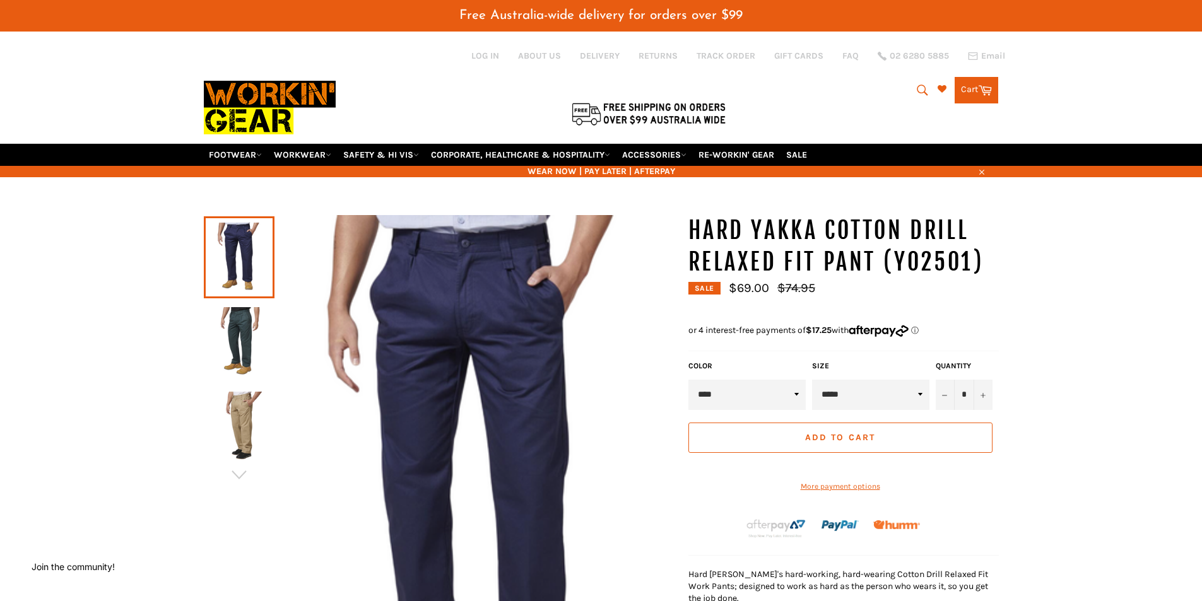
click at [558, 172] on span "WEAR NOW | PAY LATER | AFTERPAY" at bounding box center [601, 171] width 795 height 12
click at [612, 175] on span "WEAR NOW | PAY LATER | AFTERPAY" at bounding box center [601, 171] width 795 height 12
click at [661, 175] on span "WEAR NOW | PAY LATER | AFTERPAY" at bounding box center [601, 171] width 795 height 12
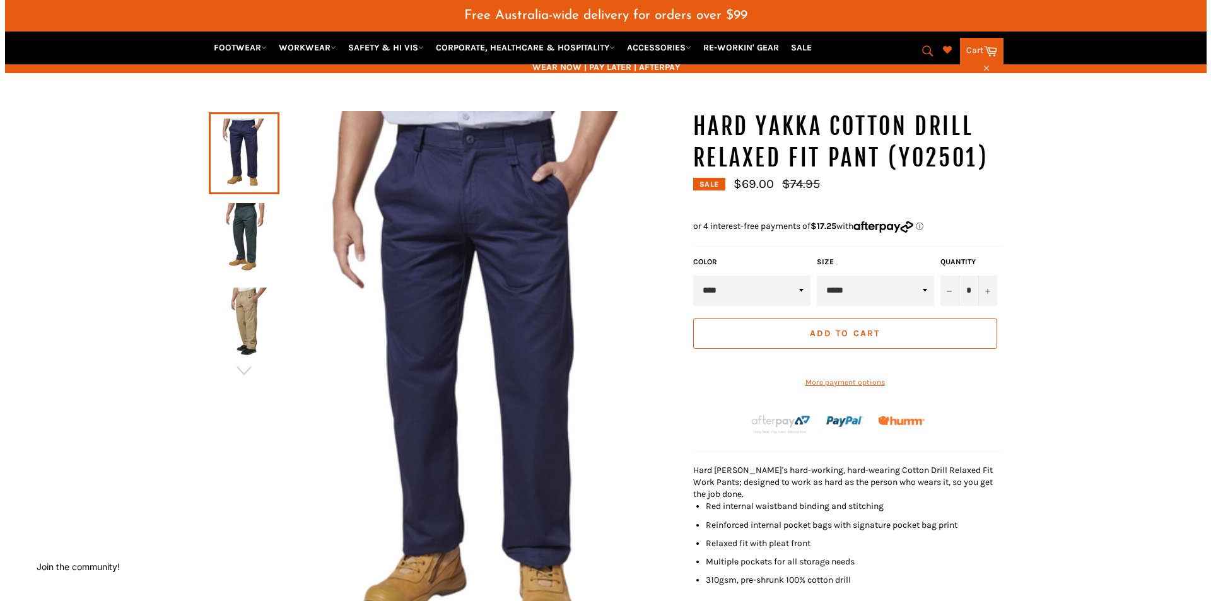
scroll to position [63, 0]
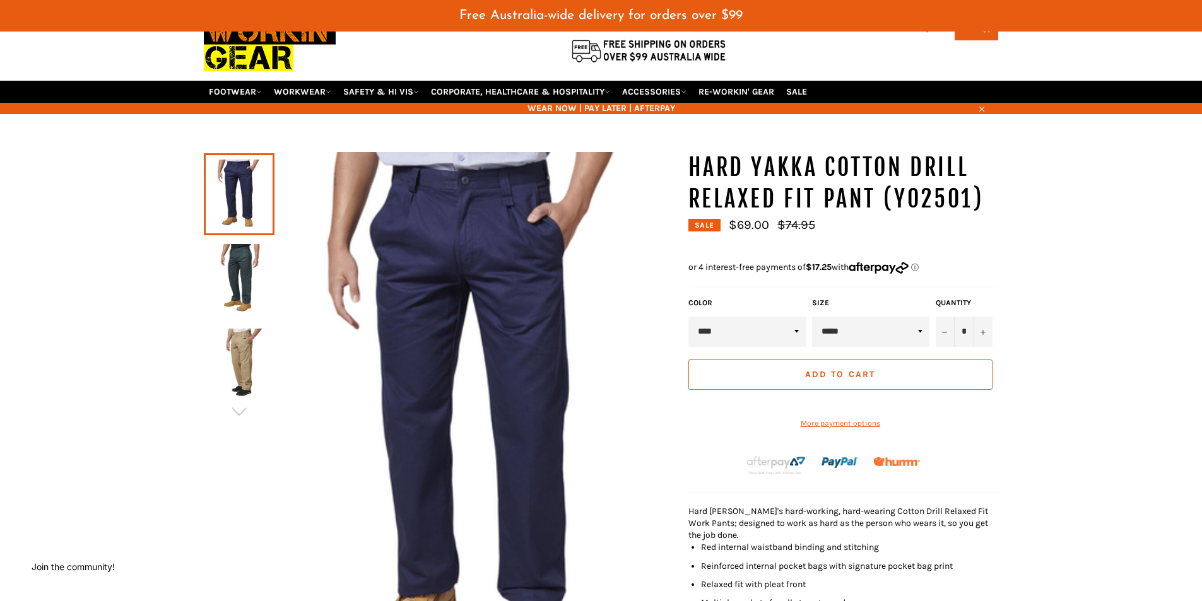
click at [452, 240] on img at bounding box center [474, 419] width 401 height 535
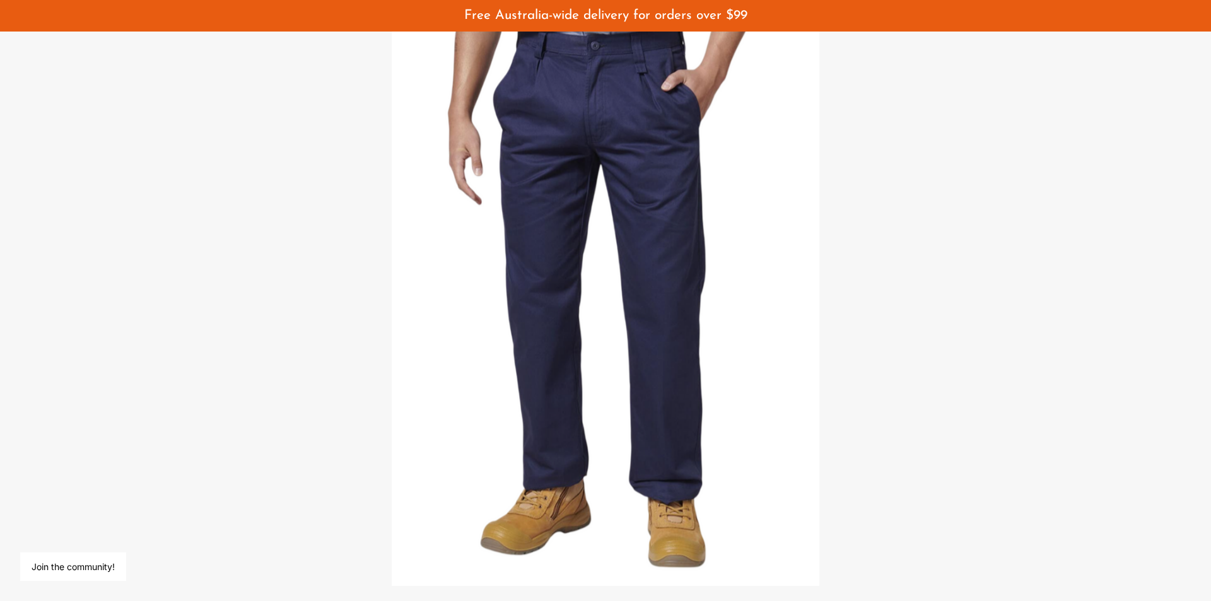
click at [658, 259] on img at bounding box center [606, 300] width 428 height 571
click at [977, 102] on div at bounding box center [605, 300] width 1211 height 601
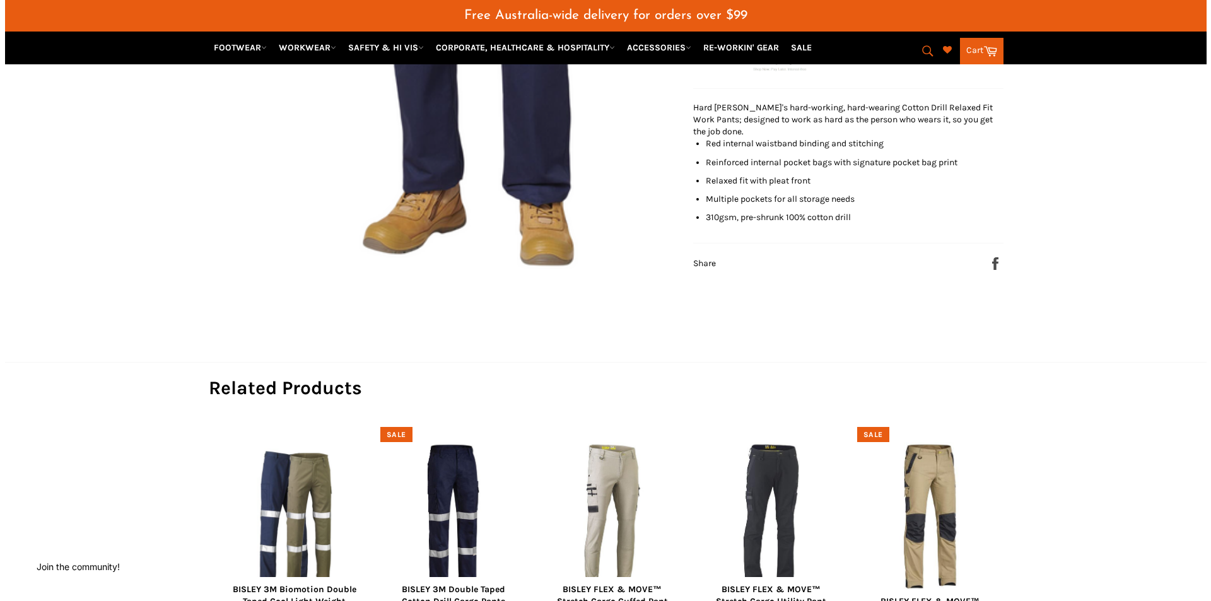
scroll to position [88, 0]
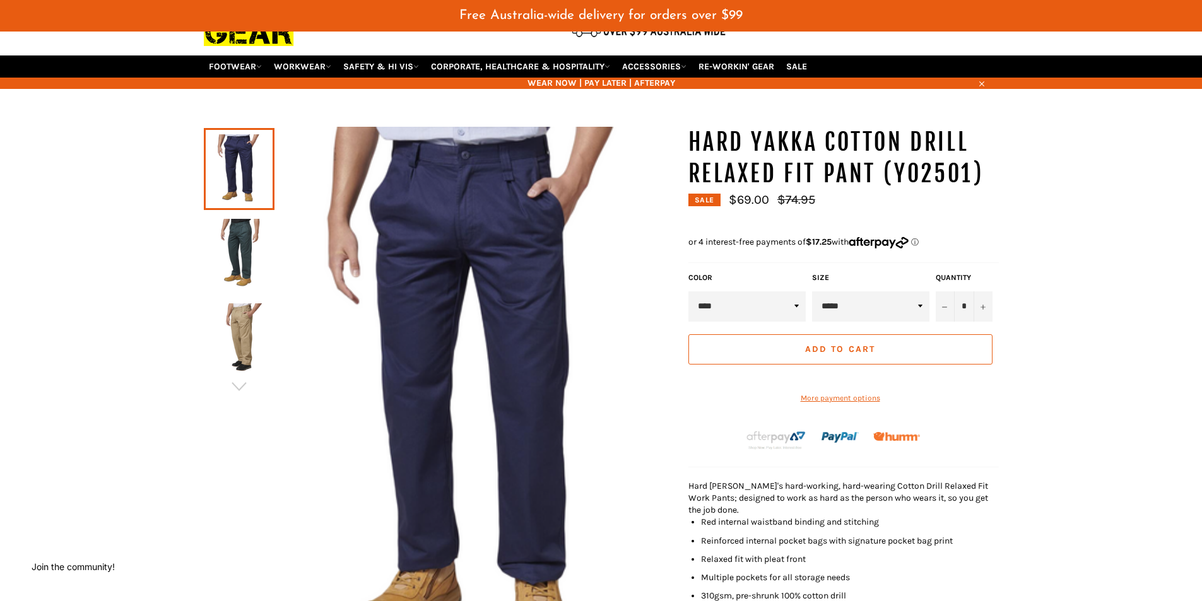
click at [420, 257] on img at bounding box center [474, 394] width 401 height 535
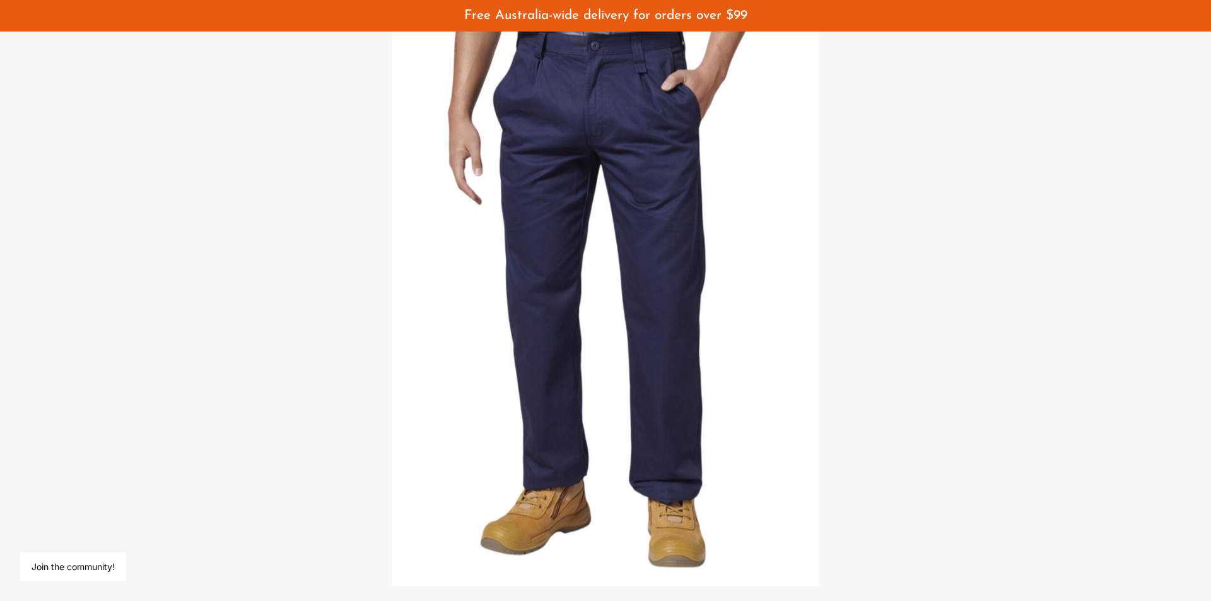
click at [979, 127] on div at bounding box center [605, 300] width 1211 height 601
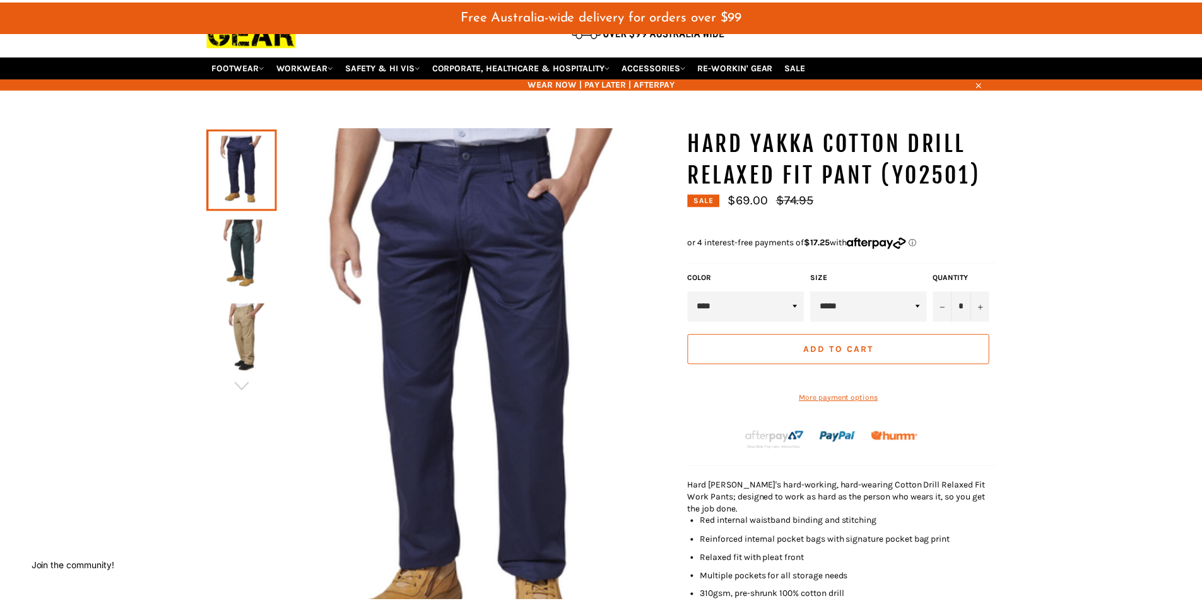
scroll to position [151, 0]
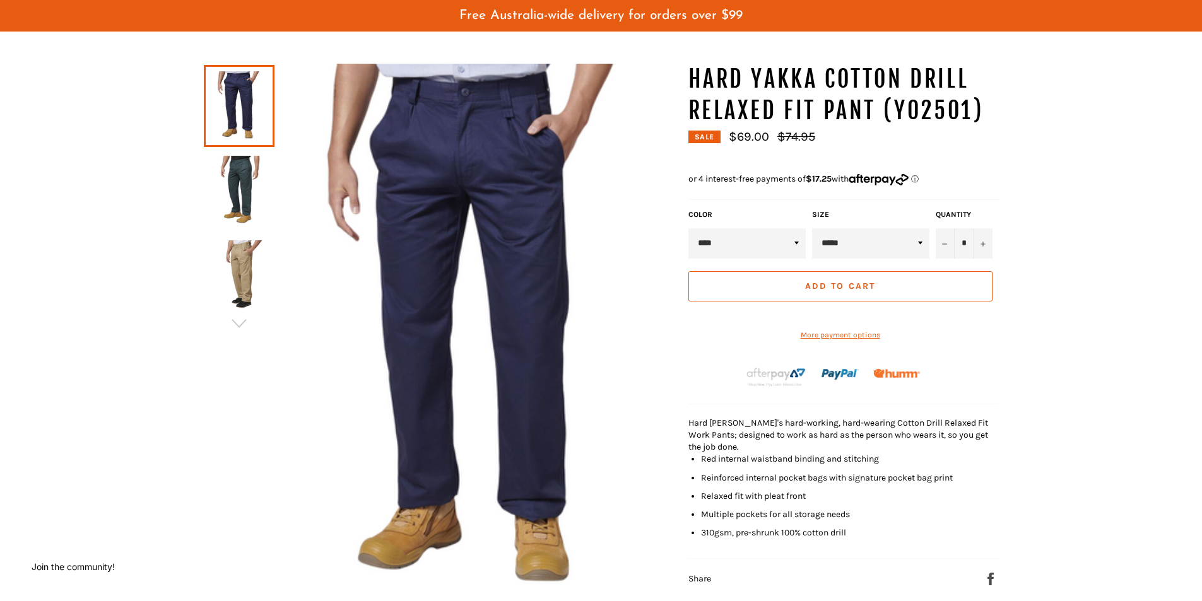
click at [495, 246] on img at bounding box center [474, 331] width 401 height 535
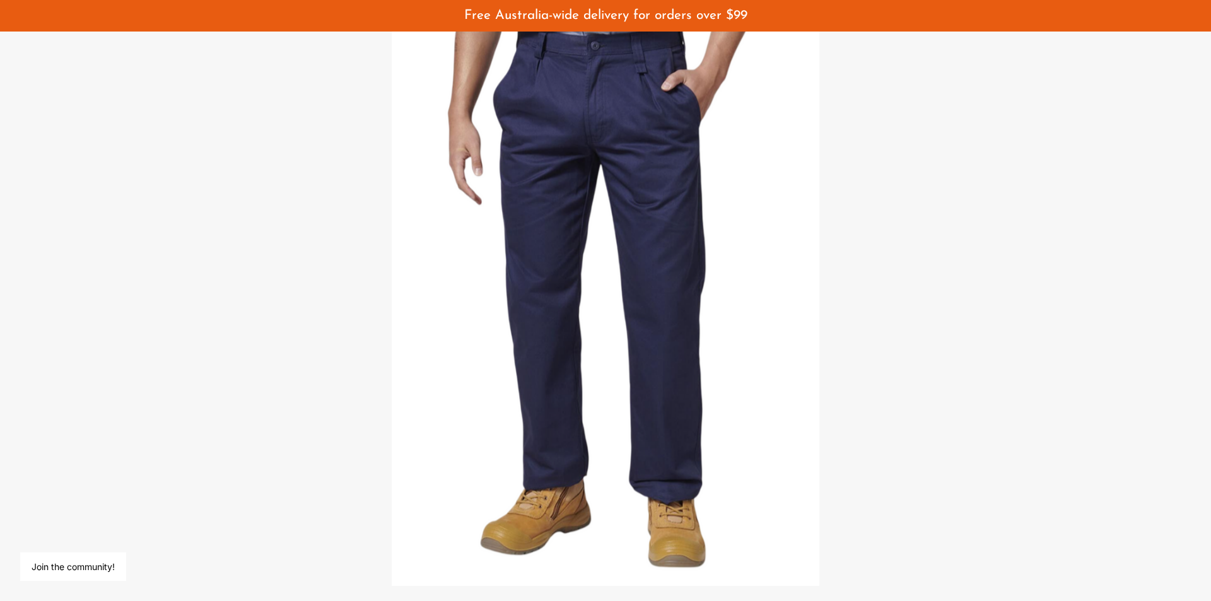
click at [929, 222] on div at bounding box center [605, 300] width 1211 height 601
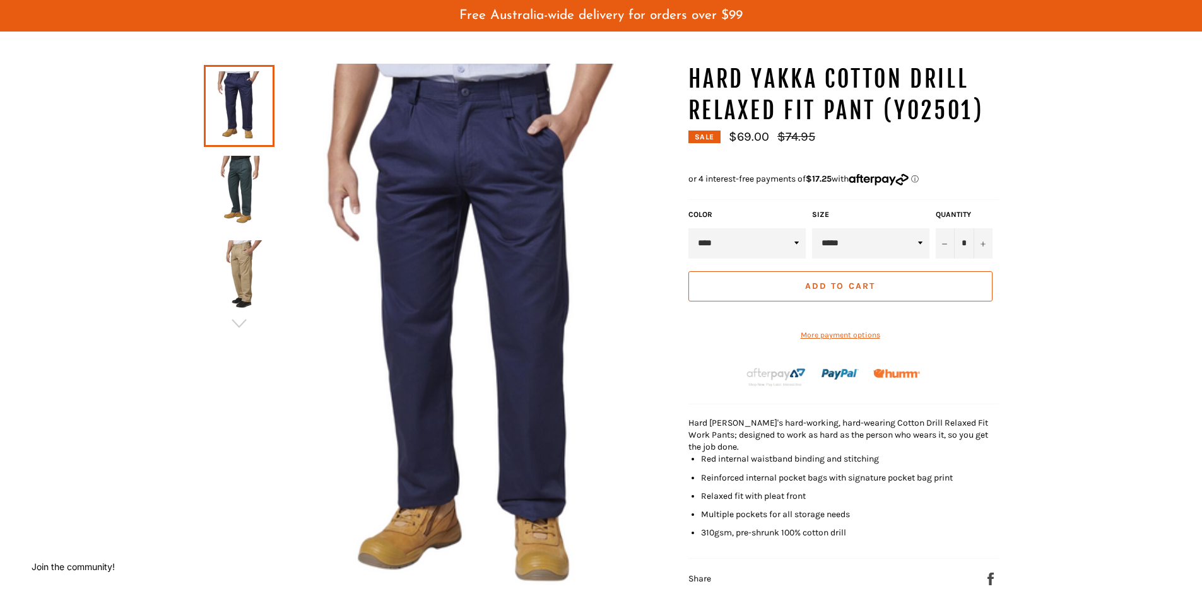
click at [511, 235] on img at bounding box center [474, 331] width 401 height 535
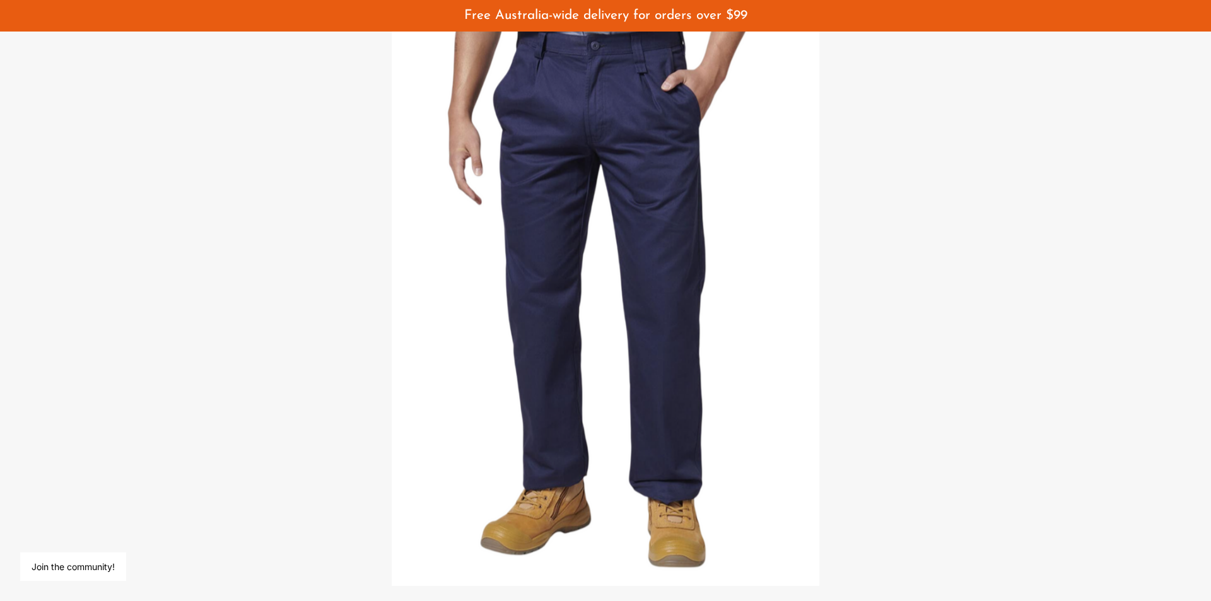
click at [584, 138] on img at bounding box center [606, 300] width 428 height 571
click at [586, 139] on img at bounding box center [606, 300] width 428 height 571
click at [867, 168] on div at bounding box center [605, 300] width 1211 height 601
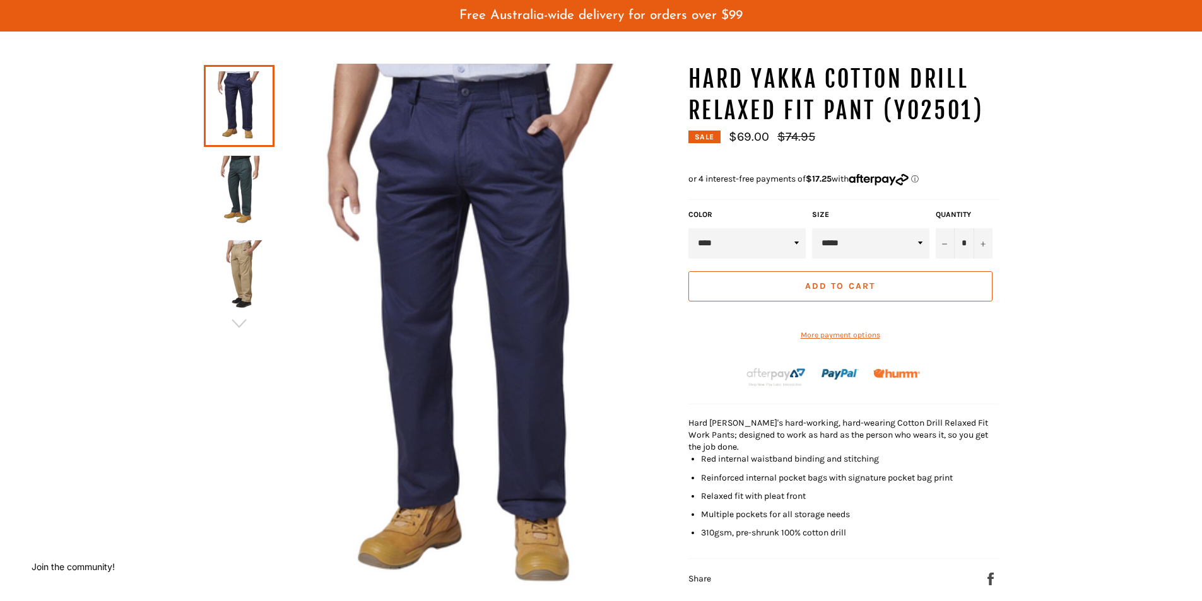
click at [247, 192] on img at bounding box center [239, 190] width 58 height 69
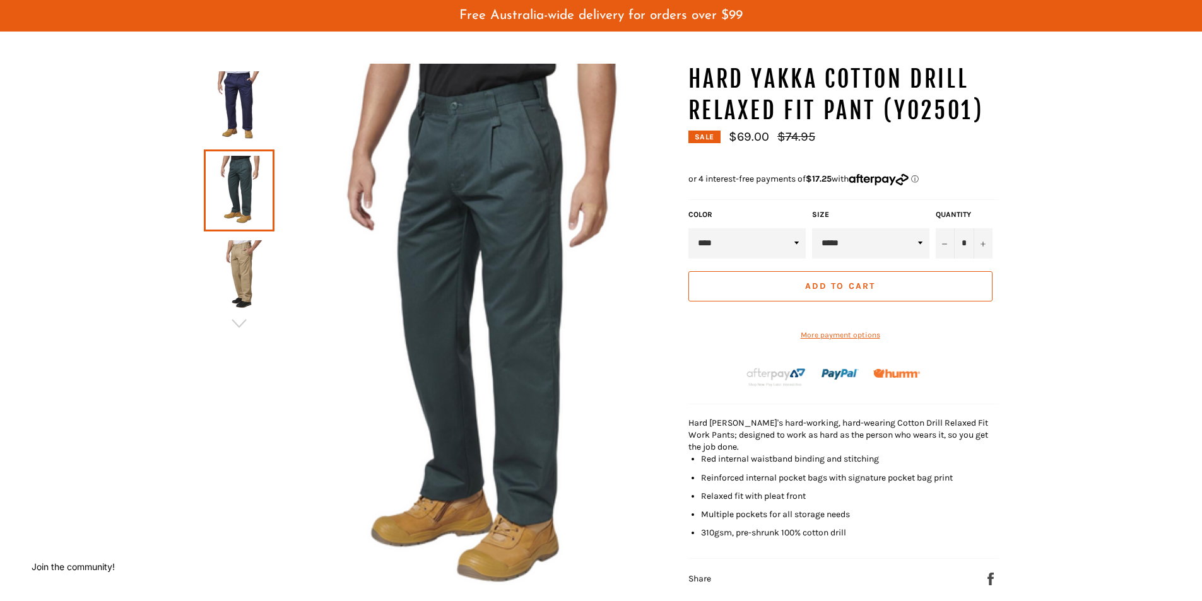
click at [255, 273] on img at bounding box center [239, 274] width 58 height 69
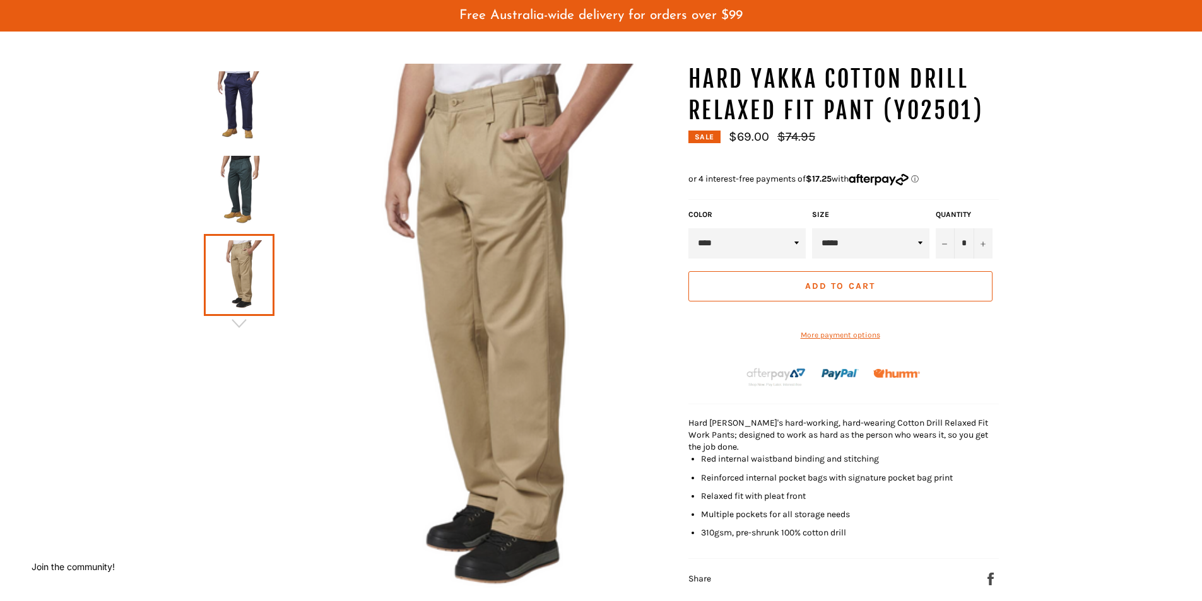
click at [242, 210] on img at bounding box center [239, 190] width 58 height 69
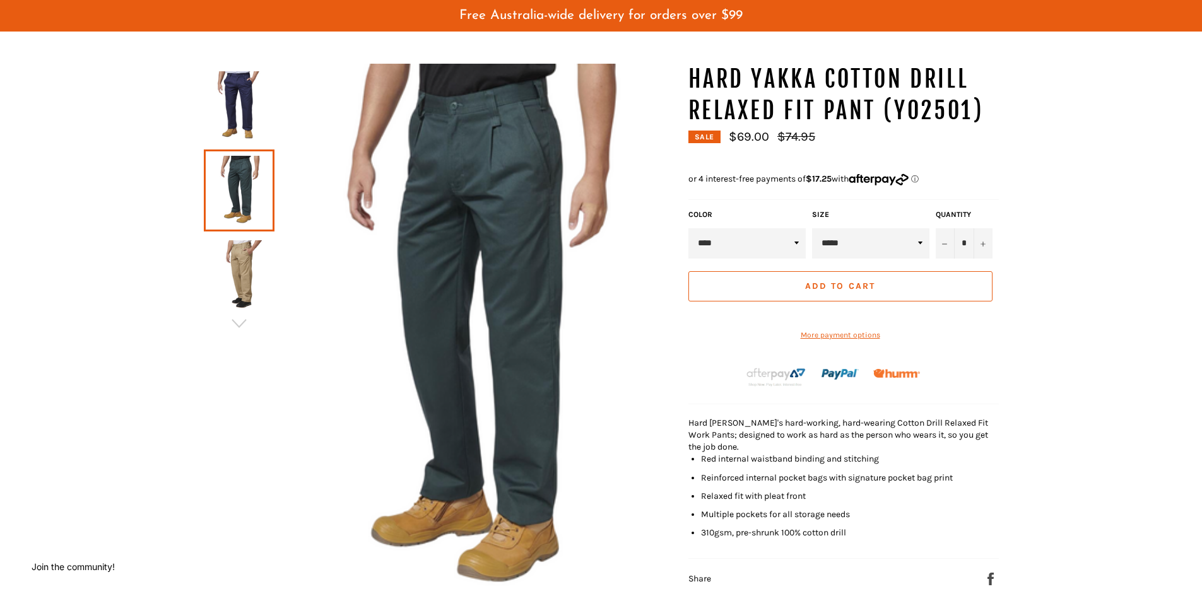
click at [228, 107] on img at bounding box center [239, 105] width 58 height 69
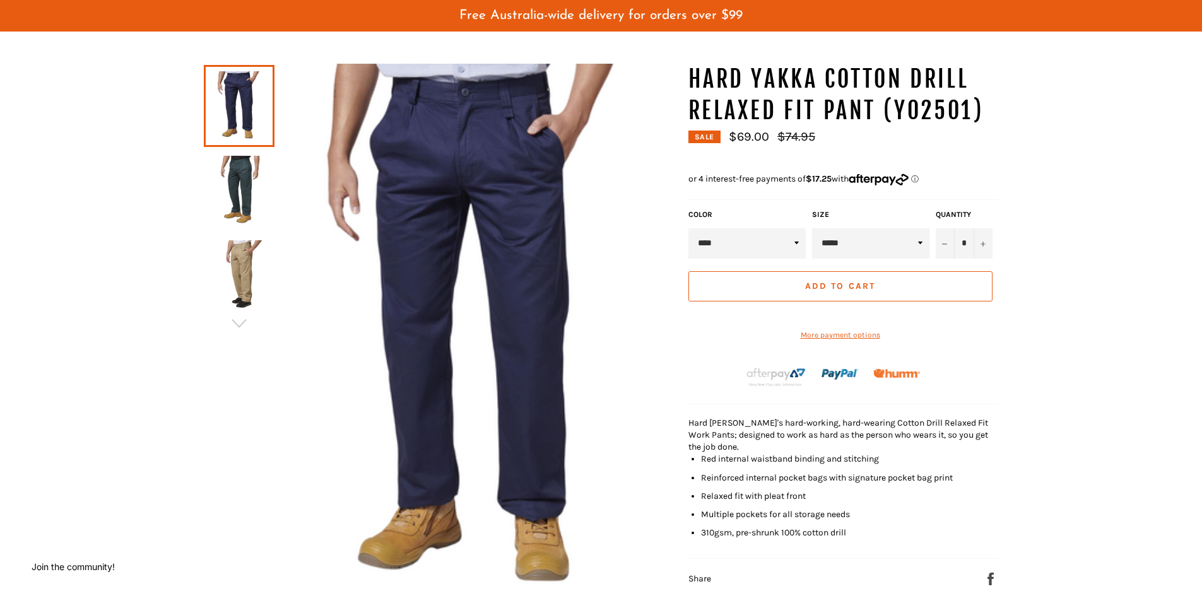
click at [488, 236] on img at bounding box center [474, 331] width 401 height 535
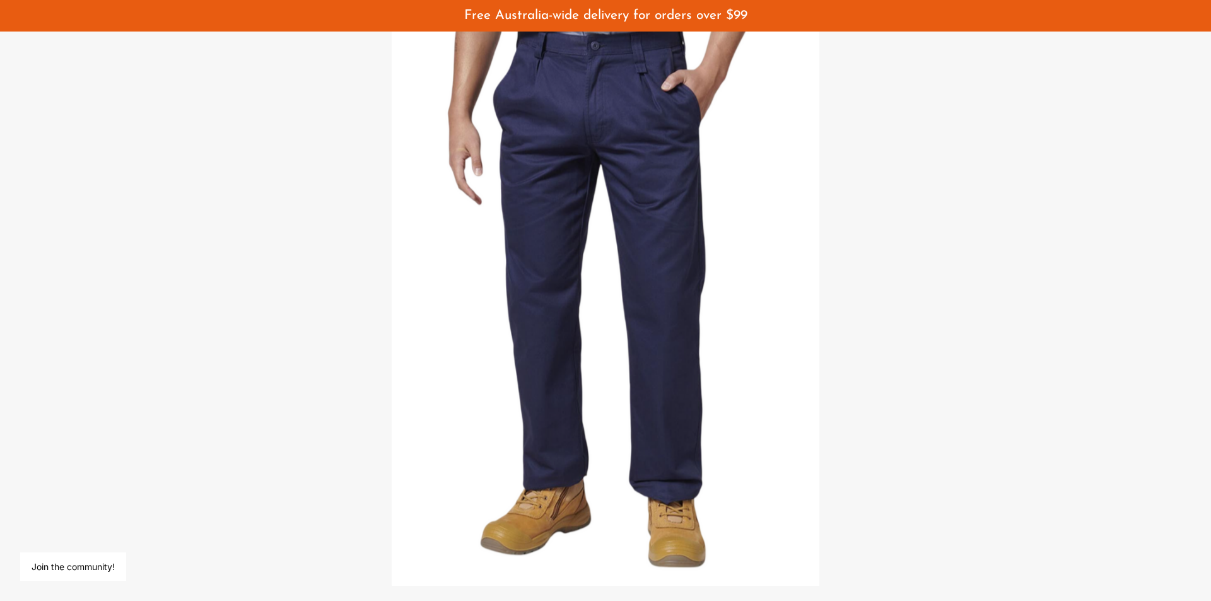
click at [748, 478] on img at bounding box center [606, 300] width 428 height 571
click at [396, 257] on img at bounding box center [606, 300] width 428 height 571
click at [280, 236] on div at bounding box center [605, 300] width 1211 height 601
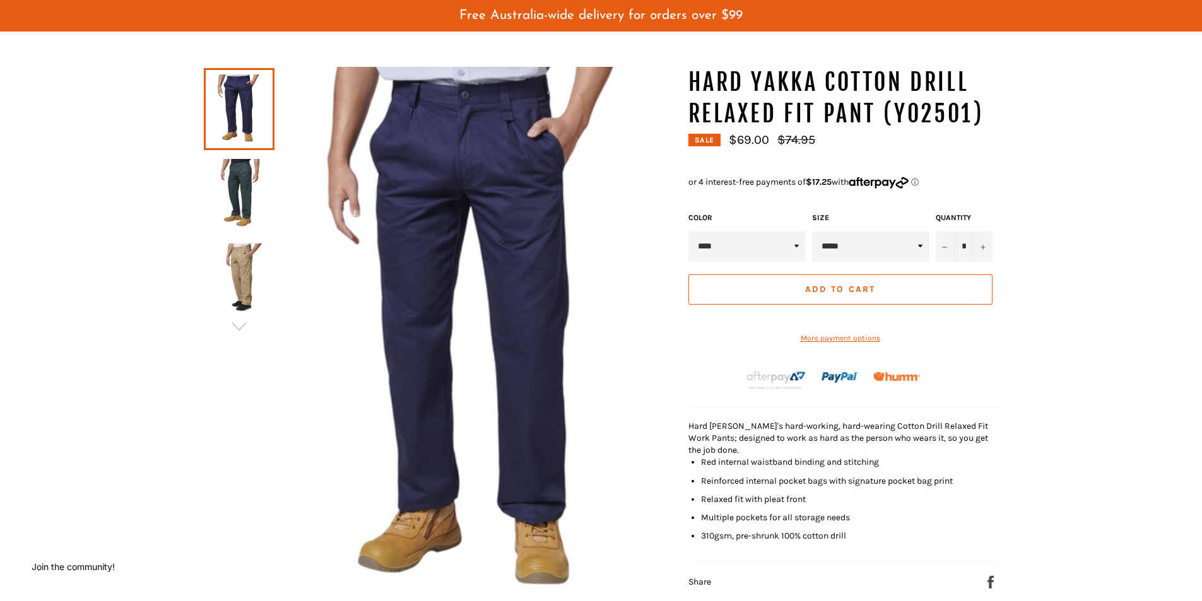
scroll to position [25, 0]
